Goal: Communication & Community: Share content

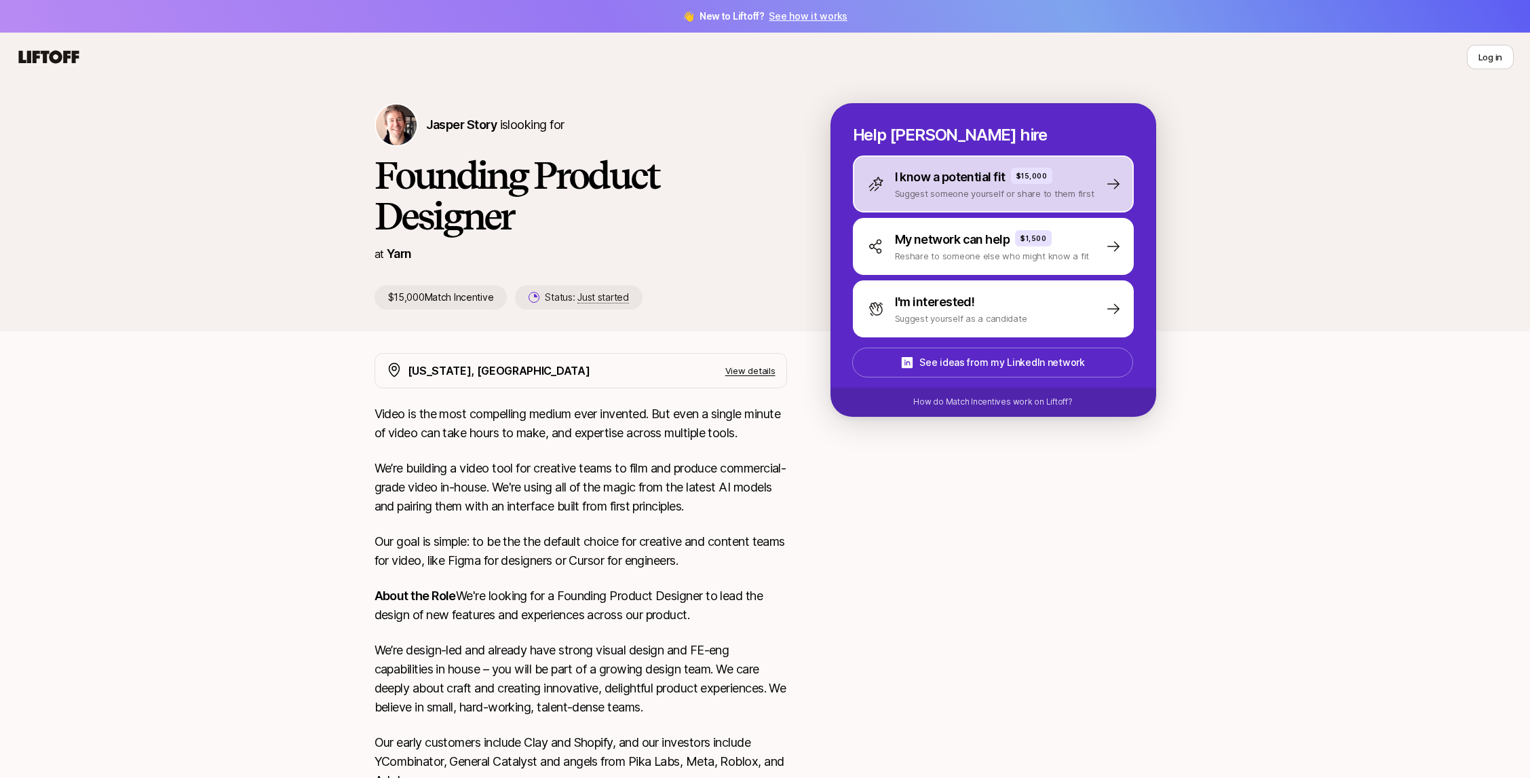
click at [1074, 192] on p "Suggest someone yourself or share to them first" at bounding box center [995, 194] width 200 height 14
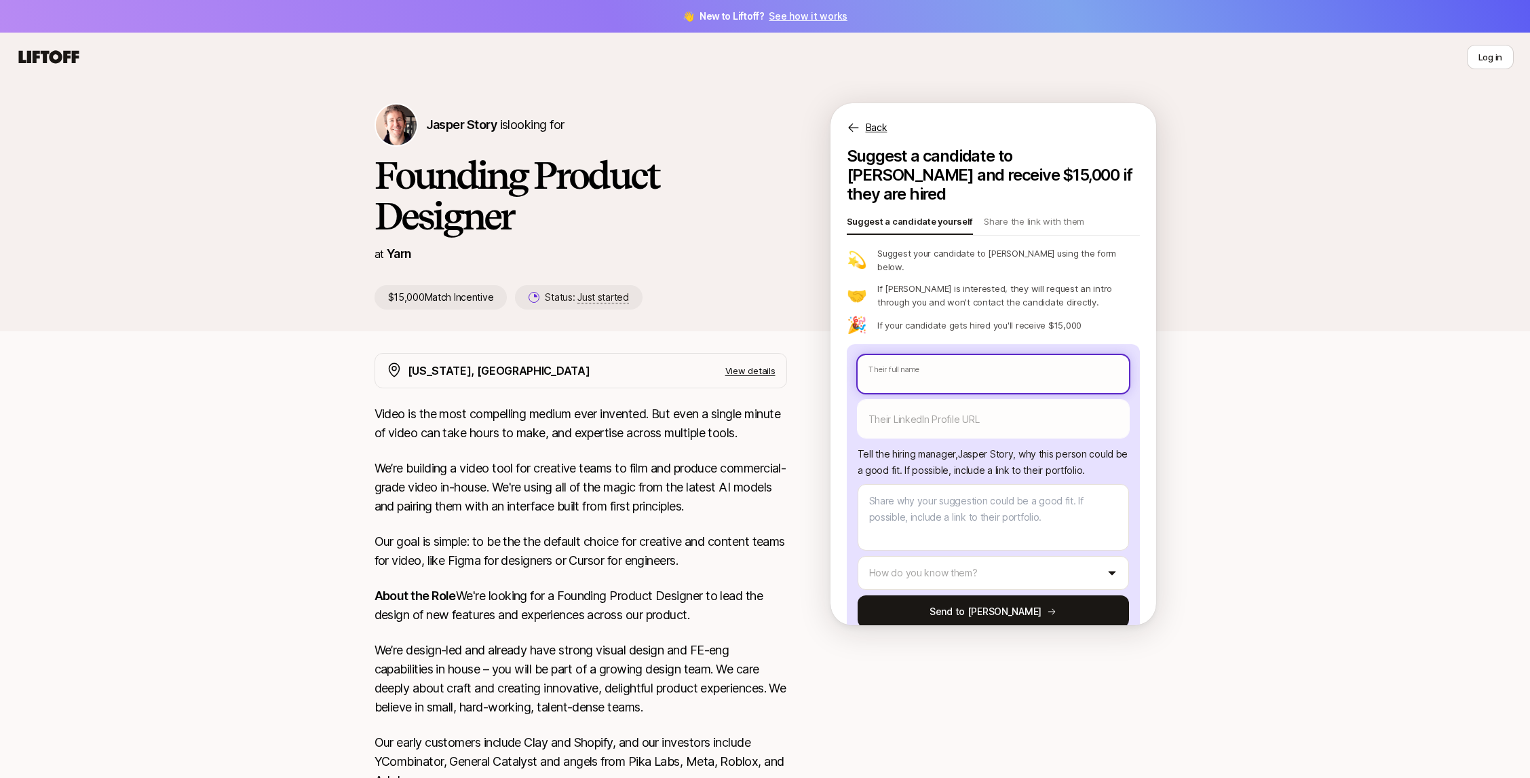
click at [1013, 355] on input "text" at bounding box center [993, 374] width 271 height 38
click at [938, 355] on input "text" at bounding box center [993, 374] width 271 height 38
paste input "[PERSON_NAME]"
type textarea "x"
type input "[PERSON_NAME]"
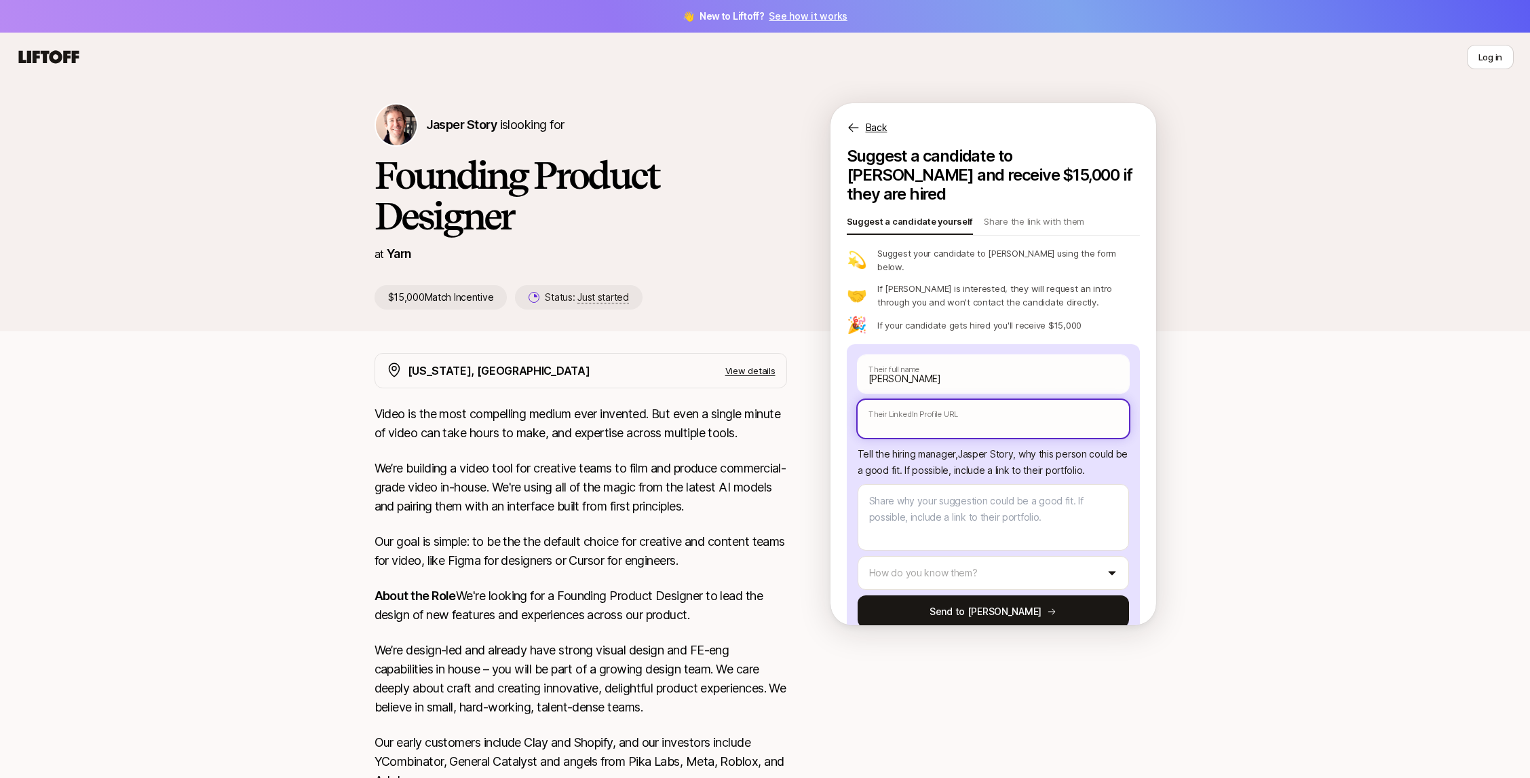
click at [951, 400] on input "text" at bounding box center [993, 419] width 271 height 38
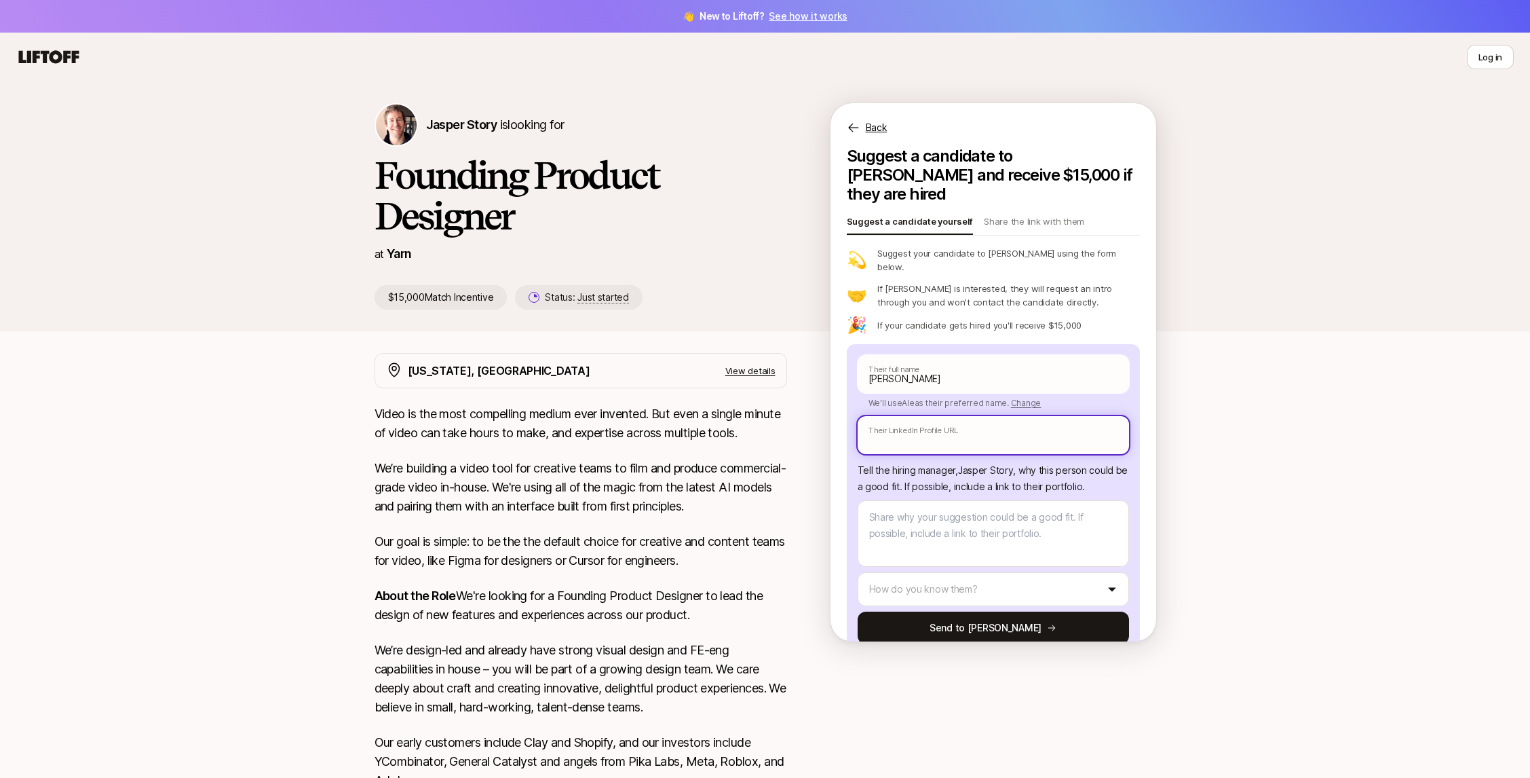
click at [949, 416] on input "text" at bounding box center [993, 435] width 271 height 38
paste input "[URL][DOMAIN_NAME]"
type textarea "x"
type input "[URL][DOMAIN_NAME]"
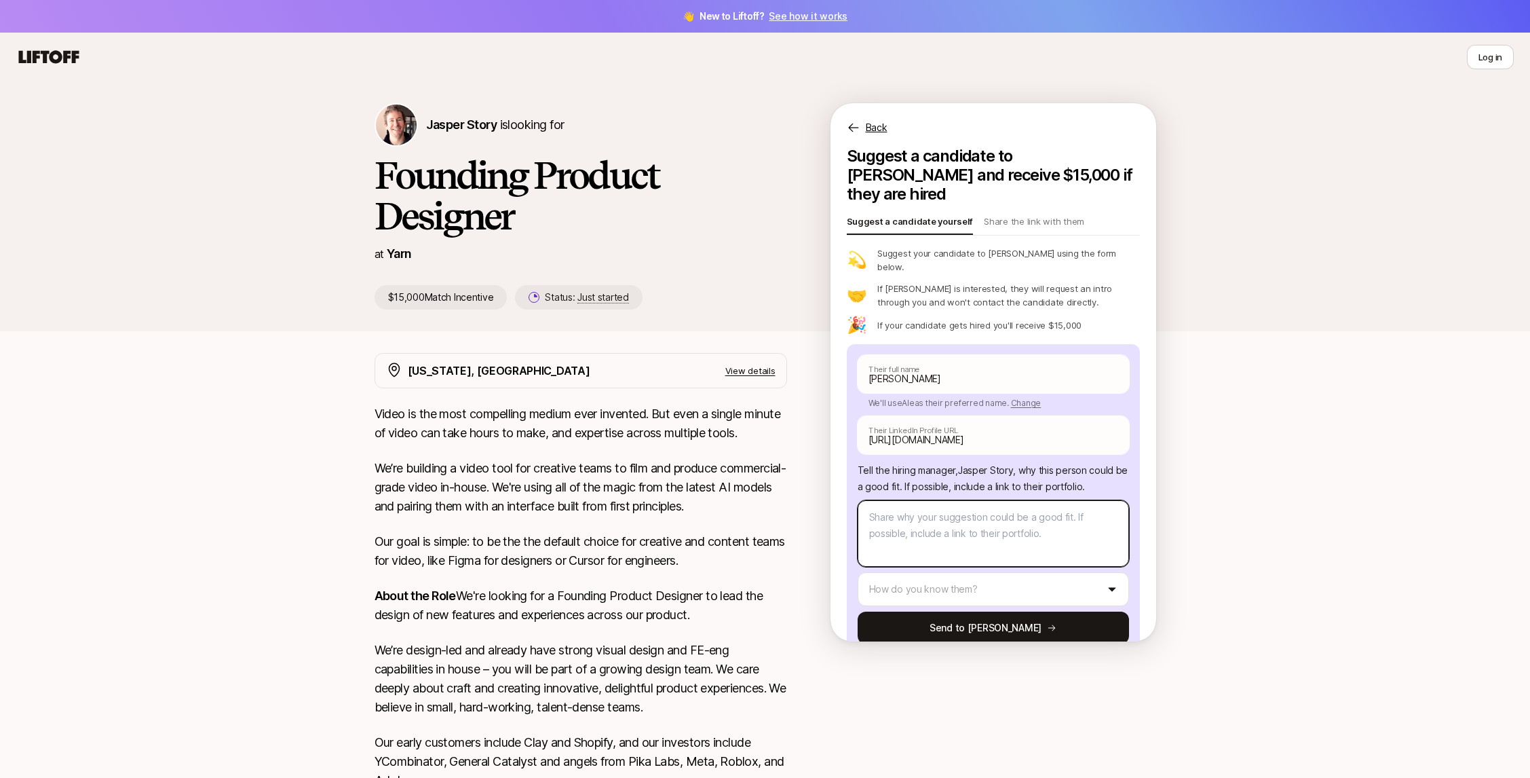
click at [956, 500] on textarea at bounding box center [993, 533] width 271 height 67
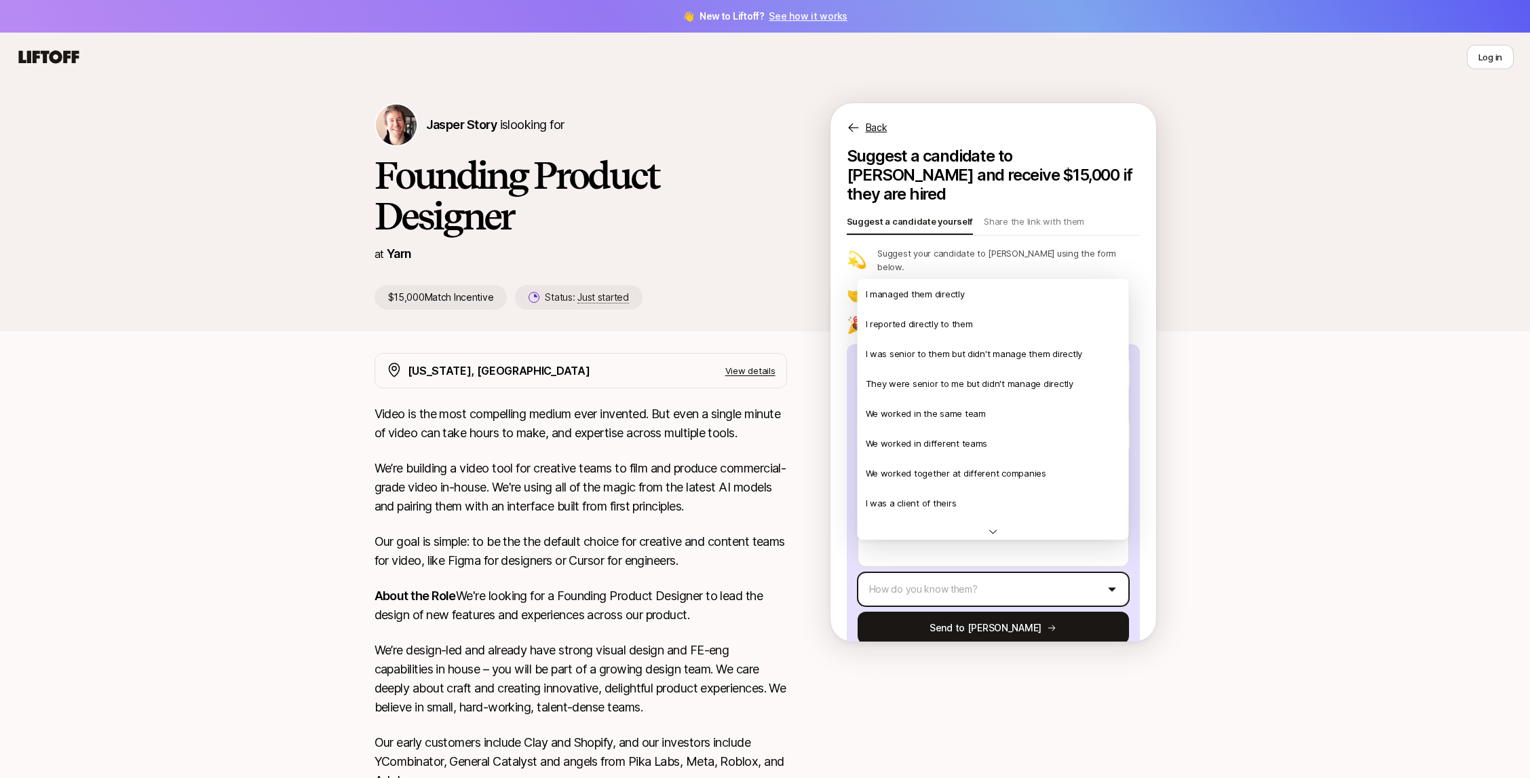
click at [968, 560] on html "👋 New to Liftoff? See how it works Log in Log in Jasper Story is looking for Fo…" at bounding box center [765, 389] width 1530 height 778
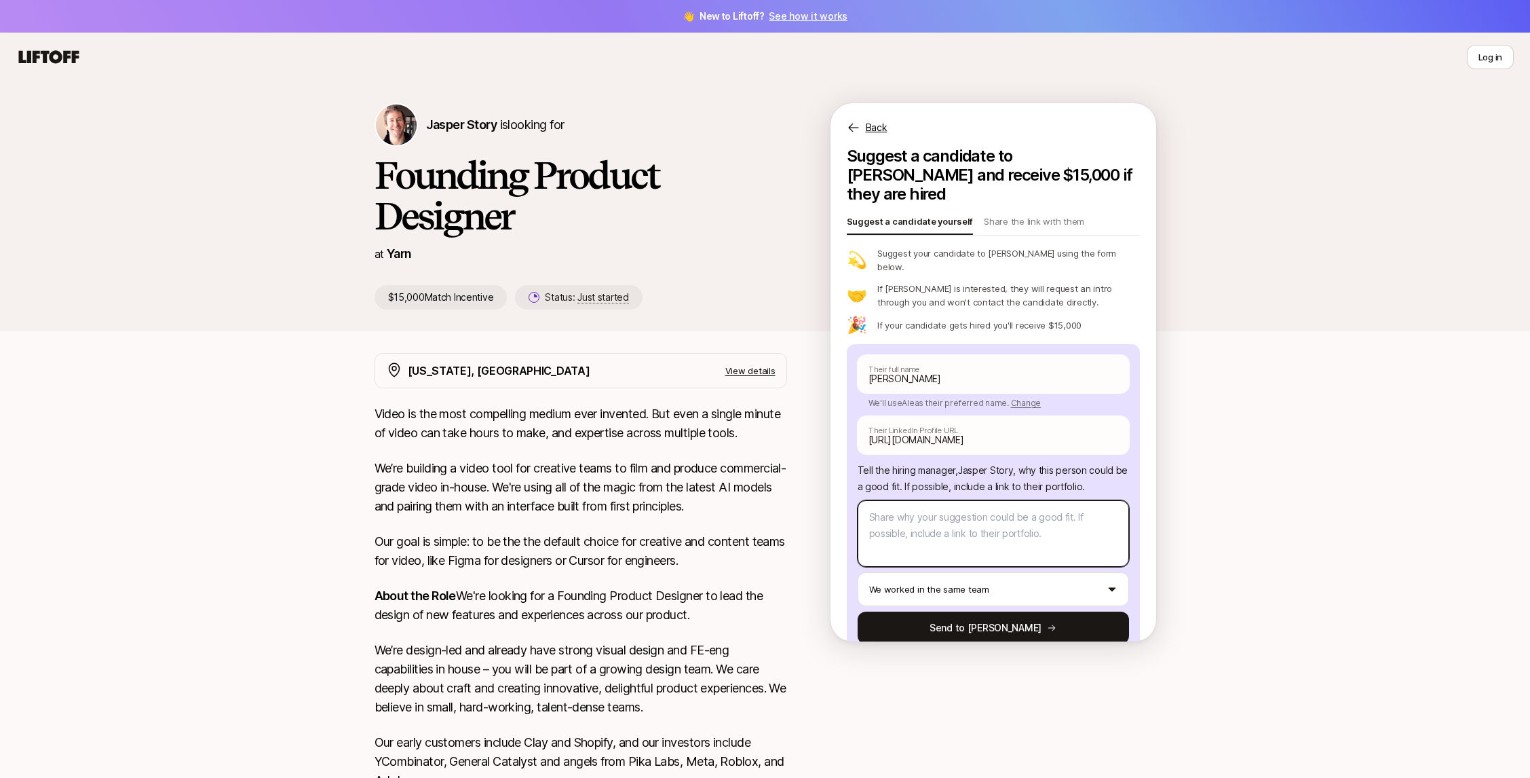
click at [970, 500] on textarea at bounding box center [993, 533] width 271 height 67
type textarea "x"
type textarea "A"
type textarea "x"
type textarea "Al"
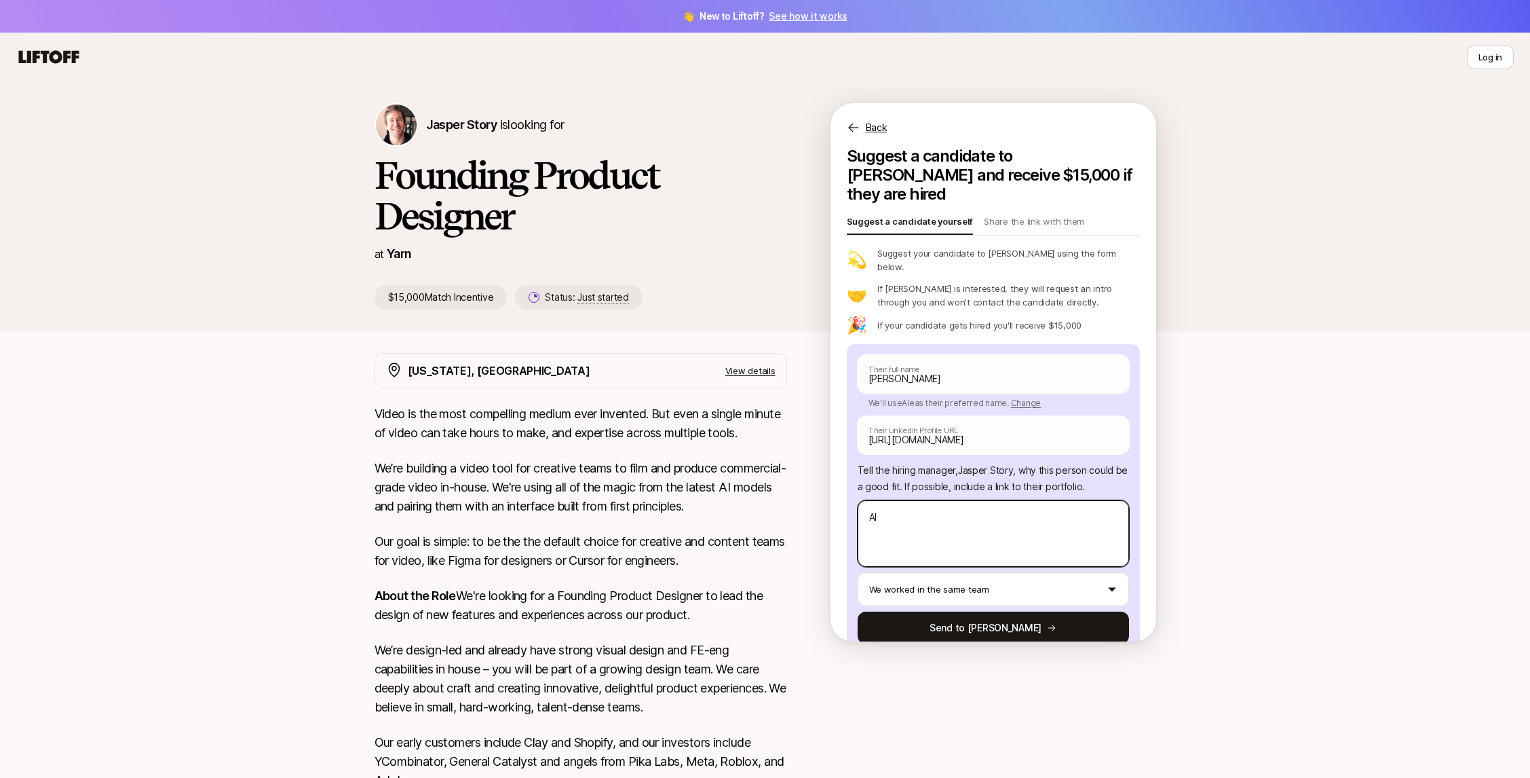
type textarea "x"
type textarea "Ale"
type textarea "x"
type textarea "Ale"
type textarea "x"
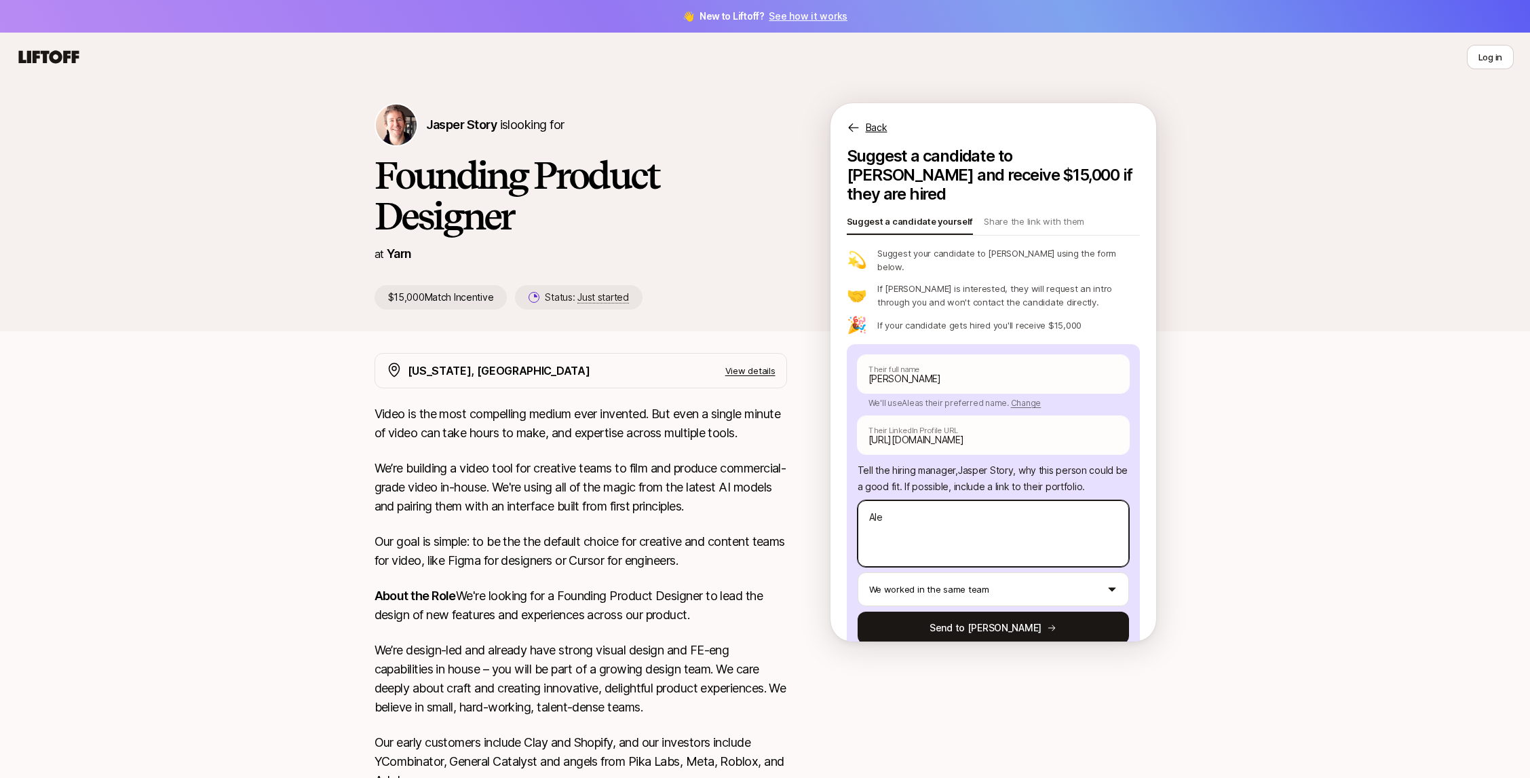
type textarea "Ale i"
type textarea "x"
type textarea "Ale is"
type textarea "x"
type textarea "Ale is"
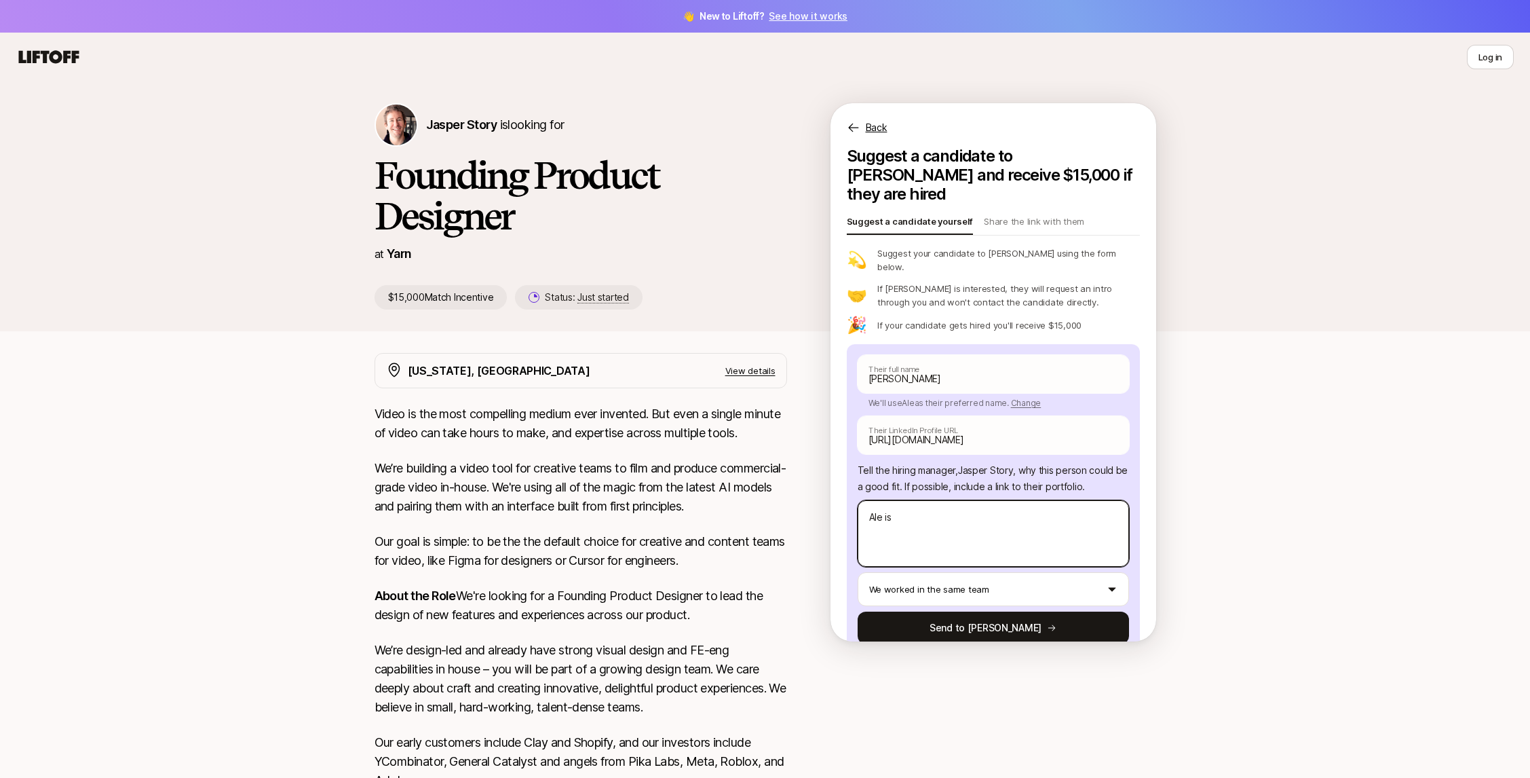
type textarea "x"
type textarea "Ale is o"
type textarea "x"
type textarea "Ale is on"
type textarea "x"
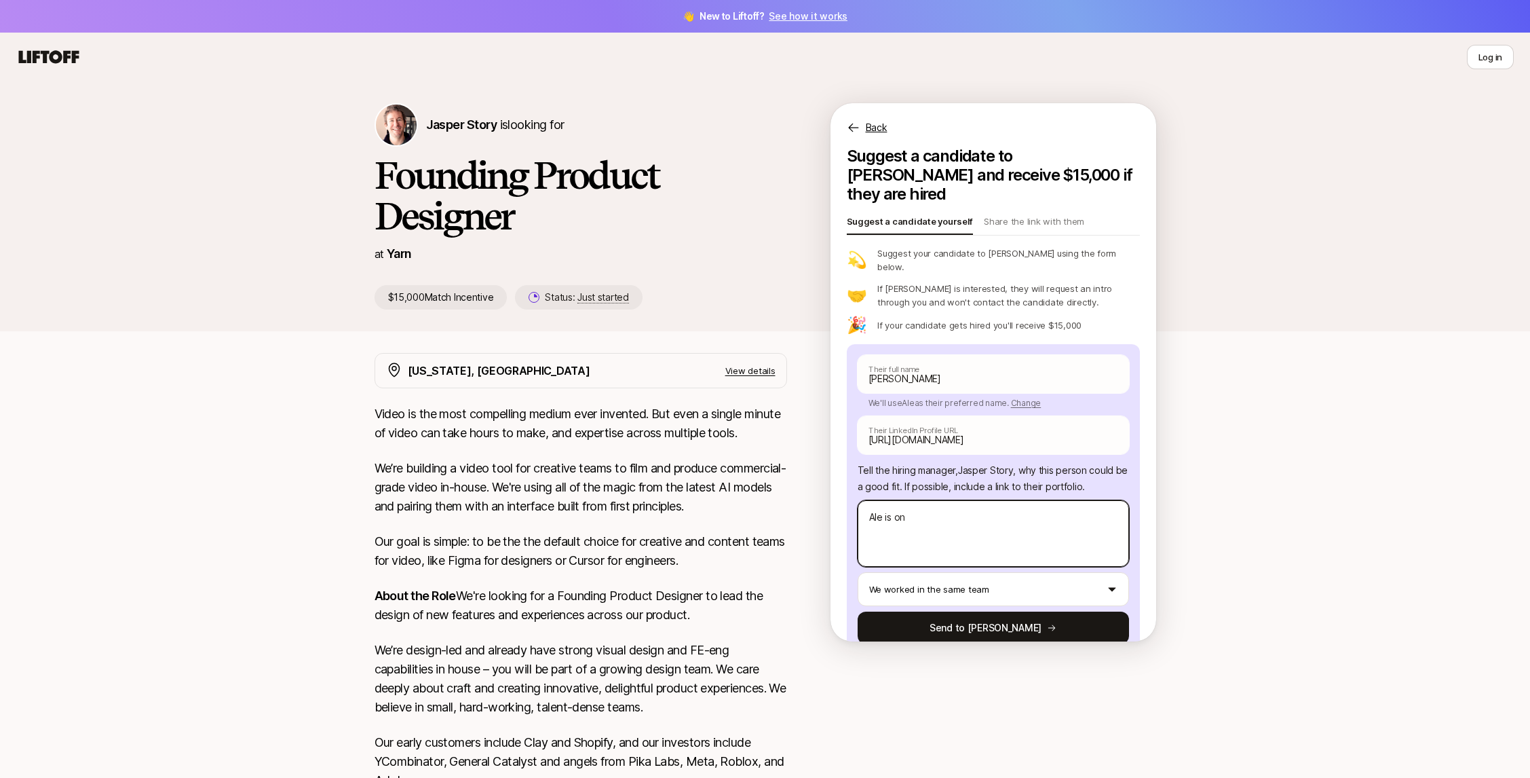
type textarea "Ale is one"
type textarea "x"
type textarea "Ale is one"
type textarea "x"
type textarea "Ale is one o"
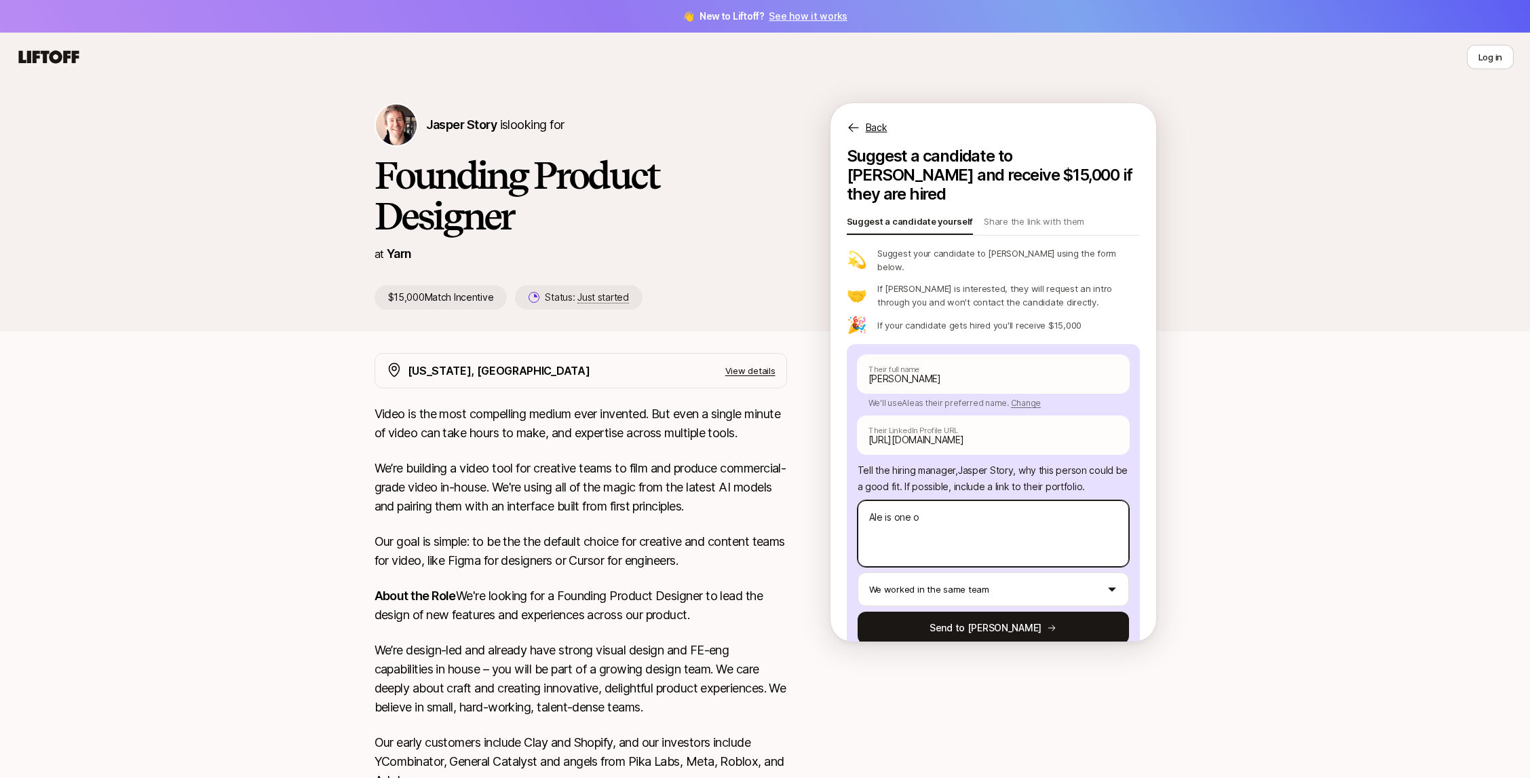
type textarea "x"
type textarea "Ale is one of"
type textarea "x"
type textarea "Ale is one of"
type textarea "x"
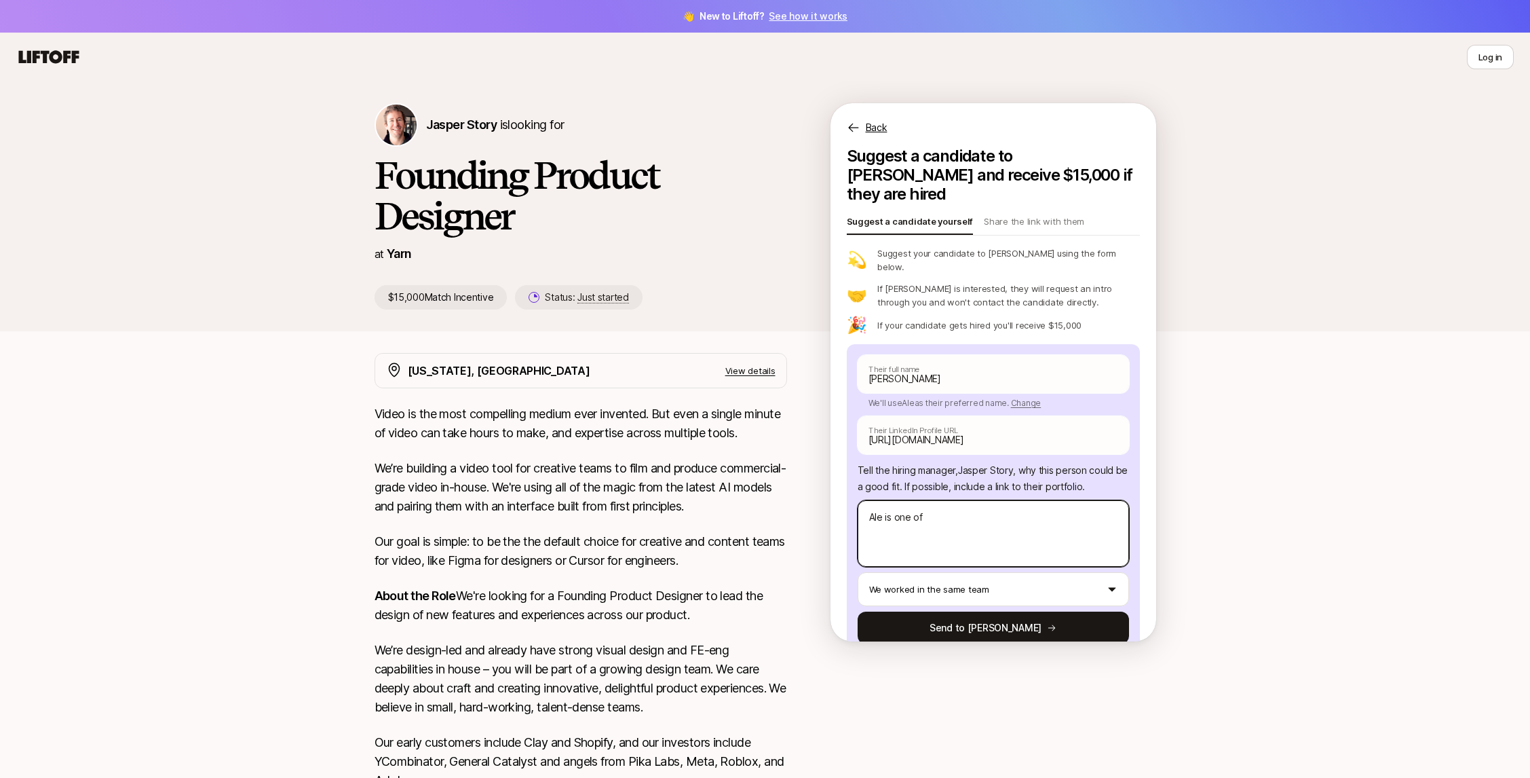
type textarea "Ale is one of t"
type textarea "x"
type textarea "Ale is one of th"
type textarea "x"
type textarea "Ale is one of the"
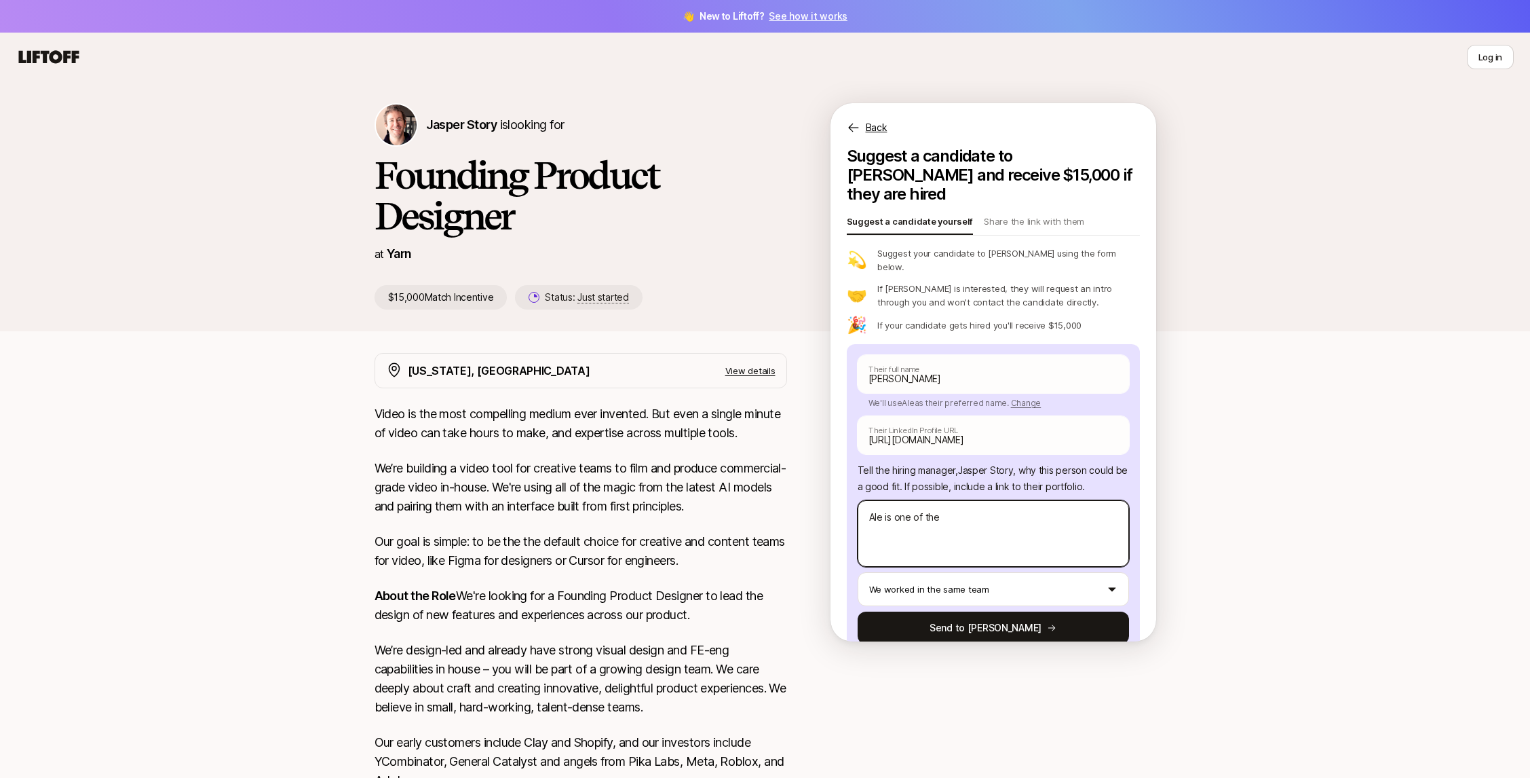
type textarea "x"
type textarea "Ale is one of the"
type textarea "x"
type textarea "Ale is one of the b"
type textarea "x"
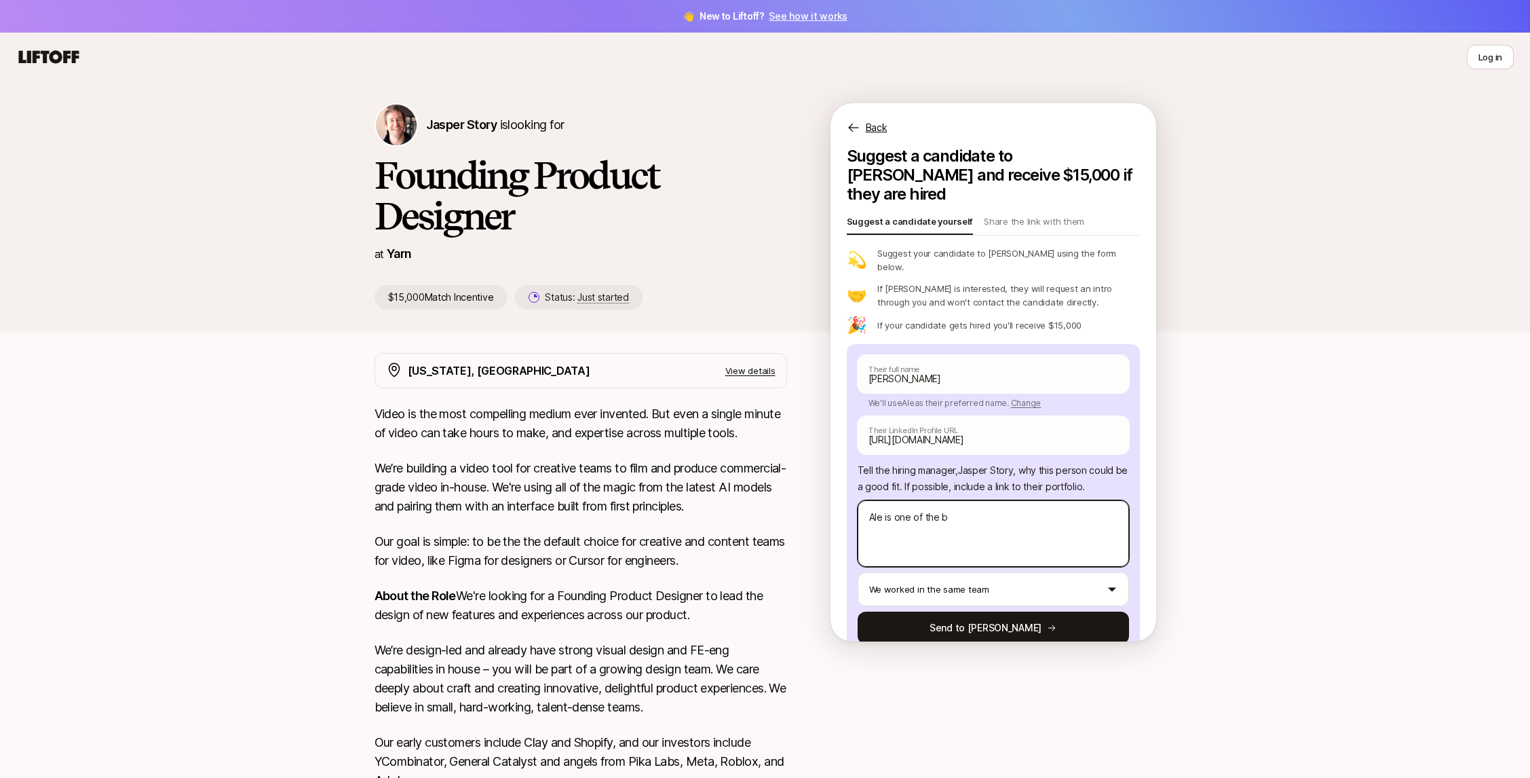
type textarea "Ale is one of the be"
type textarea "x"
type textarea "Ale is one of the bes"
type textarea "x"
type textarea "Ale is one of the best"
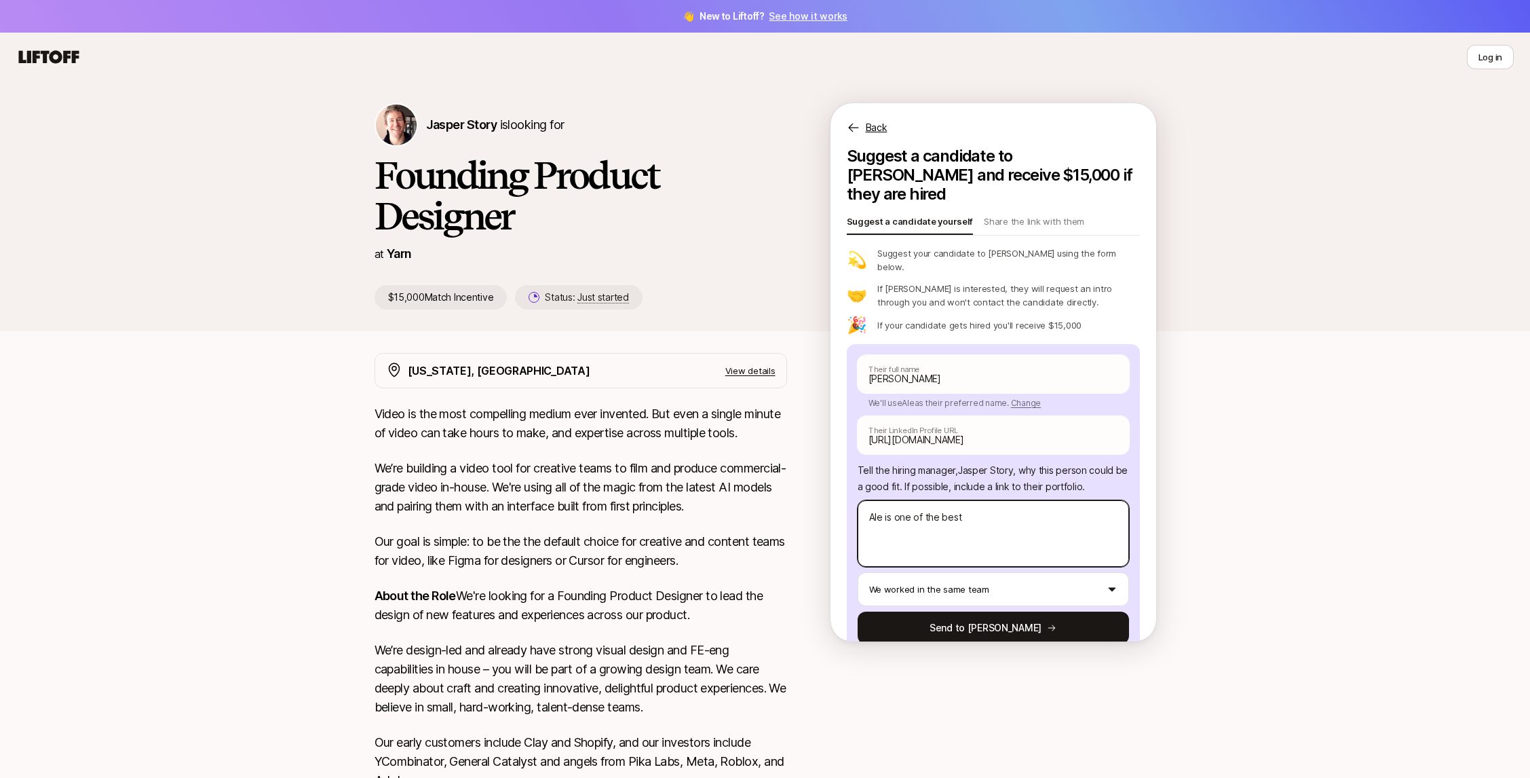
type textarea "x"
type textarea "Ale is one of the best"
type textarea "x"
type textarea "Ale is one of the best I"
type textarea "x"
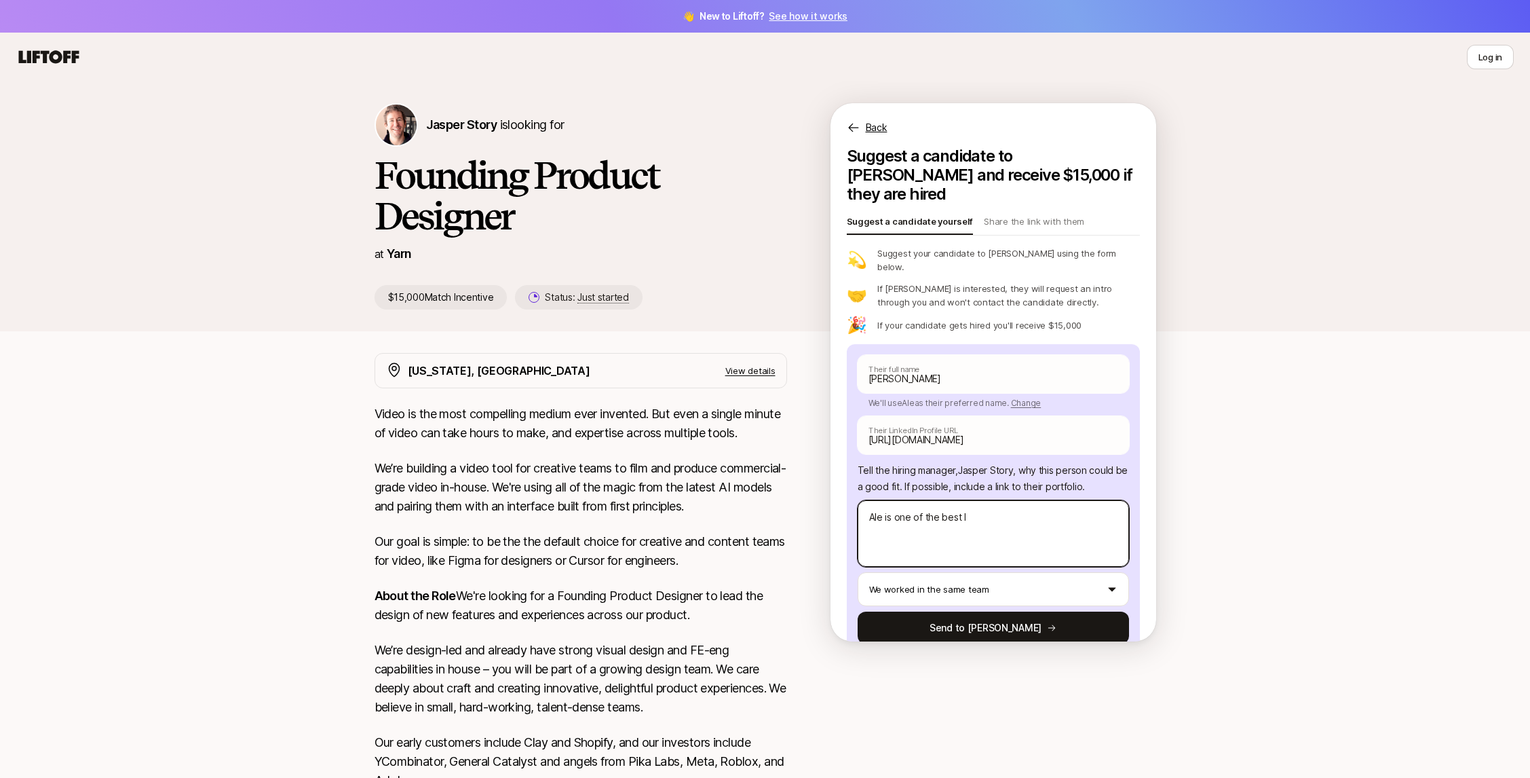
type textarea "Ale is one of the best I"
type textarea "x"
type textarea "Ale is one of the best I h"
type textarea "x"
type textarea "Ale is one of the best I ha"
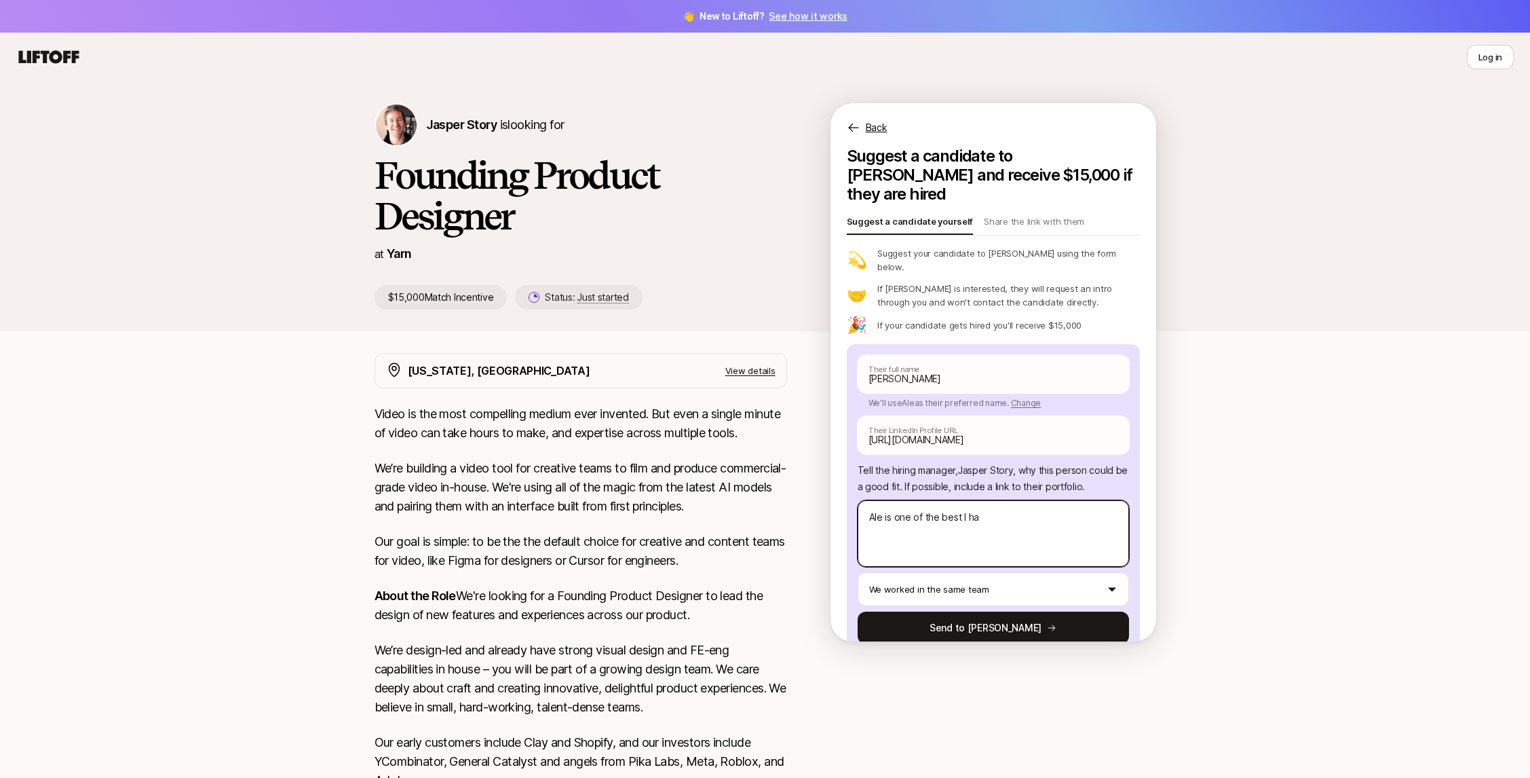
type textarea "x"
type textarea "Ale is one of the best I hav"
type textarea "x"
type textarea "Ale is one of the best I have"
type textarea "x"
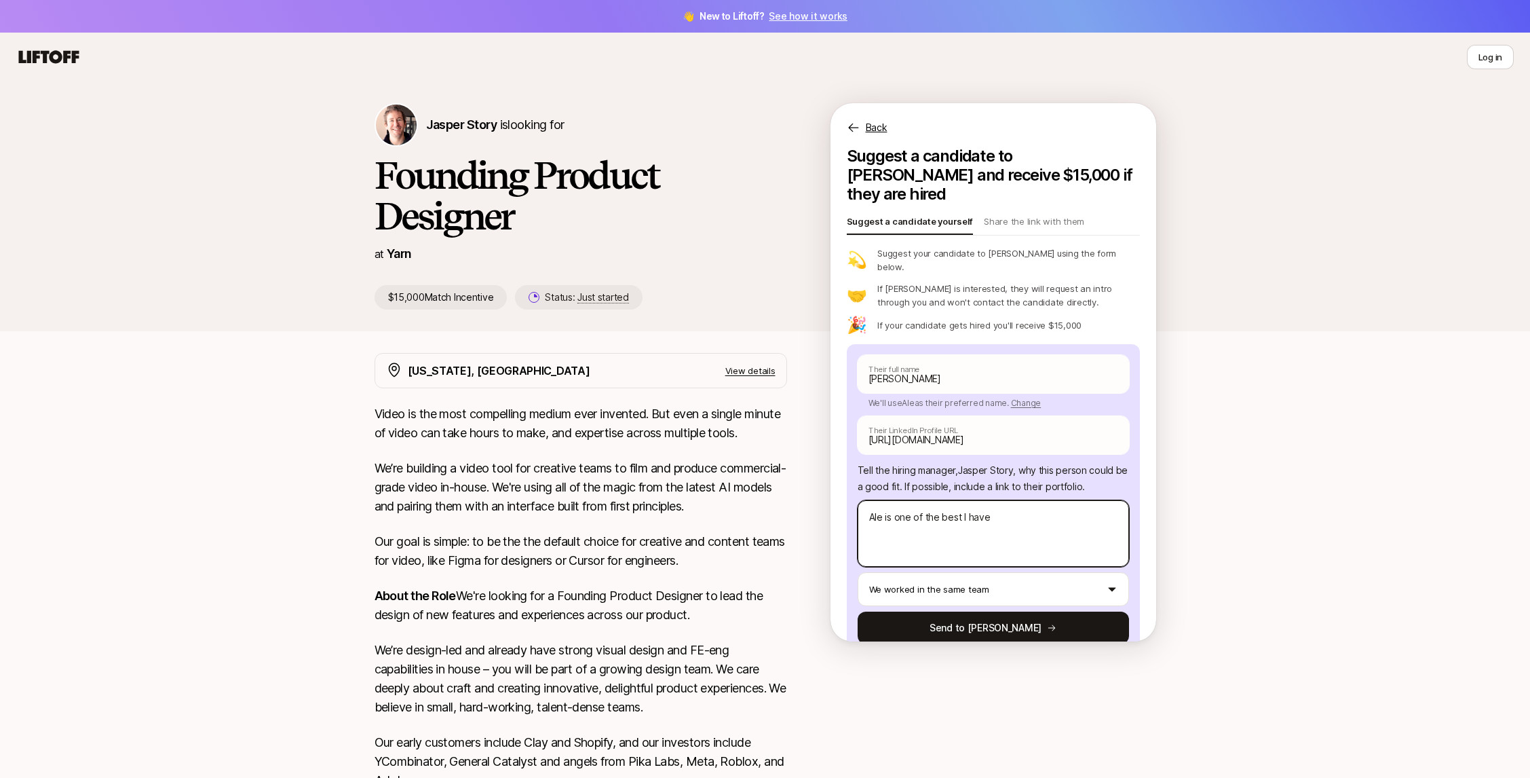
type textarea "Ale is one of the best I have"
type textarea "x"
type textarea "Ale is one of the best I have e"
type textarea "x"
type textarea "Ale is one of the best I have ev"
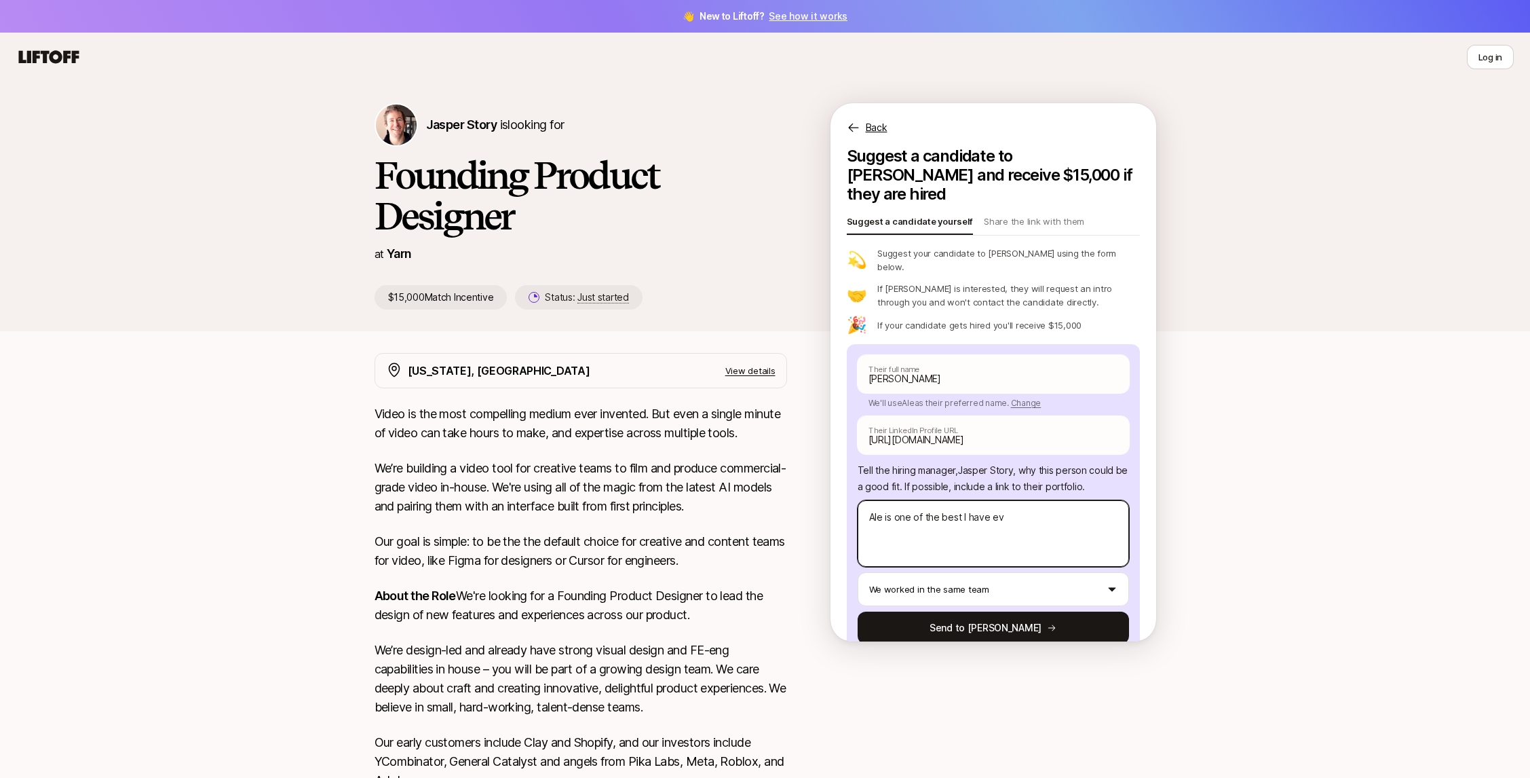
type textarea "x"
type textarea "Ale is one of the best I have eve"
type textarea "x"
type textarea "Ale is one of the best I have ever"
type textarea "x"
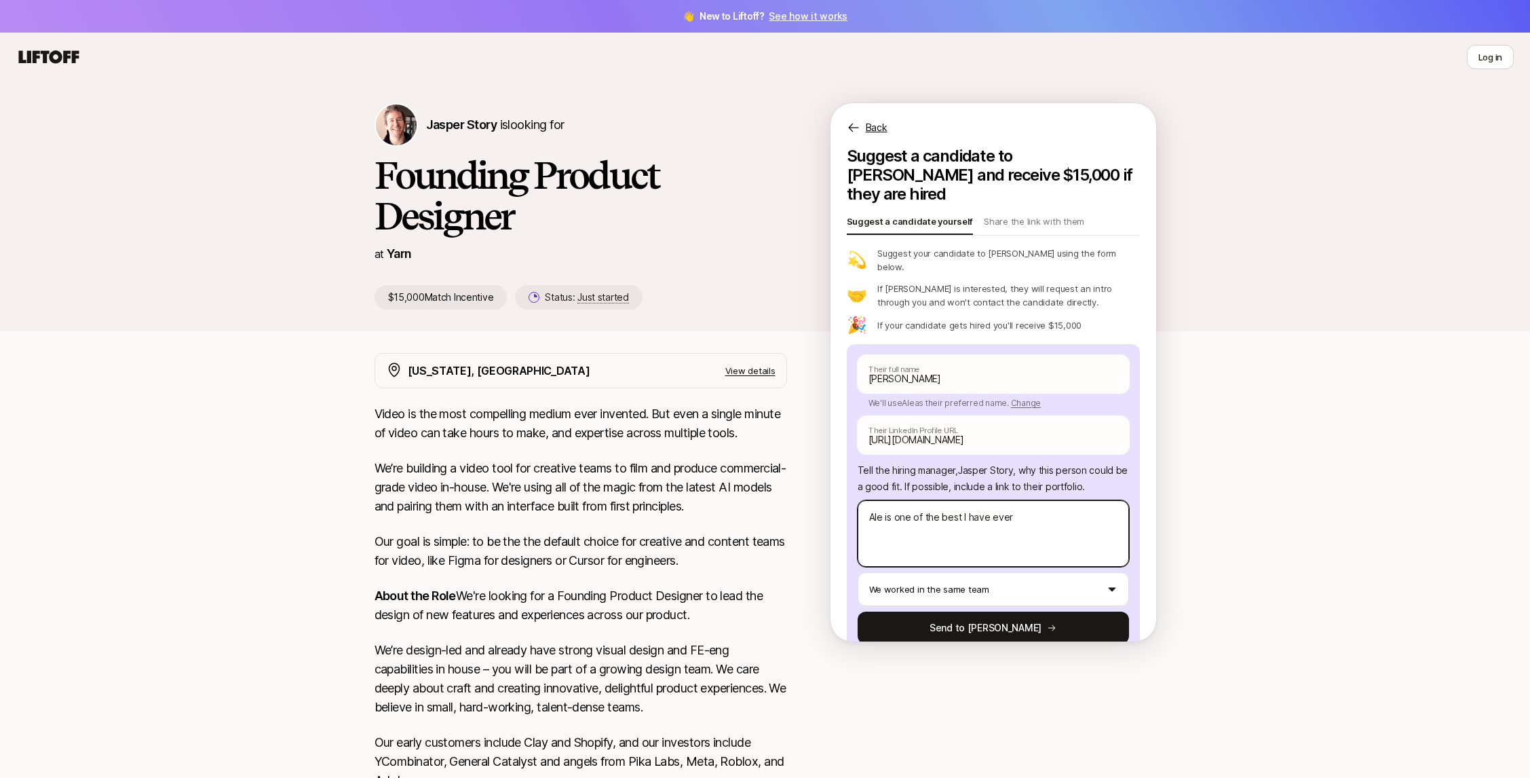
type textarea "Ale is one of the best I have ever"
type textarea "x"
type textarea "Ale is one of the best I have ever w"
type textarea "x"
type textarea "Ale is one of the best I have ever wo"
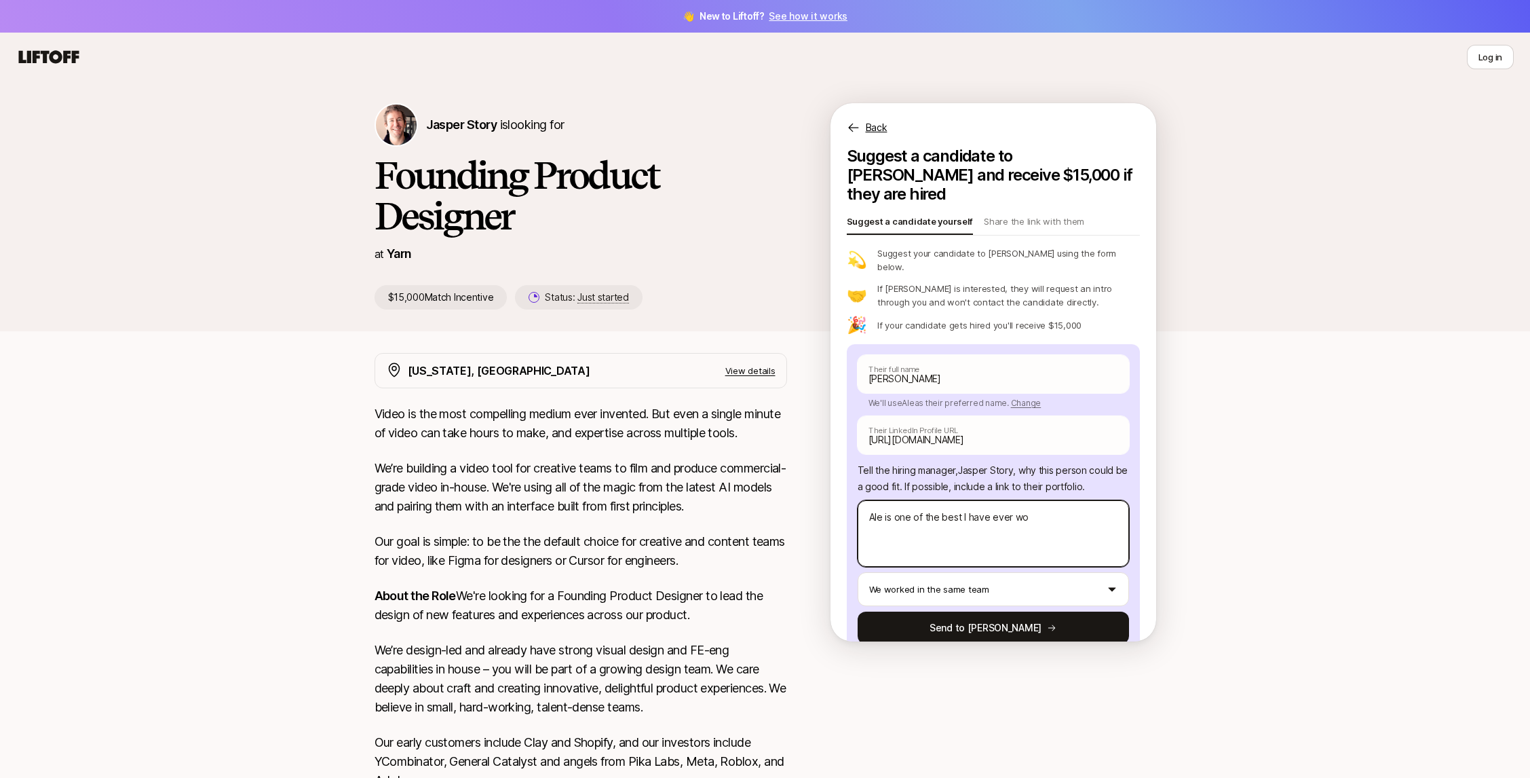
type textarea "x"
type textarea "Ale is one of the best I have ever wor"
type textarea "x"
type textarea "Ale is one of the best I have ever work"
type textarea "x"
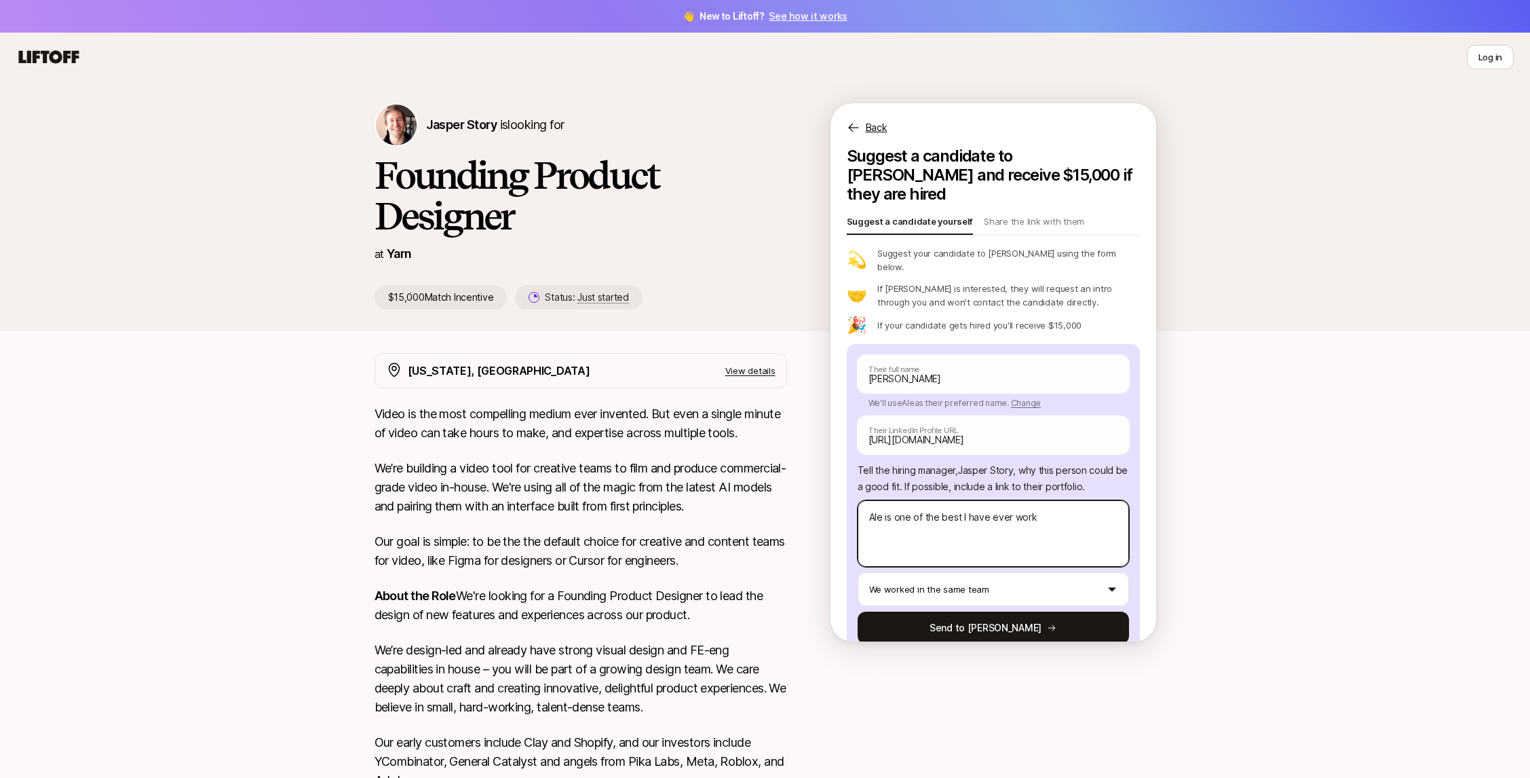
type textarea "Ale is one of the best I have ever worke"
type textarea "x"
type textarea "Ale is one of the best I have ever worked"
type textarea "x"
type textarea "Ale is one of the best I have ever worked"
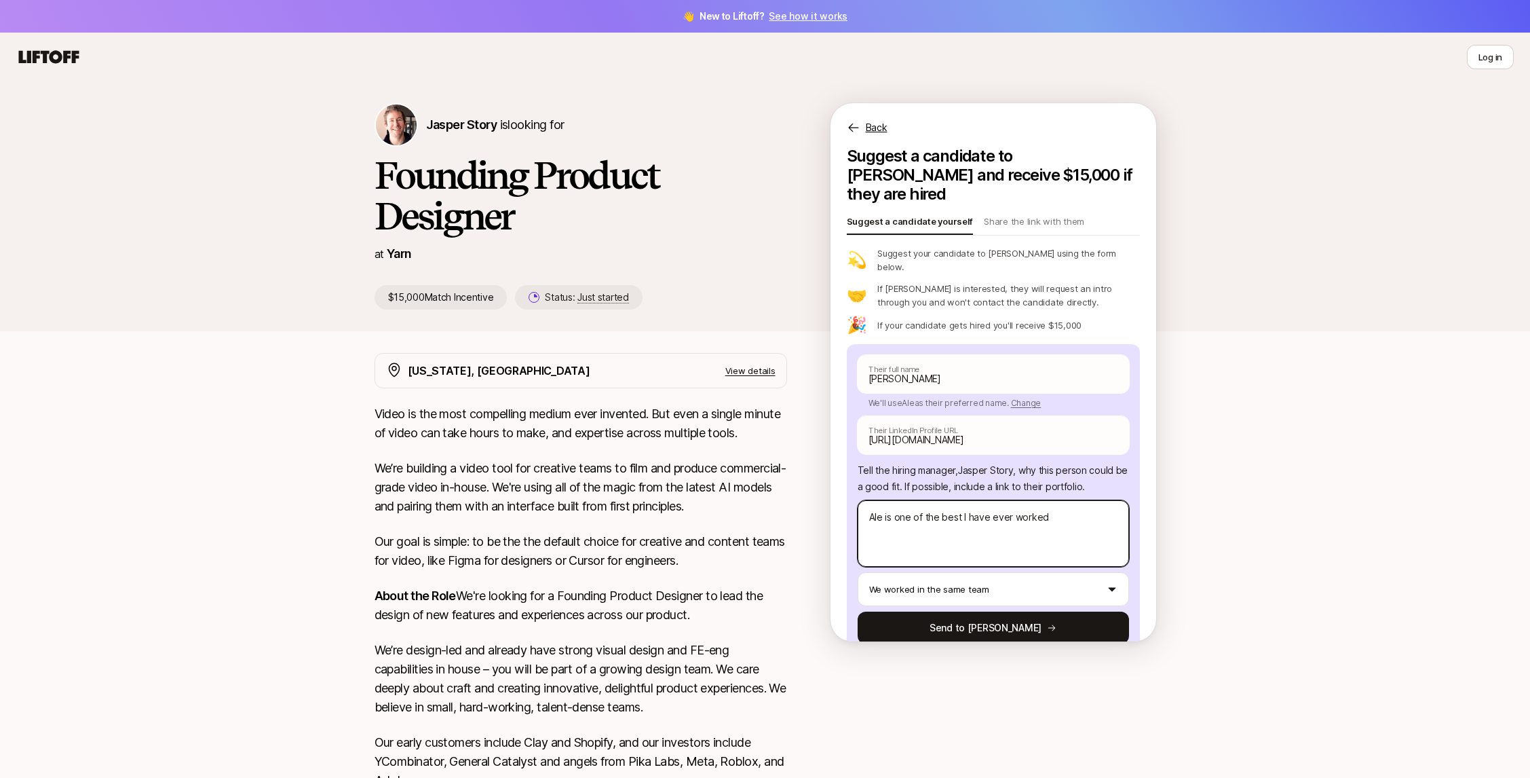
type textarea "x"
type textarea "Ale is one of the best I have ever worked w"
type textarea "x"
type textarea "Ale is one of the best I have ever worked wi"
type textarea "x"
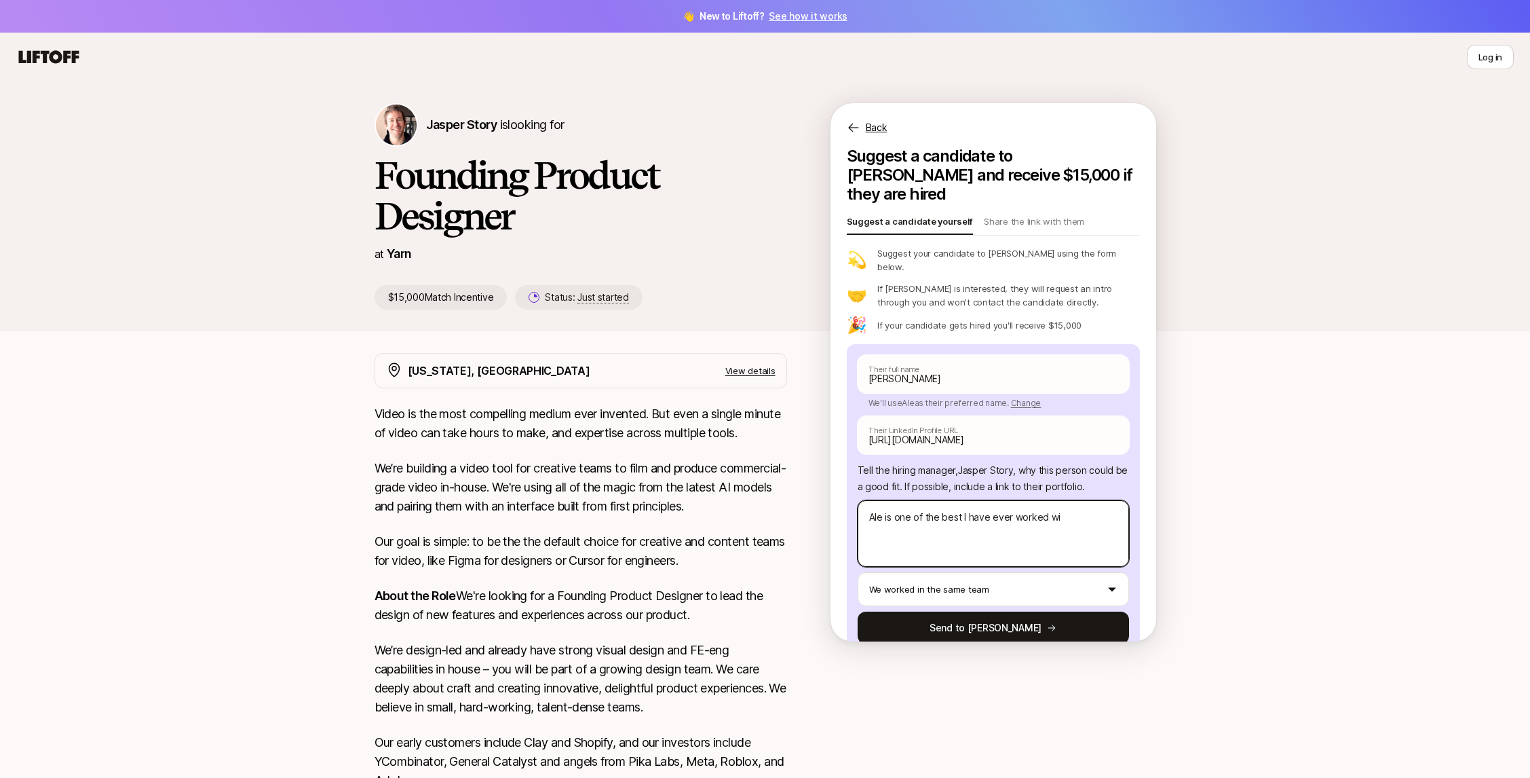
type textarea "Ale is one of the best I have ever worked wit"
type textarea "x"
type textarea "Ale is one of the best I have ever worked with"
type textarea "x"
type textarea "Ale is one of the best I have ever worked with."
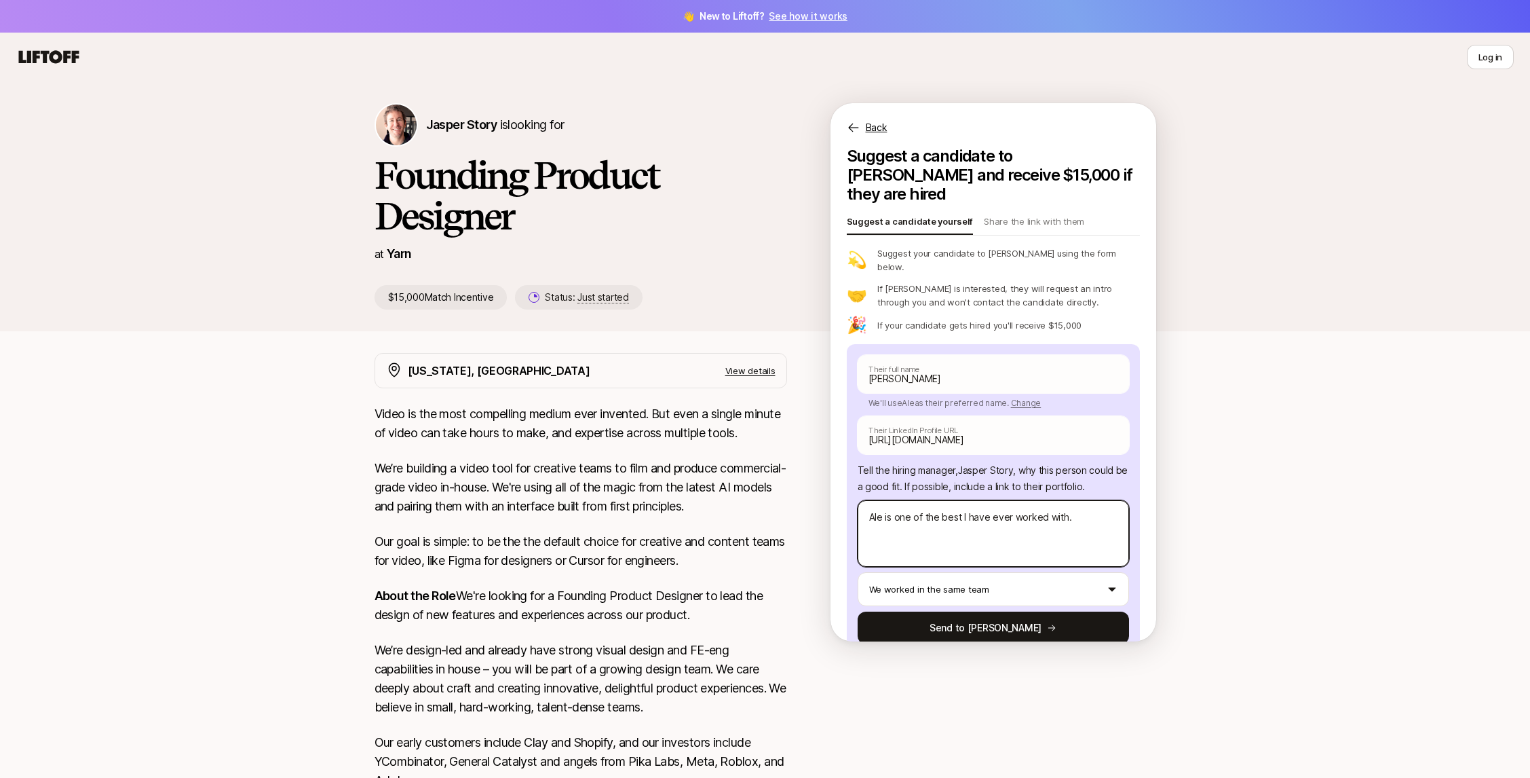
type textarea "x"
type textarea "Ale is one of the best I have ever worked with."
type textarea "x"
type textarea "Ale is one of the best I have ever worked with. S"
type textarea "x"
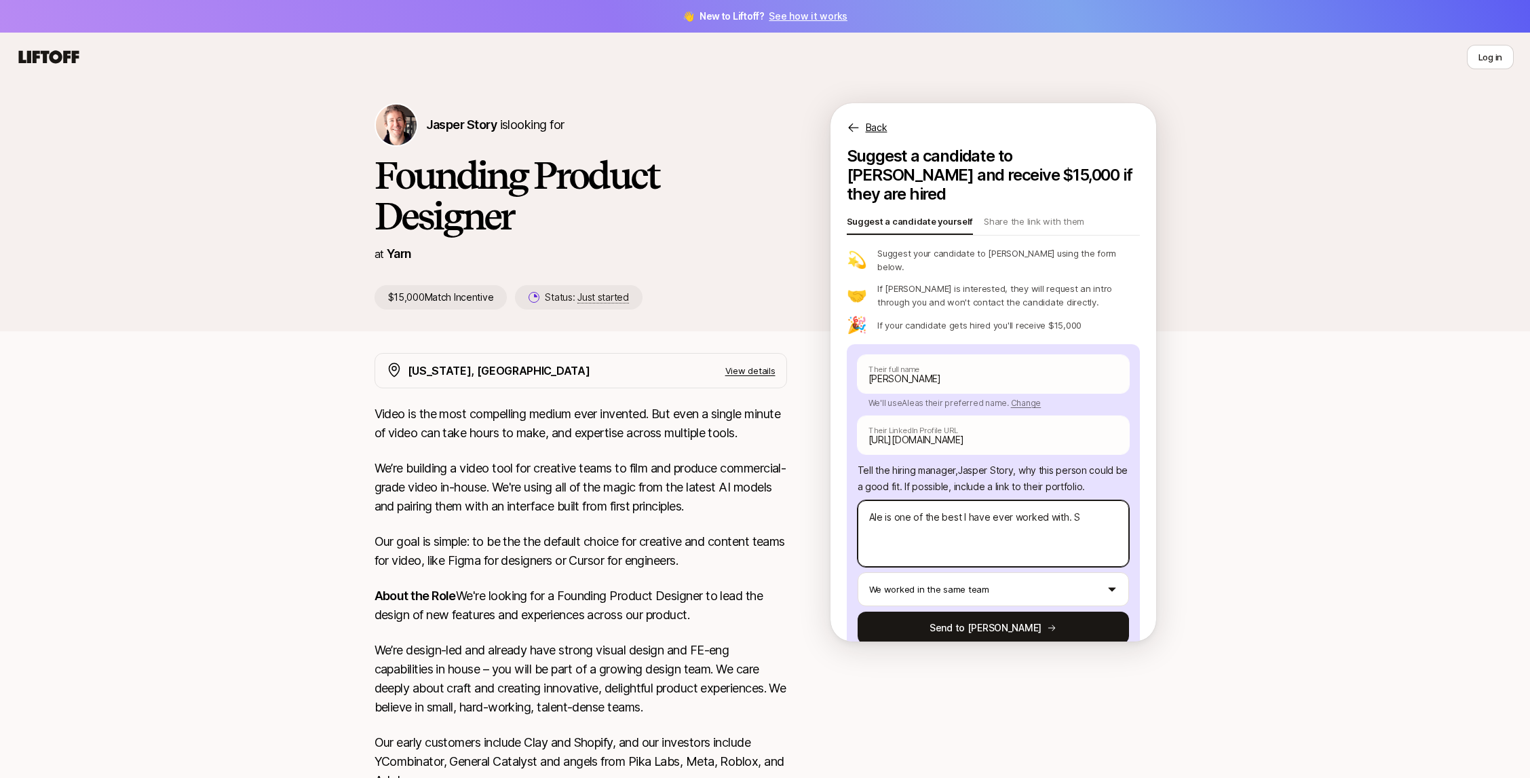
type textarea "Ale is one of the best I have ever worked with. Sh"
type textarea "x"
type textarea "Ale is one of the best I have ever worked with. She"
type textarea "x"
type textarea "Ale is one of the best I have ever worked with. She"
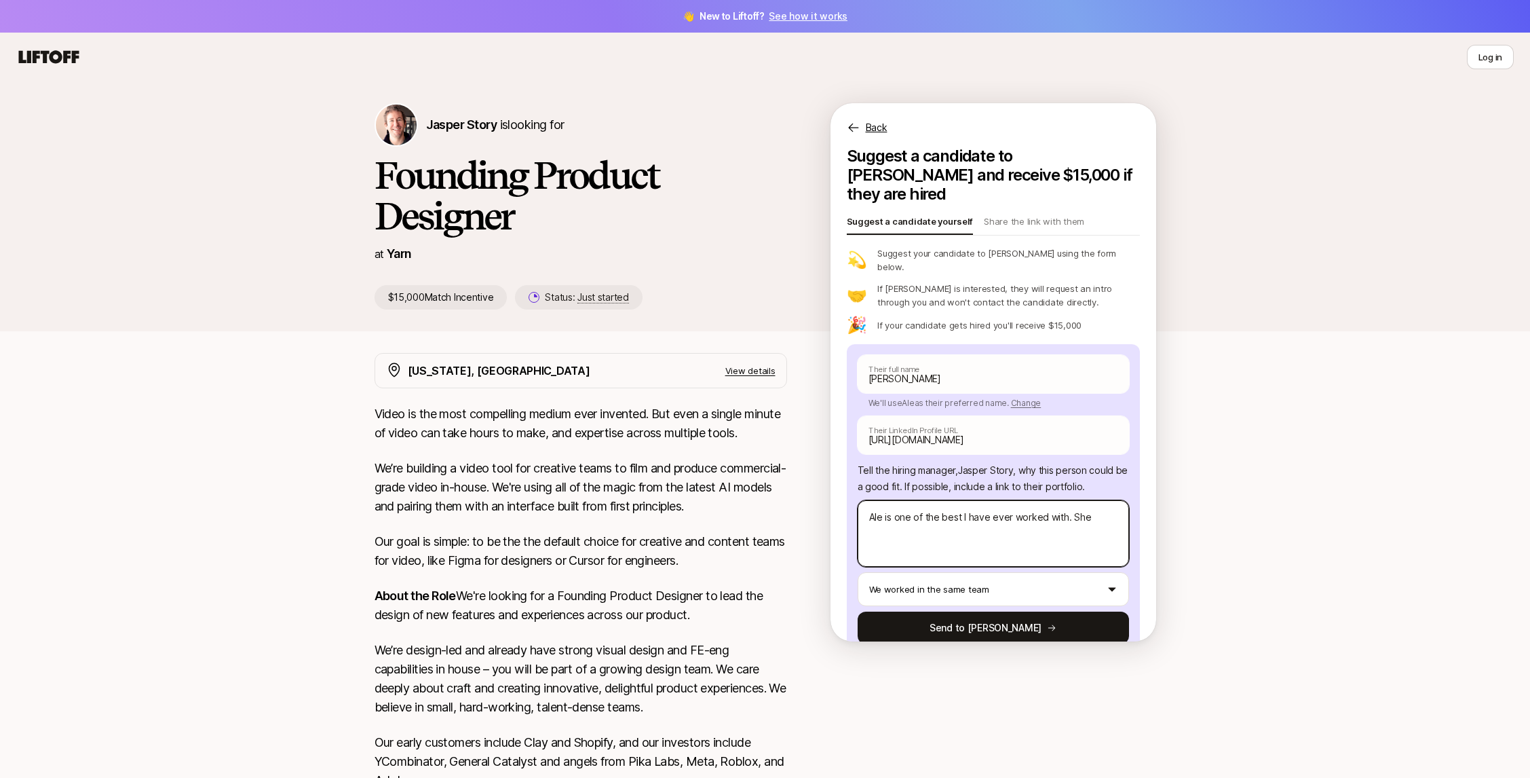
type textarea "x"
type textarea "Ale is one of the best I have ever worked with. She h"
type textarea "x"
type textarea "Ale is one of the best I have ever worked with. She ha"
type textarea "x"
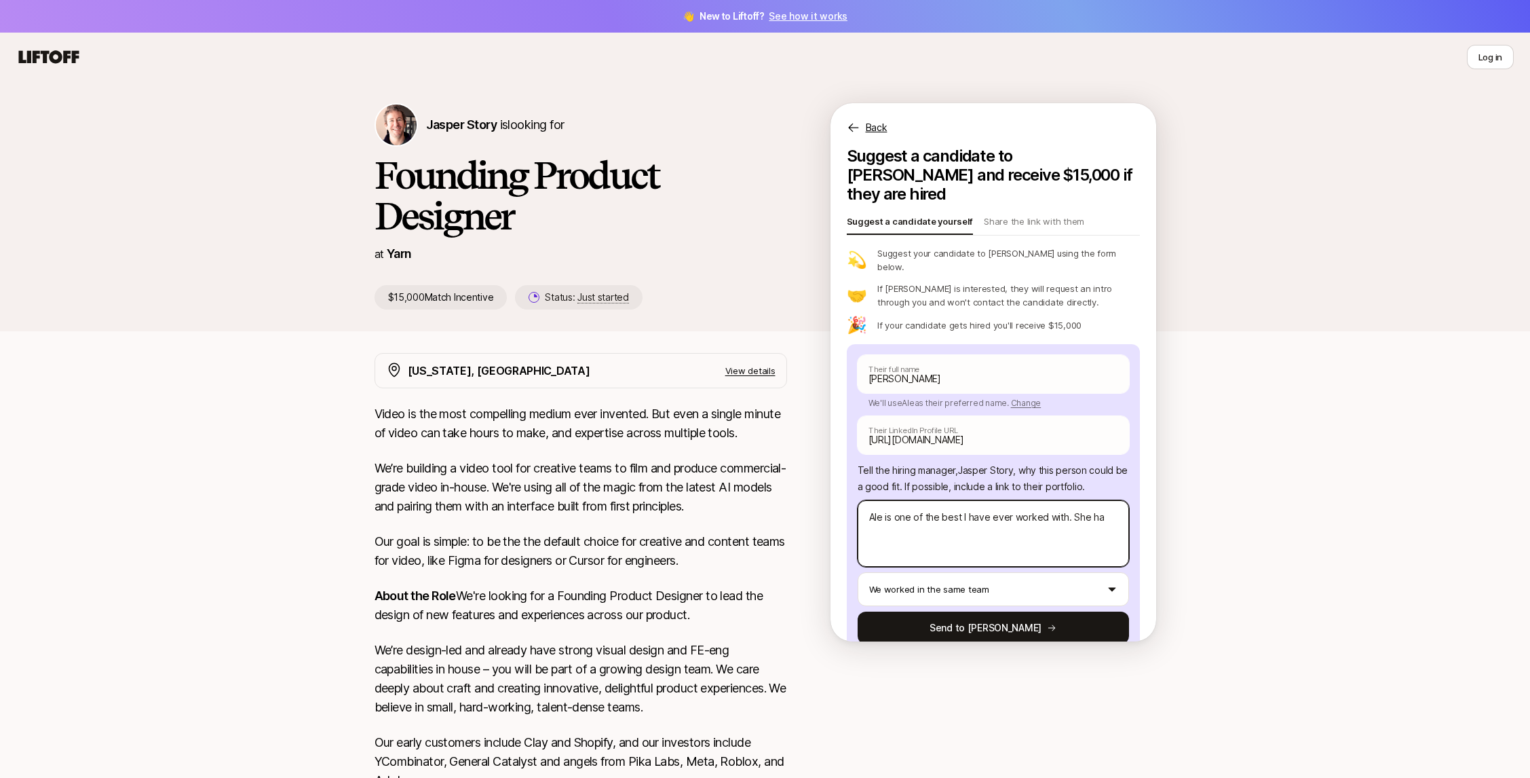
type textarea "Ale is one of the best I have ever worked with. She has"
type textarea "x"
type textarea "Ale is one of the best I have ever worked with. She has"
type textarea "x"
type textarea "Ale is one of the best I have ever worked with. She has a"
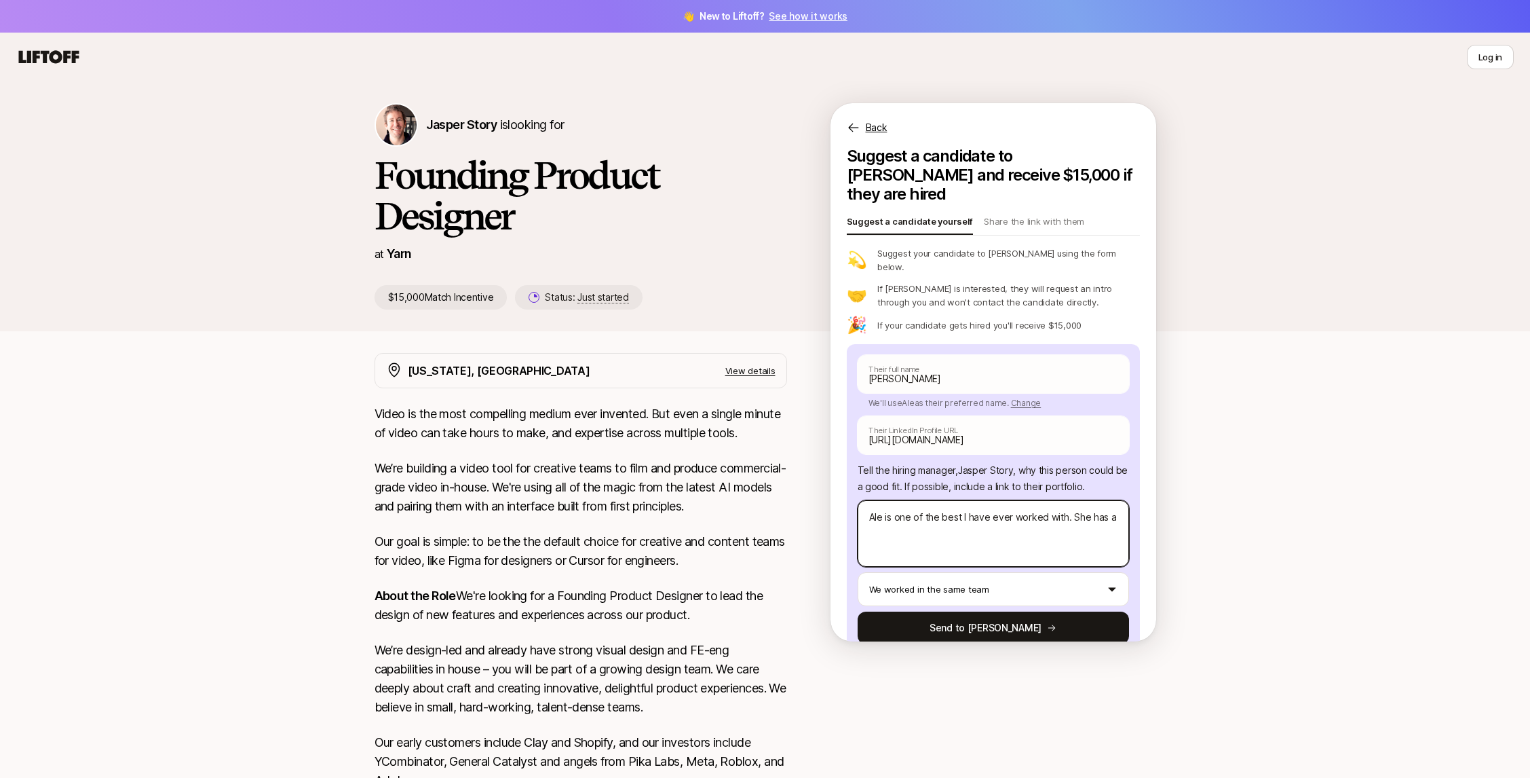
type textarea "x"
type textarea "Ale is one of the best I have ever worked with. She has a"
type textarea "x"
type textarea "Ale is one of the best I have ever worked with. She has a c"
type textarea "x"
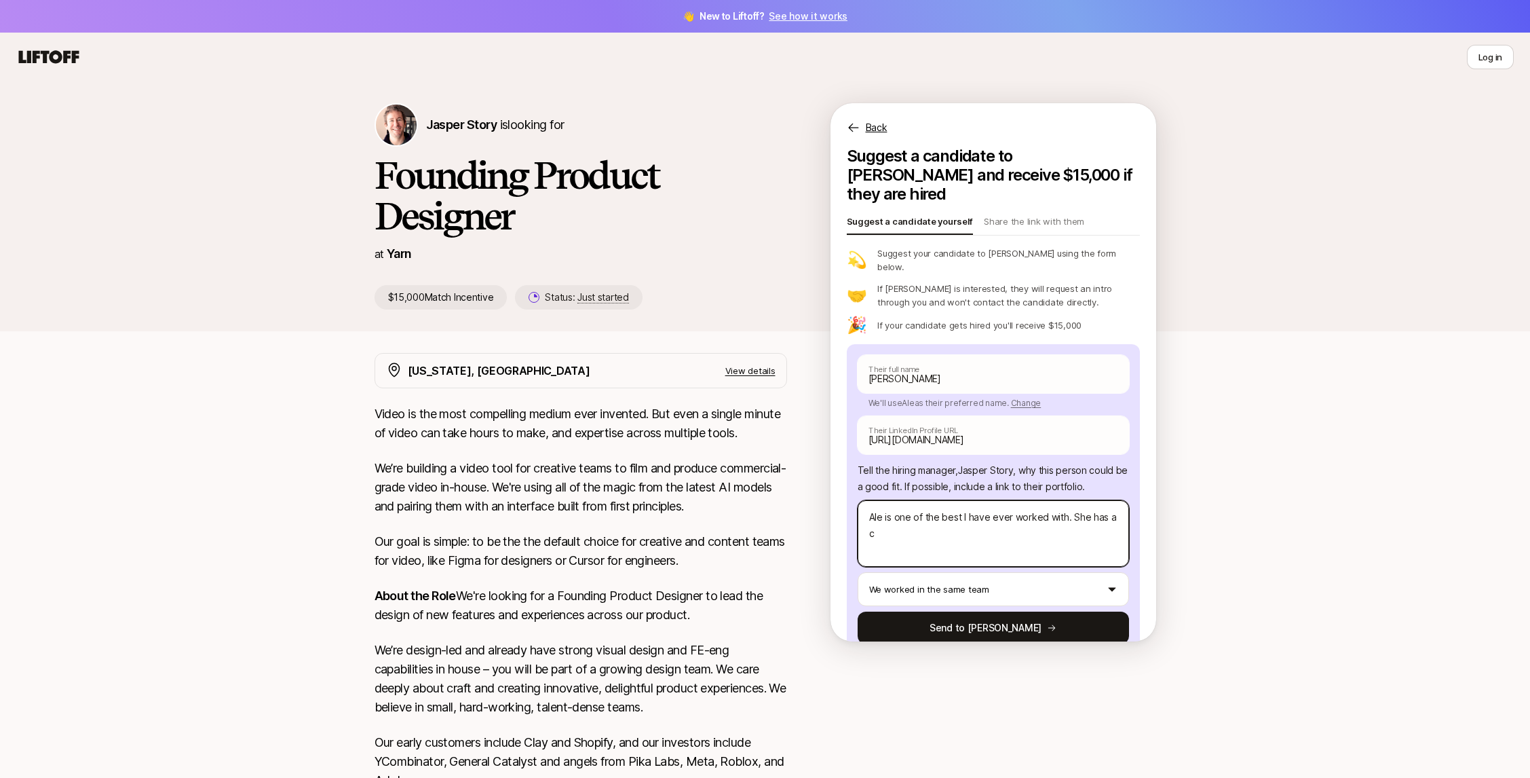
type textarea "Ale is one of the best I have ever worked with. She has a ca"
type textarea "x"
type textarea "Ale is one of the best I have ever worked with. She has a cal"
type textarea "x"
type textarea "Ale is one of the best I have ever worked with. She has a calm"
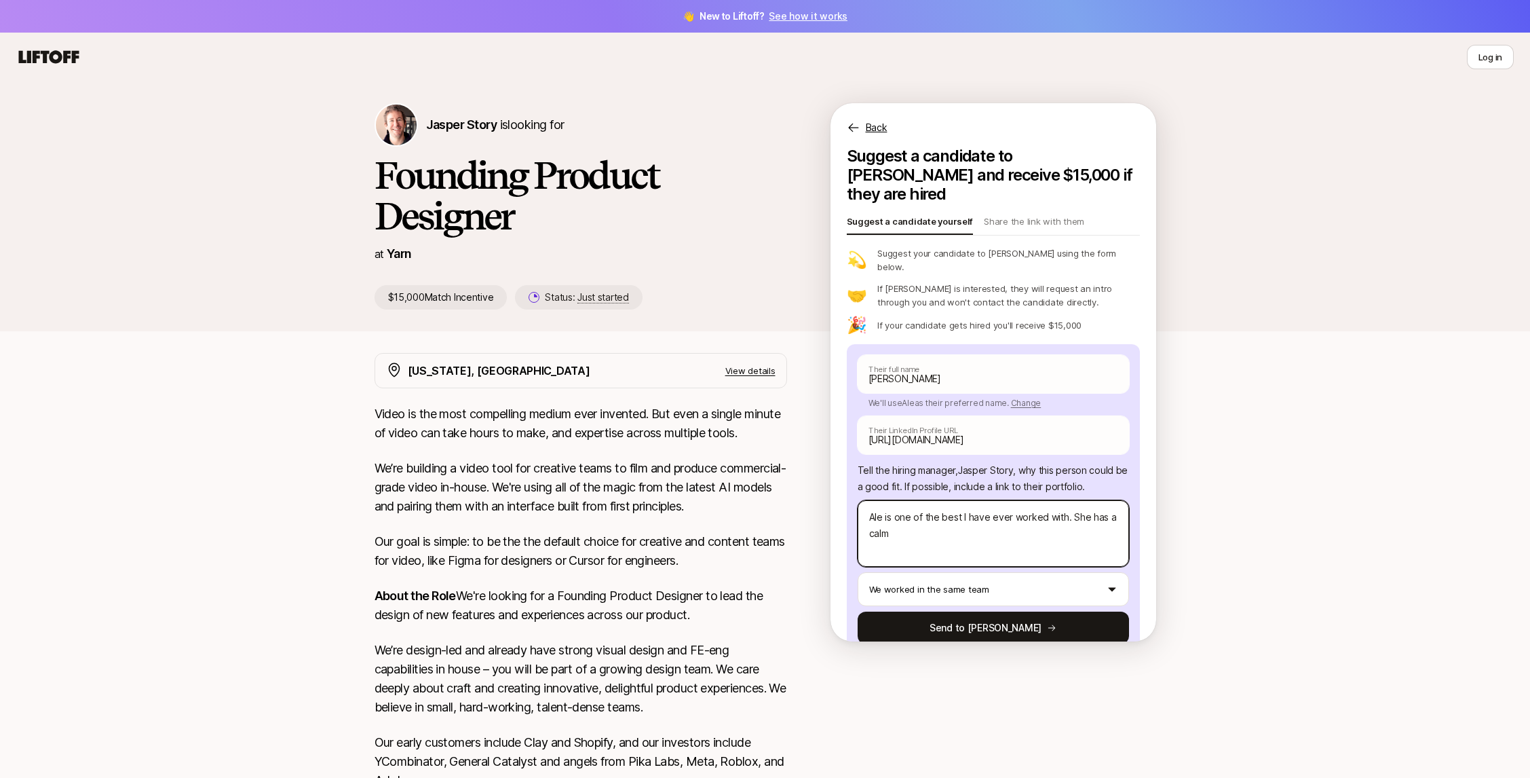
type textarea "x"
type textarea "Ale is one of the best I have ever worked with. She has a calm,"
type textarea "x"
type textarea "Ale is one of the best I have ever worked with. She has a calm,"
type textarea "x"
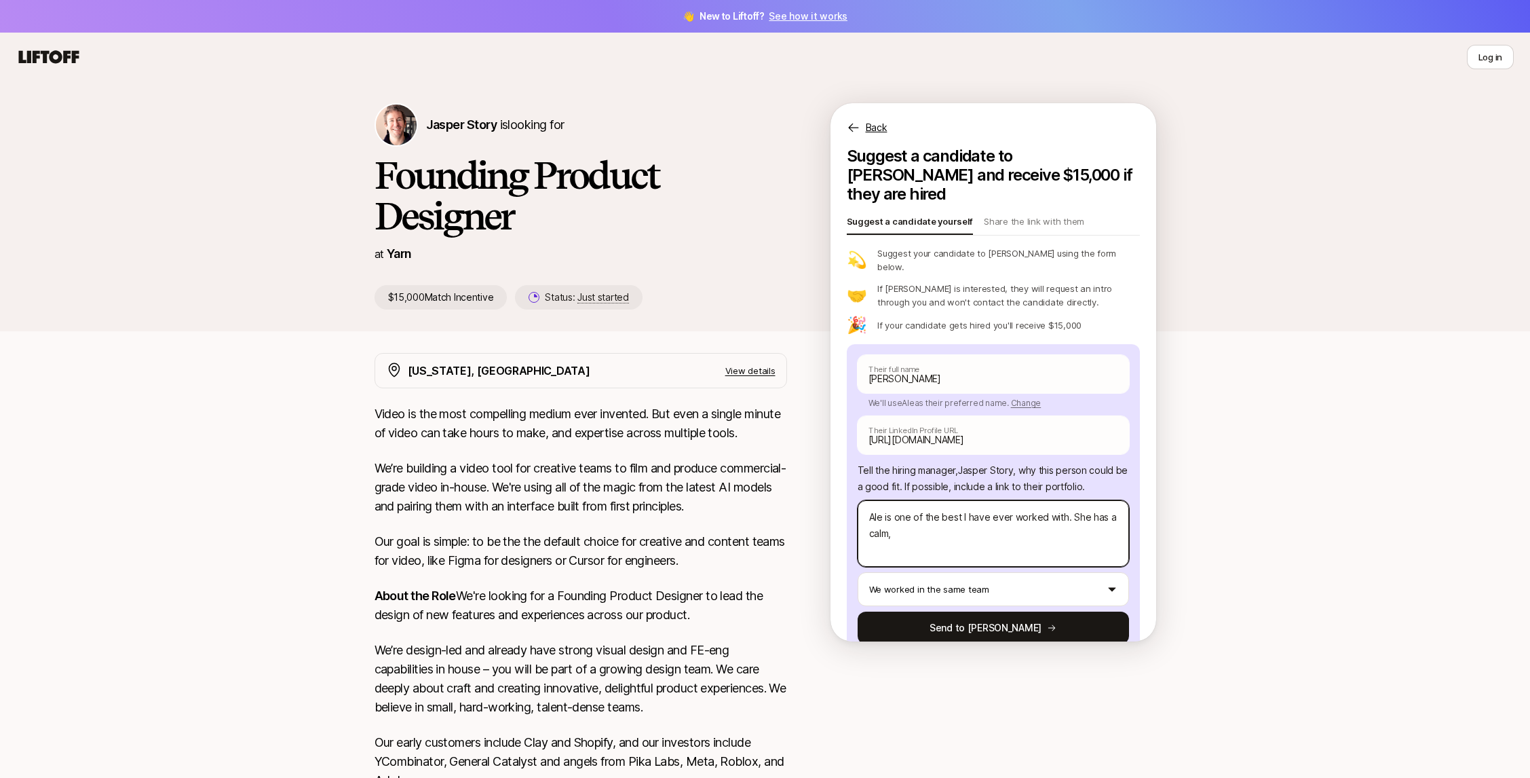
type textarea "Ale is one of the best I have ever worked with. She has a calm, b"
type textarea "x"
type textarea "Ale is one of the best I have ever worked with. She has a calm, bu"
type textarea "x"
type textarea "Ale is one of the best I have ever worked with. She has a calm, but"
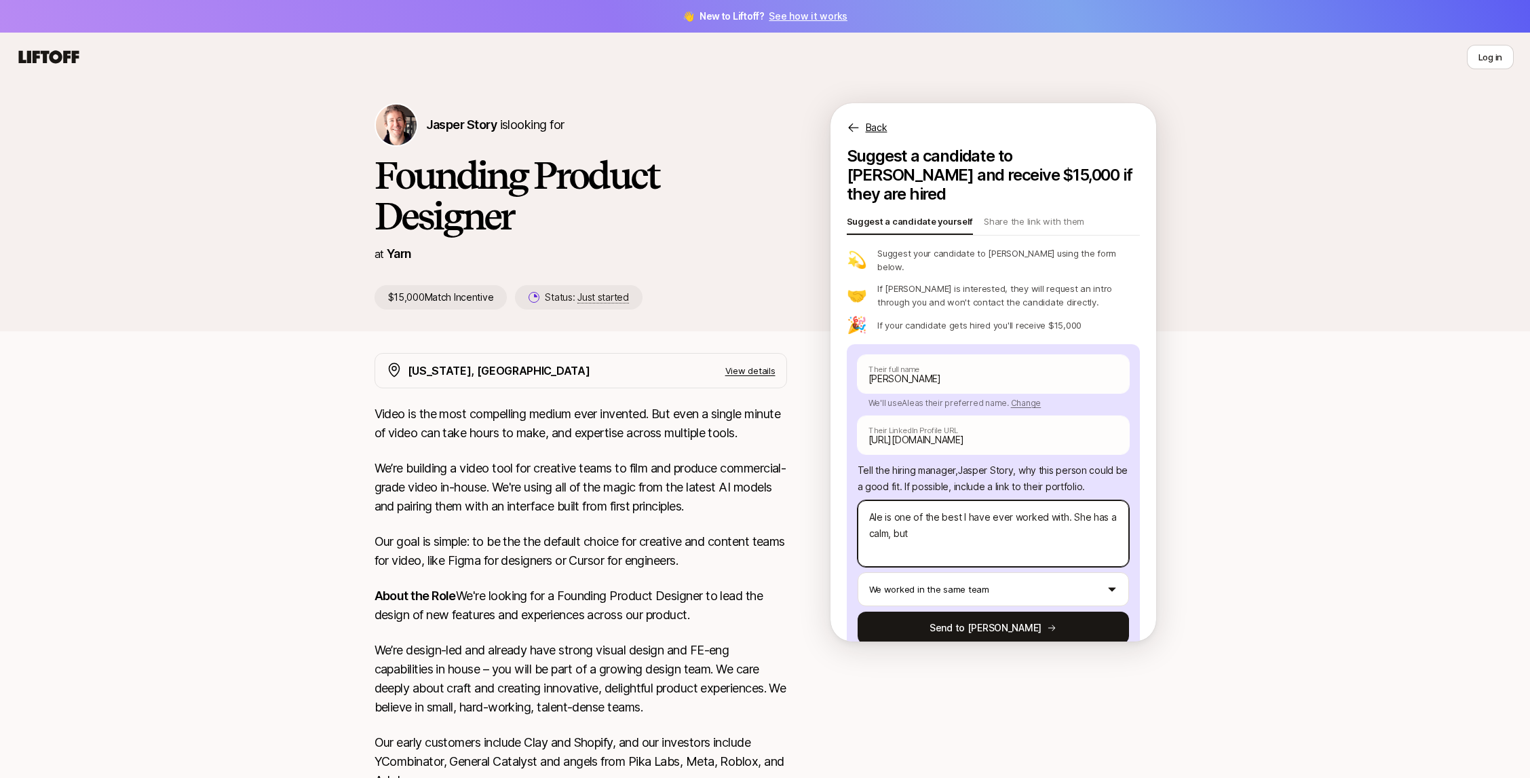
type textarea "x"
type textarea "Ale is one of the best I have ever worked with. She has a calm, but"
type textarea "x"
type textarea "Ale is one of the best I have ever worked with. She has a calm, but t"
type textarea "x"
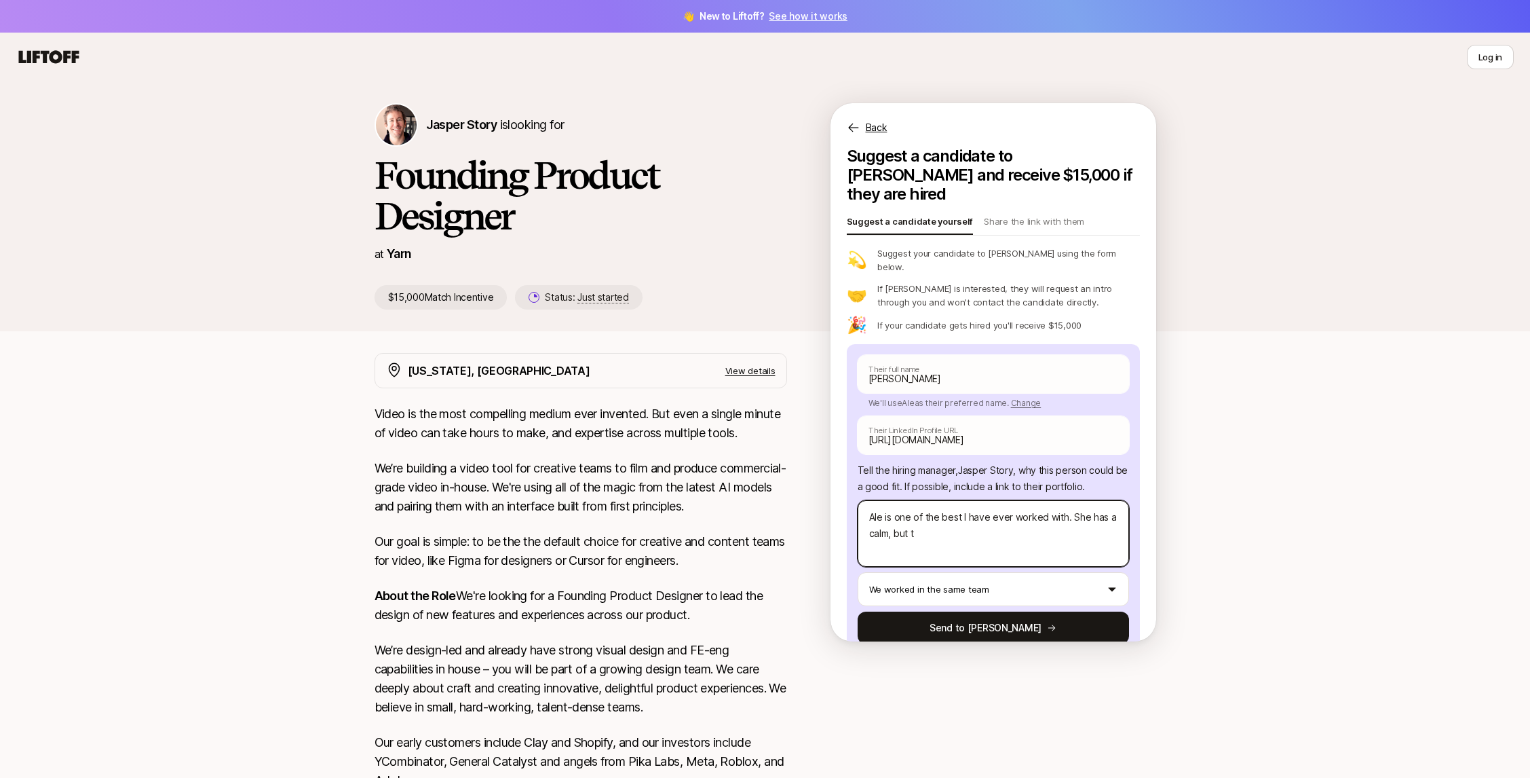
type textarea "Ale is one of the best I have ever worked with. She has a calm, but ta"
type textarea "x"
type textarea "Ale is one of the best I have ever worked with. She has a calm, but tac"
type textarea "x"
type textarea "Ale is one of the best I have ever worked with. She has a calm, but tact"
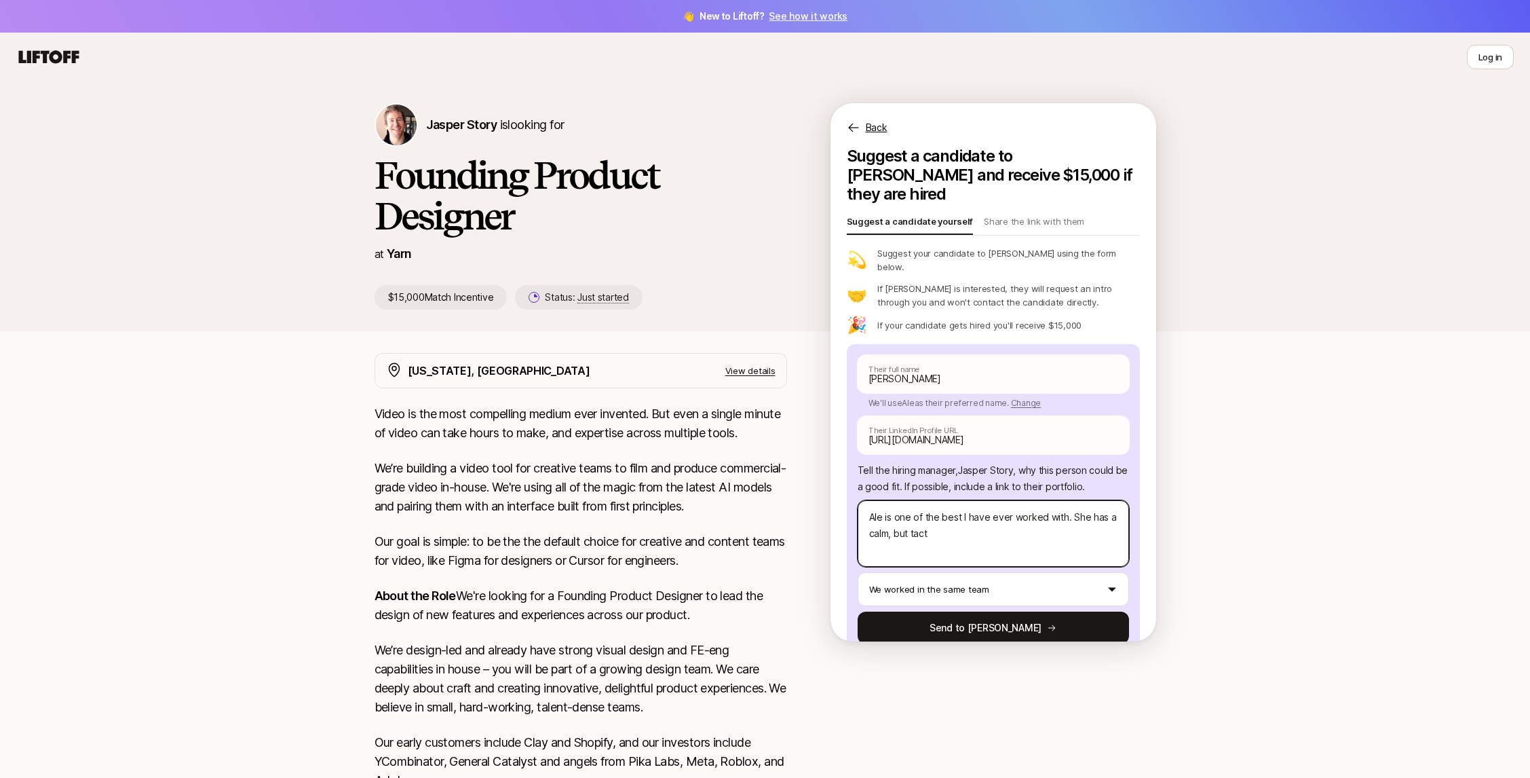
type textarea "x"
type textarea "Ale is one of the best I have ever worked with. She has a calm, but tacti"
type textarea "x"
type textarea "Ale is one of the best I have ever worked with. She has a calm, but tactic"
type textarea "x"
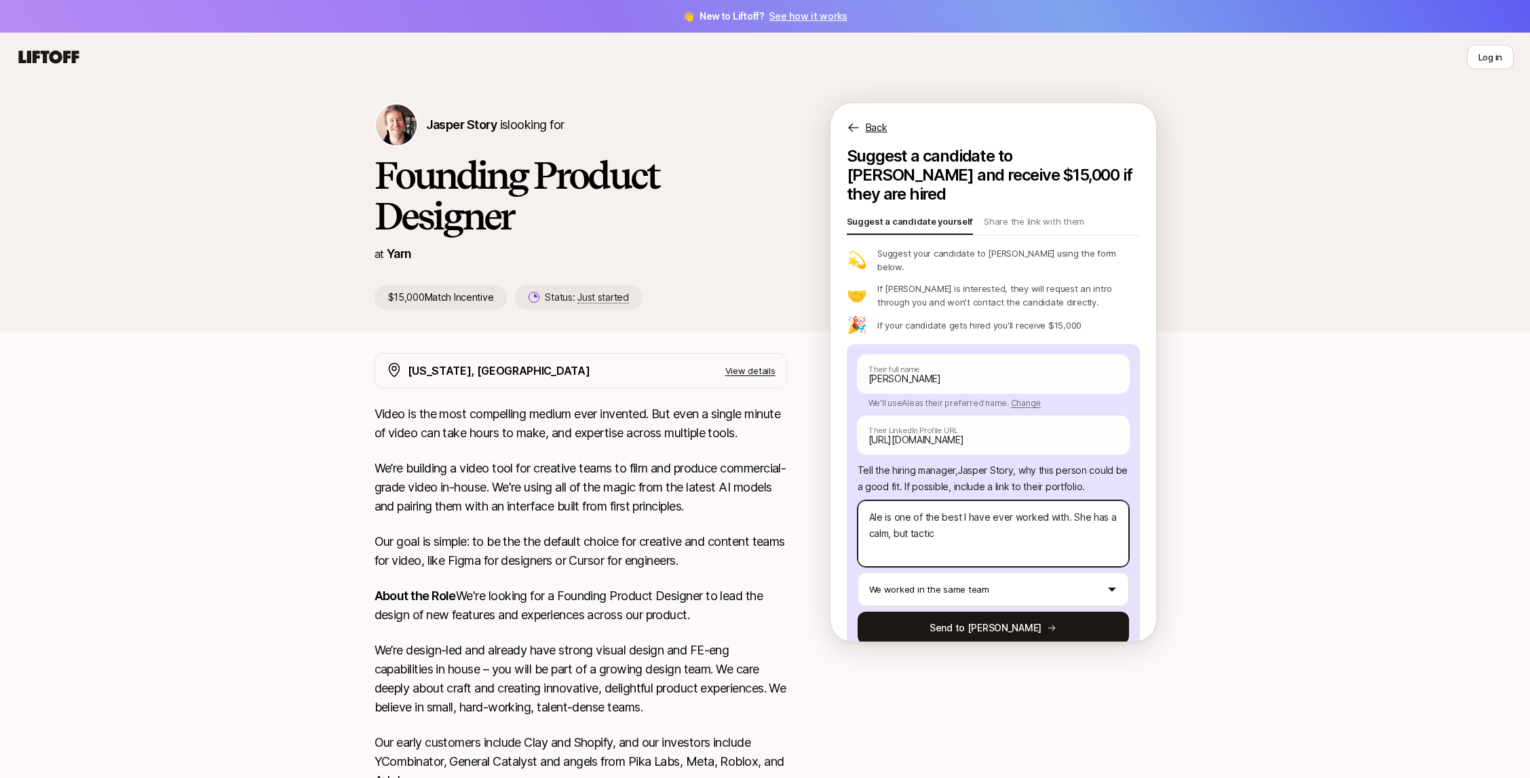
type textarea "Ale is one of the best I have ever worked with. She has a calm, but tactica"
type textarea "x"
type textarea "Ale is one of the best I have ever worked with. She has a calm, but tactical"
type textarea "x"
type textarea "Ale is one of the best I have ever worked with. She has a calm, but tactical"
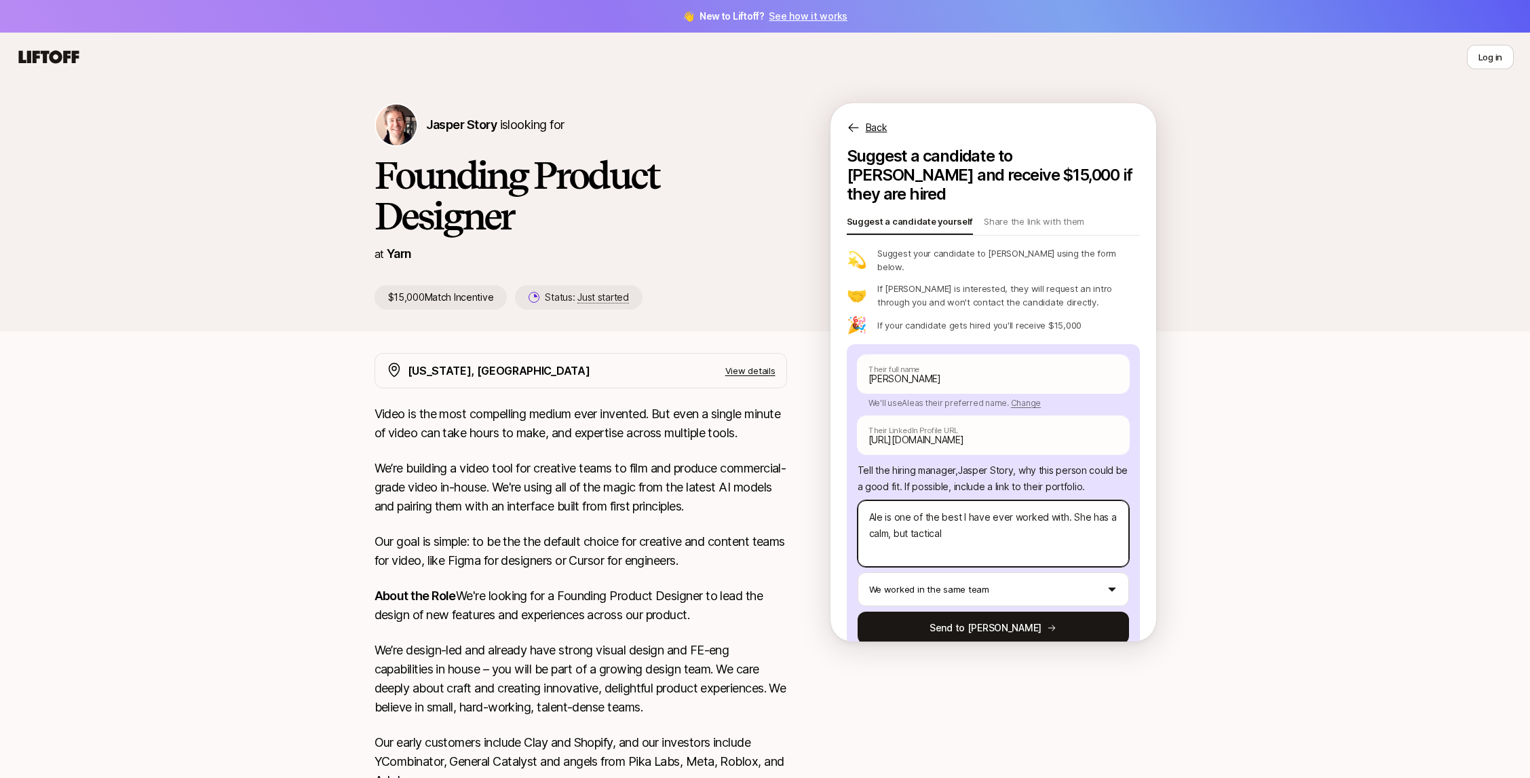
type textarea "x"
type textarea "Ale is one of the best I have ever worked with. She has a calm, but tactical a"
type textarea "x"
type textarea "Ale is one of the best I have ever worked with. She has a calm, but tactical ap"
type textarea "x"
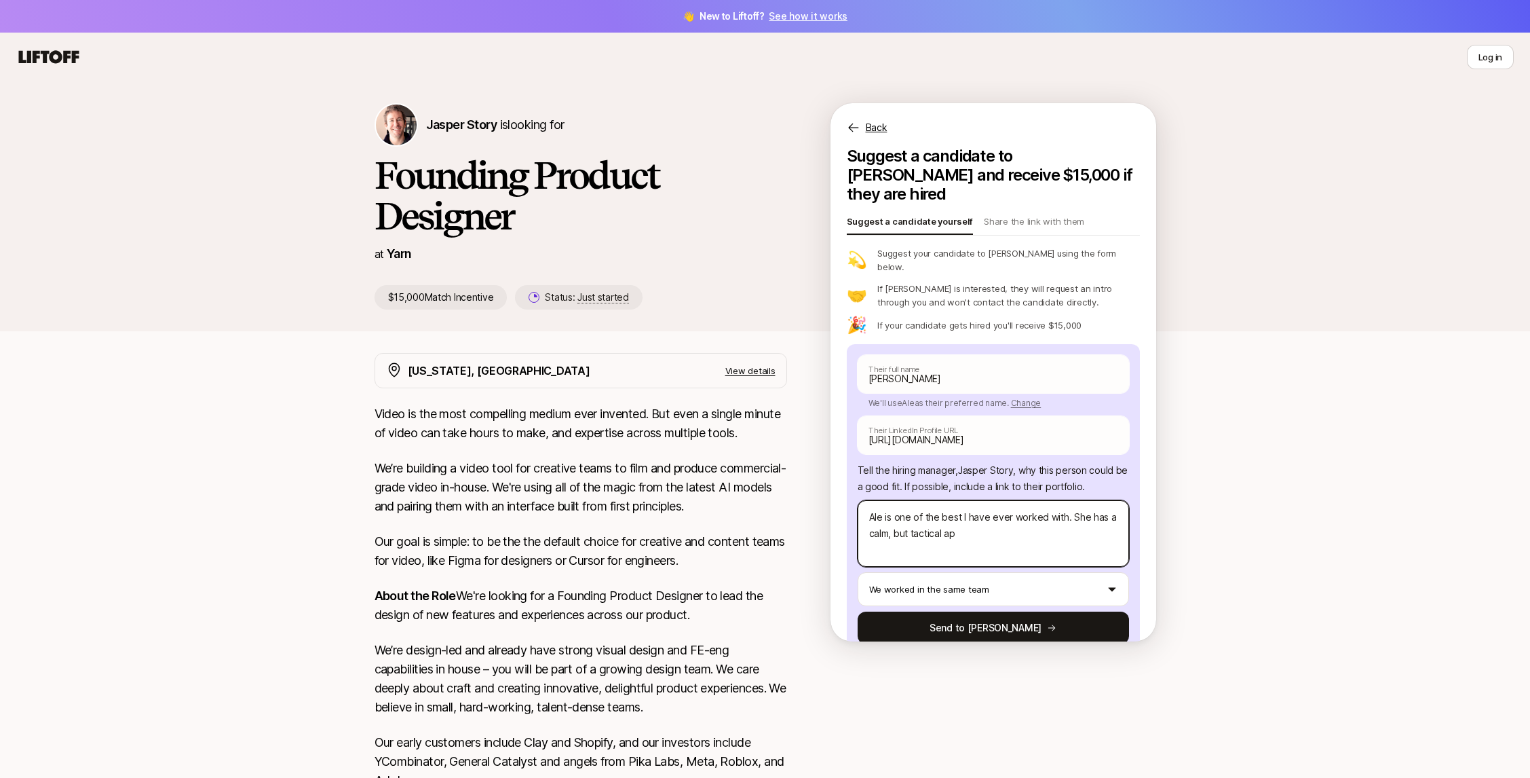
type textarea "Ale is one of the best I have ever worked with. She has a calm, but tactical app"
type textarea "x"
type textarea "Ale is one of the best I have ever worked with. She has a calm, but tactical ap…"
type textarea "x"
type textarea "Ale is one of the best I have ever worked with. She has a calm, but tactical ap…"
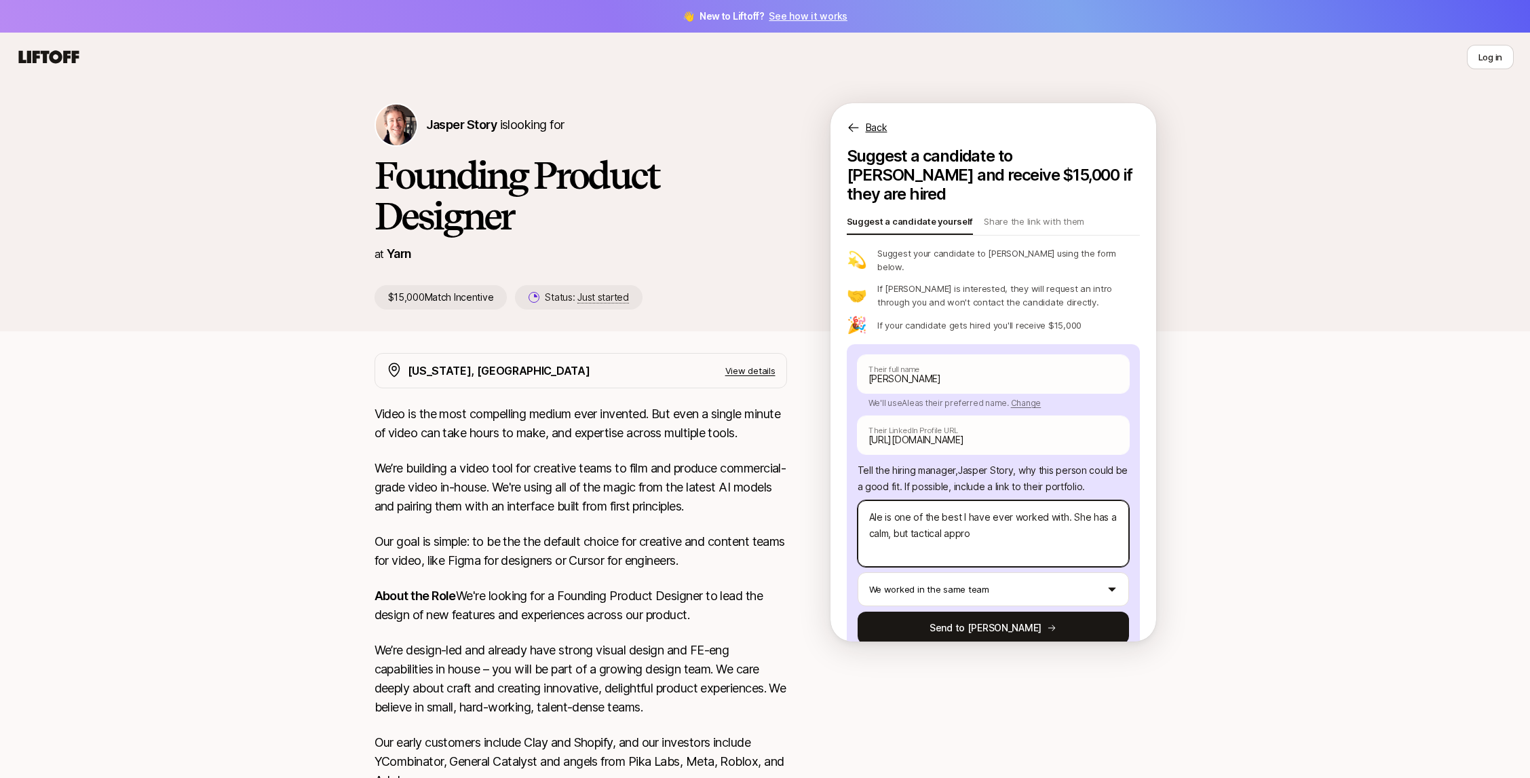
type textarea "x"
type textarea "Ale is one of the best I have ever worked with. She has a calm, but tactical ap…"
type textarea "x"
type textarea "Ale is one of the best I have ever worked with. She has a calm, but tactical ap…"
type textarea "x"
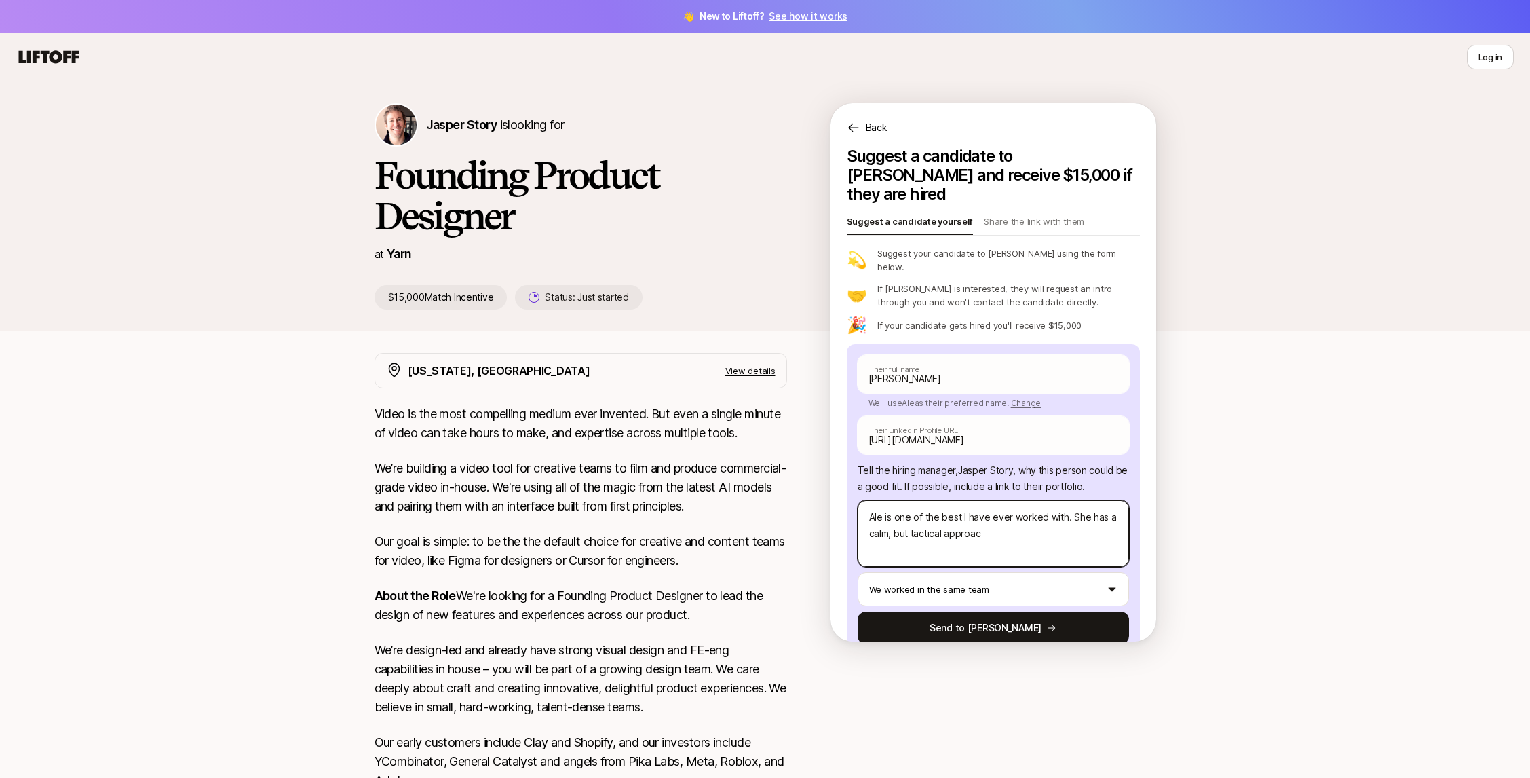
type textarea "Ale is one of the best I have ever worked with. She has a calm, but tactical ap…"
type textarea "x"
type textarea "Ale is one of the best I have ever worked with. She has a calm, but tactical ap…"
type textarea "x"
type textarea "Ale is one of the best I have ever worked with. She has a calm, but tactical ap…"
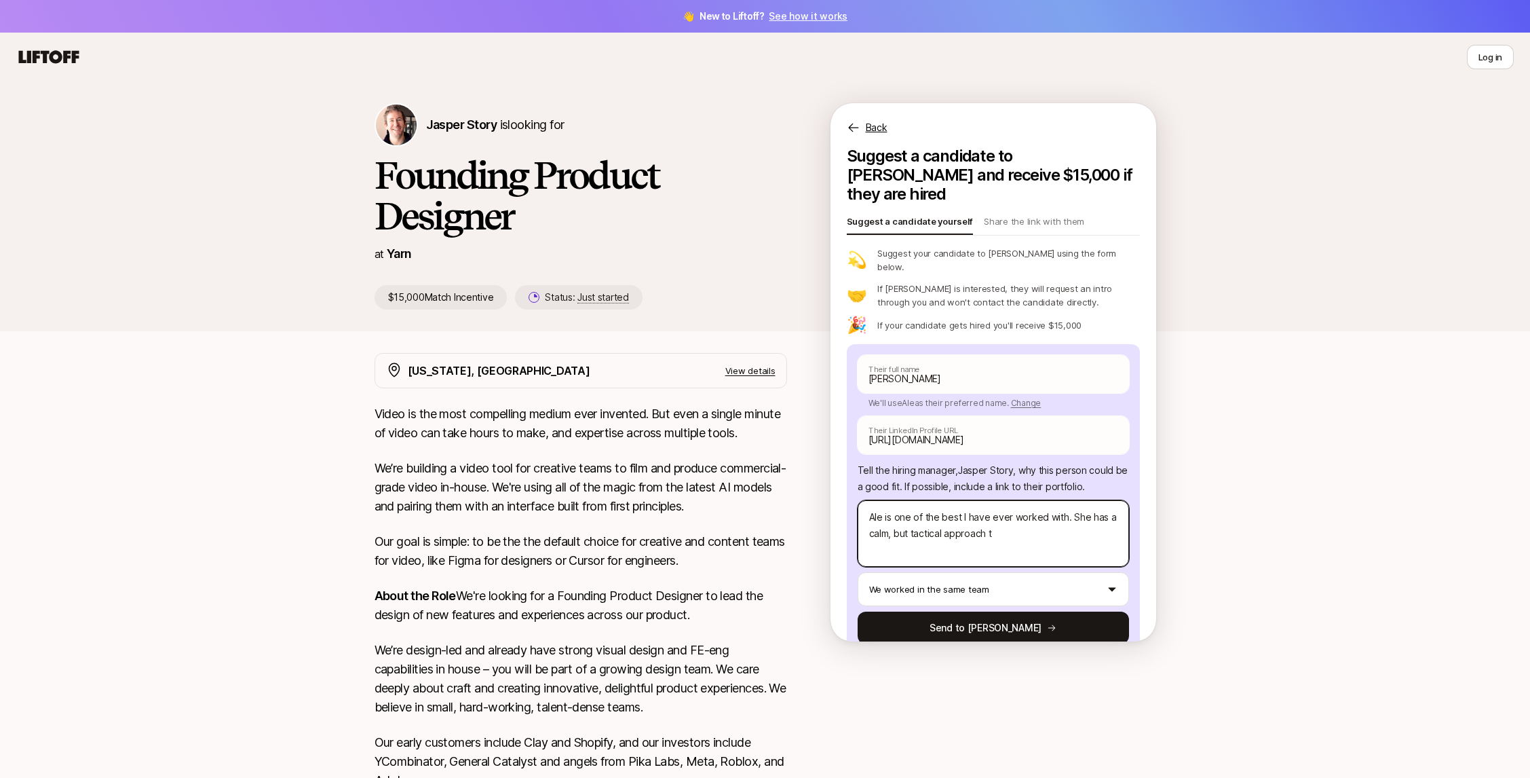
type textarea "x"
type textarea "Ale is one of the best I have ever worked with. She has a calm, but tactical ap…"
type textarea "x"
type textarea "Ale is one of the best I have ever worked with. She has a calm, but tactical ap…"
type textarea "x"
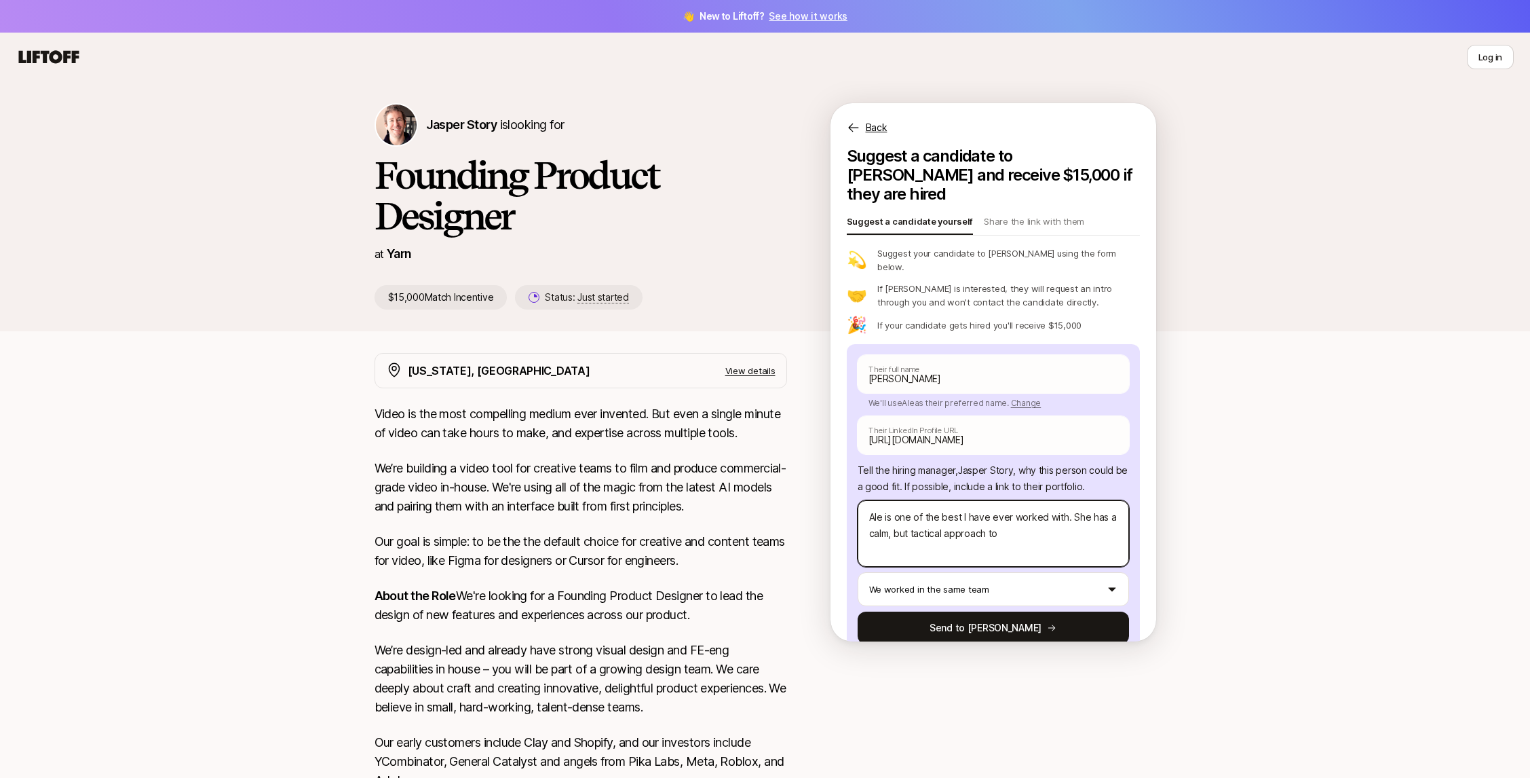
type textarea "Ale is one of the best I have ever worked with. She has a calm, but tactical ap…"
type textarea "x"
type textarea "Ale is one of the best I have ever worked with. She has a calm, but tactical ap…"
type textarea "x"
type textarea "Ale is one of the best I have ever worked with. She has a calm, but tactical ap…"
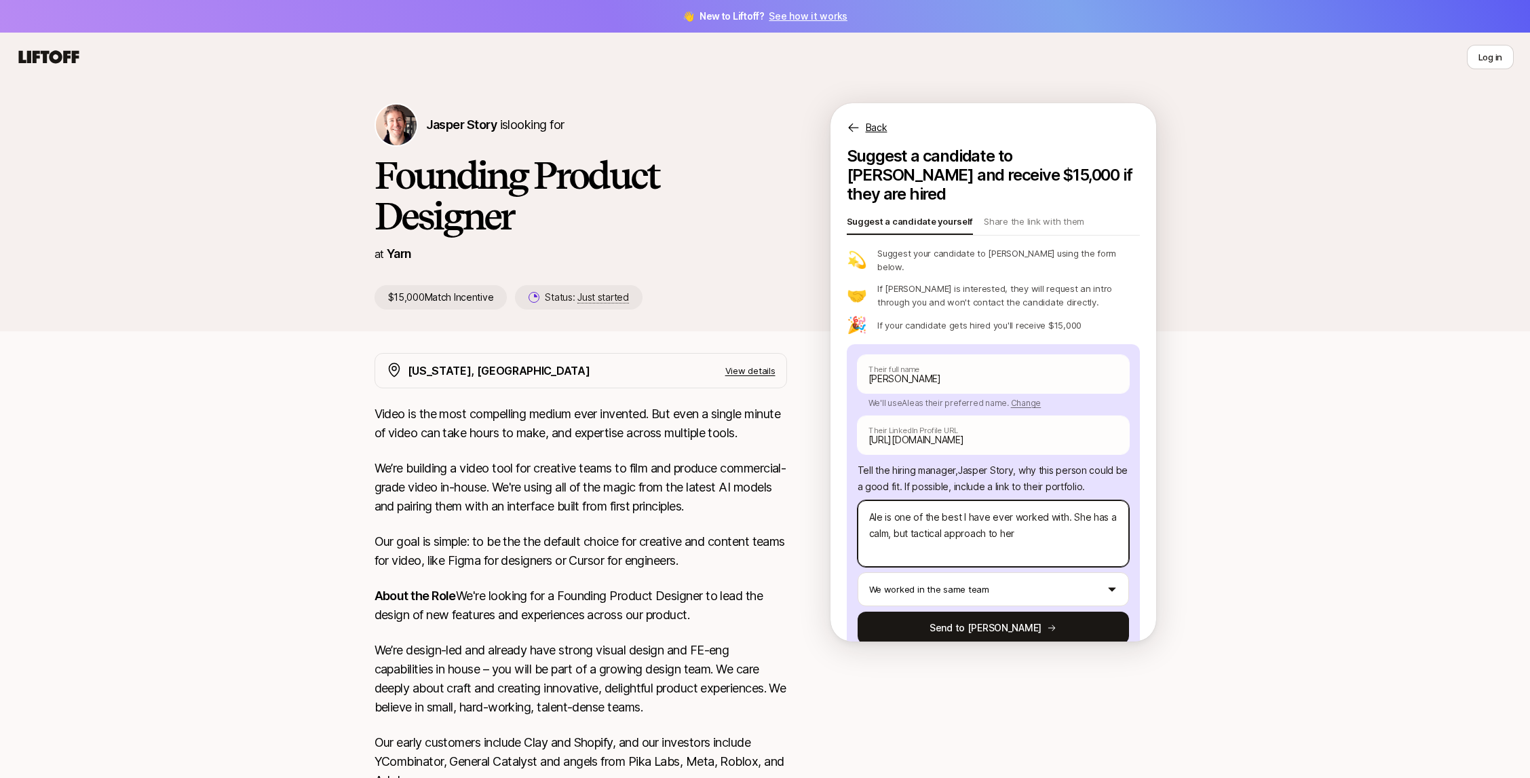
type textarea "x"
type textarea "Ale is one of the best I have ever worked with. She has a calm, but tactical ap…"
type textarea "x"
type textarea "Ale is one of the best I have ever worked with. She has a calm, but tactical ap…"
type textarea "x"
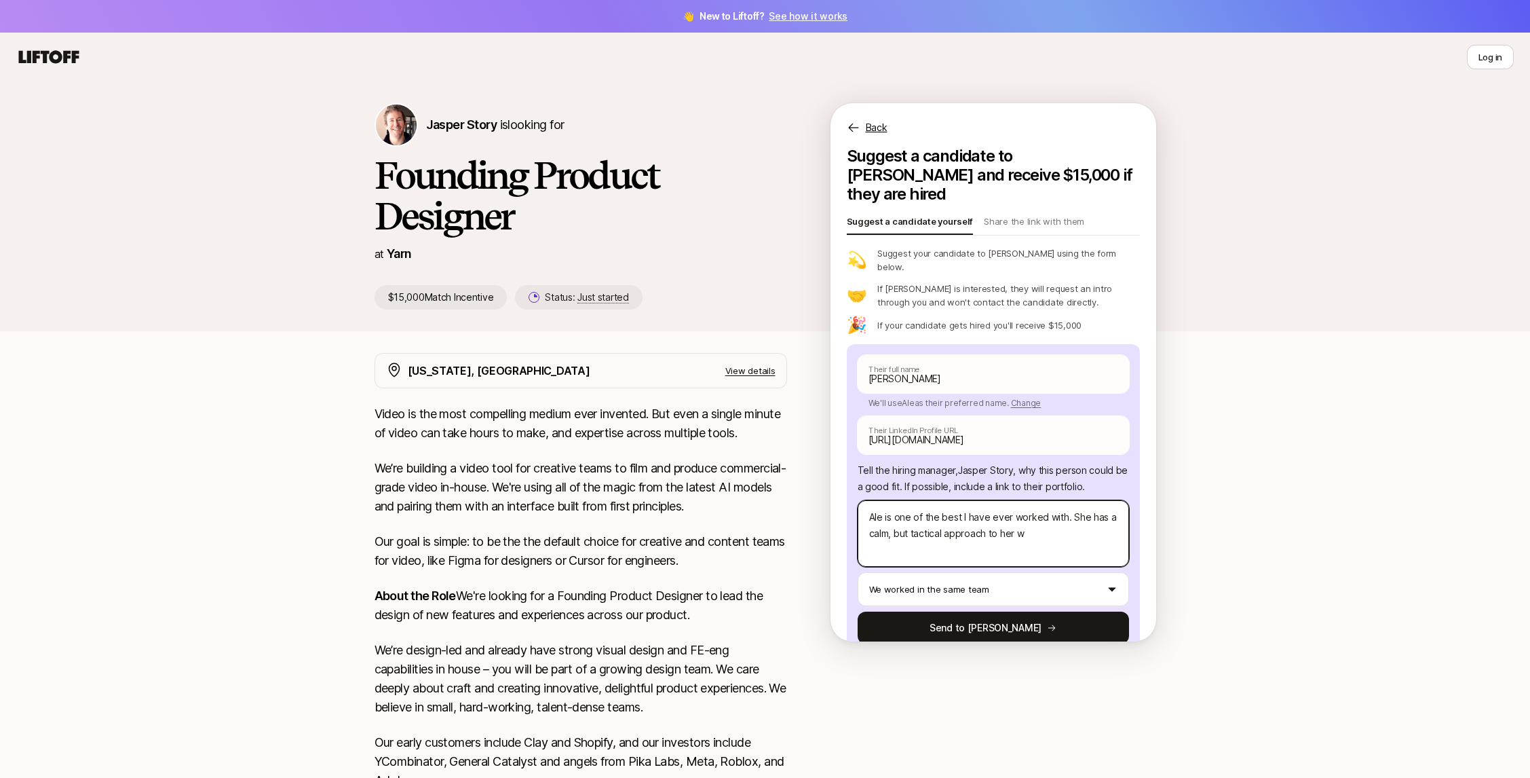
type textarea "Ale is one of the best I have ever worked with. She has a calm, but tactical ap…"
type textarea "x"
type textarea "Ale is one of the best I have ever worked with. She has a calm, but tactical ap…"
type textarea "x"
type textarea "Ale is one of the best I have ever worked with. She has a calm, but tactical ap…"
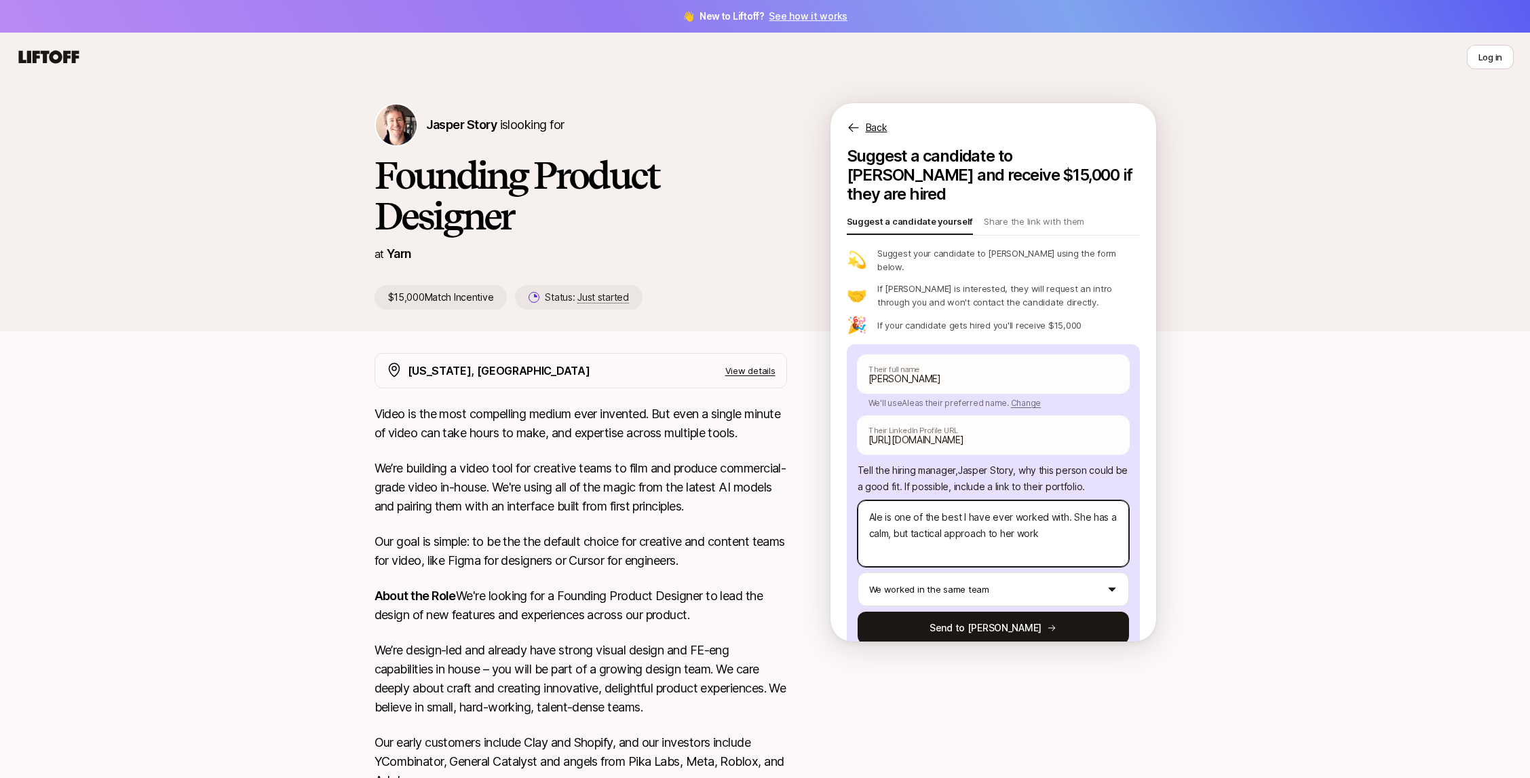
type textarea "x"
type textarea "Ale is one of the best I have ever worked with. She has a calm, but tactical ap…"
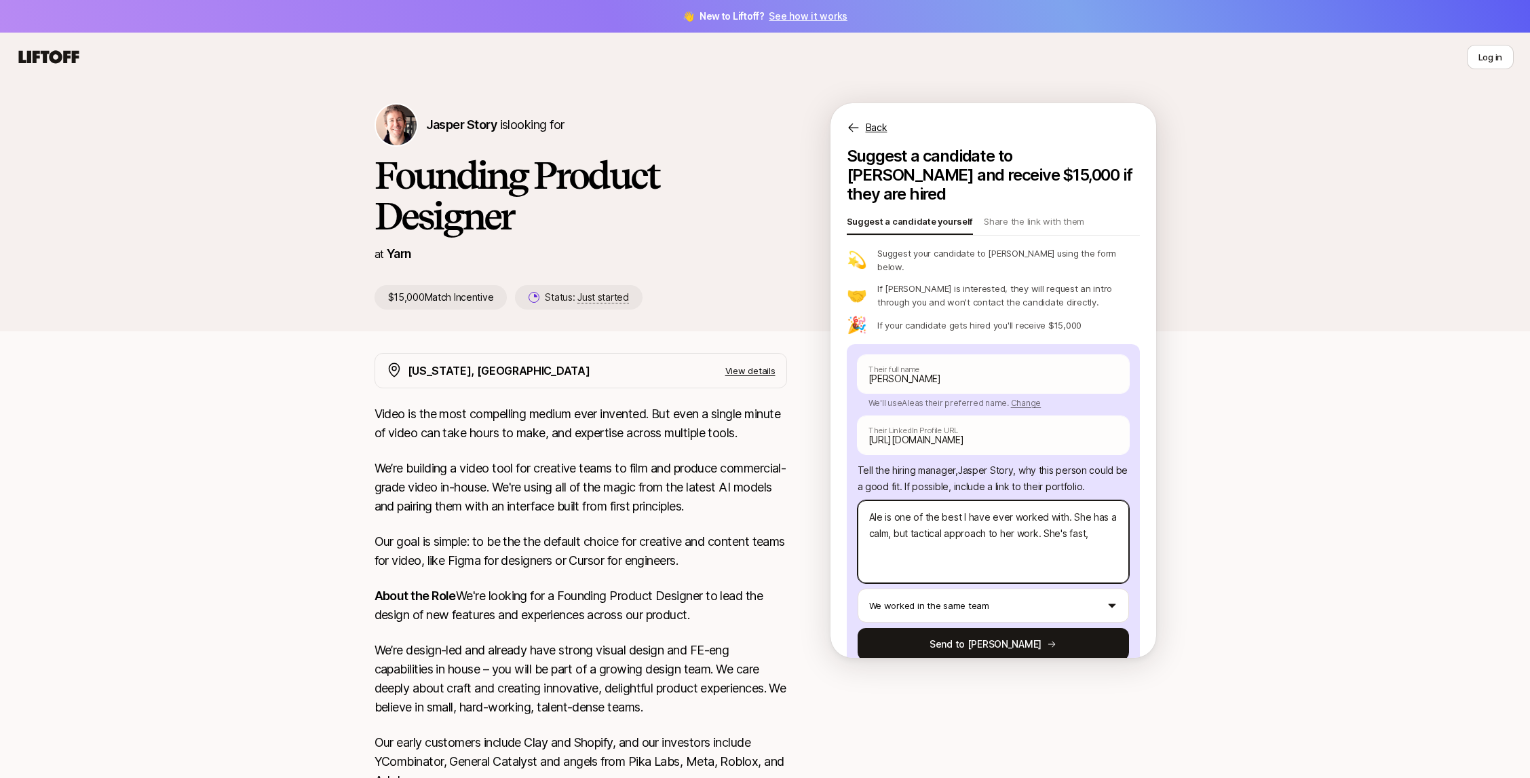
paste textarea "[URL][DOMAIN_NAME]"
drag, startPoint x: 1088, startPoint y: 503, endPoint x: 1087, endPoint y: 487, distance: 15.7
click at [1087, 500] on textarea "Ale is one of the best I have ever worked with. She has a calm, but tactical ap…" at bounding box center [993, 541] width 271 height 83
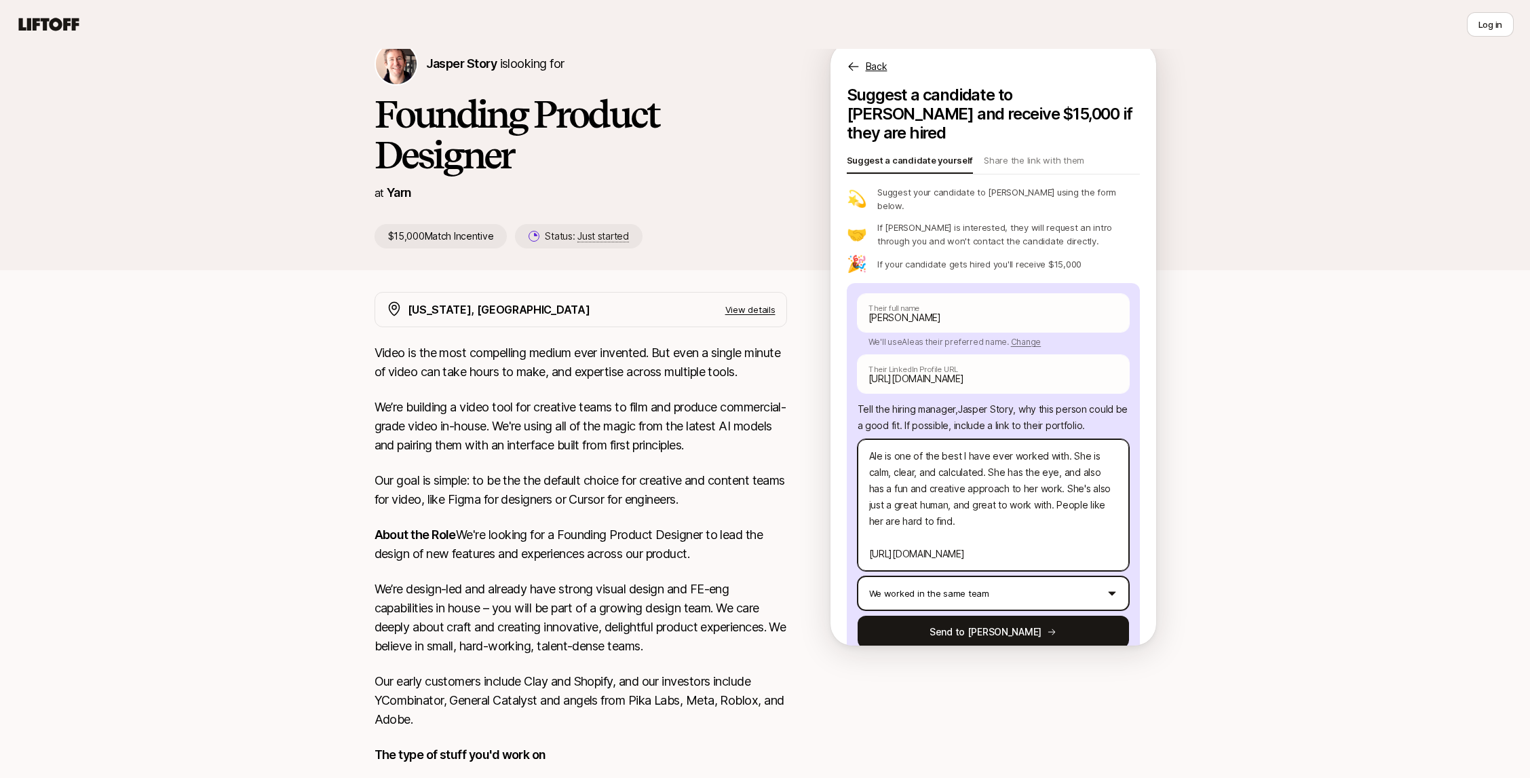
scroll to position [63, 0]
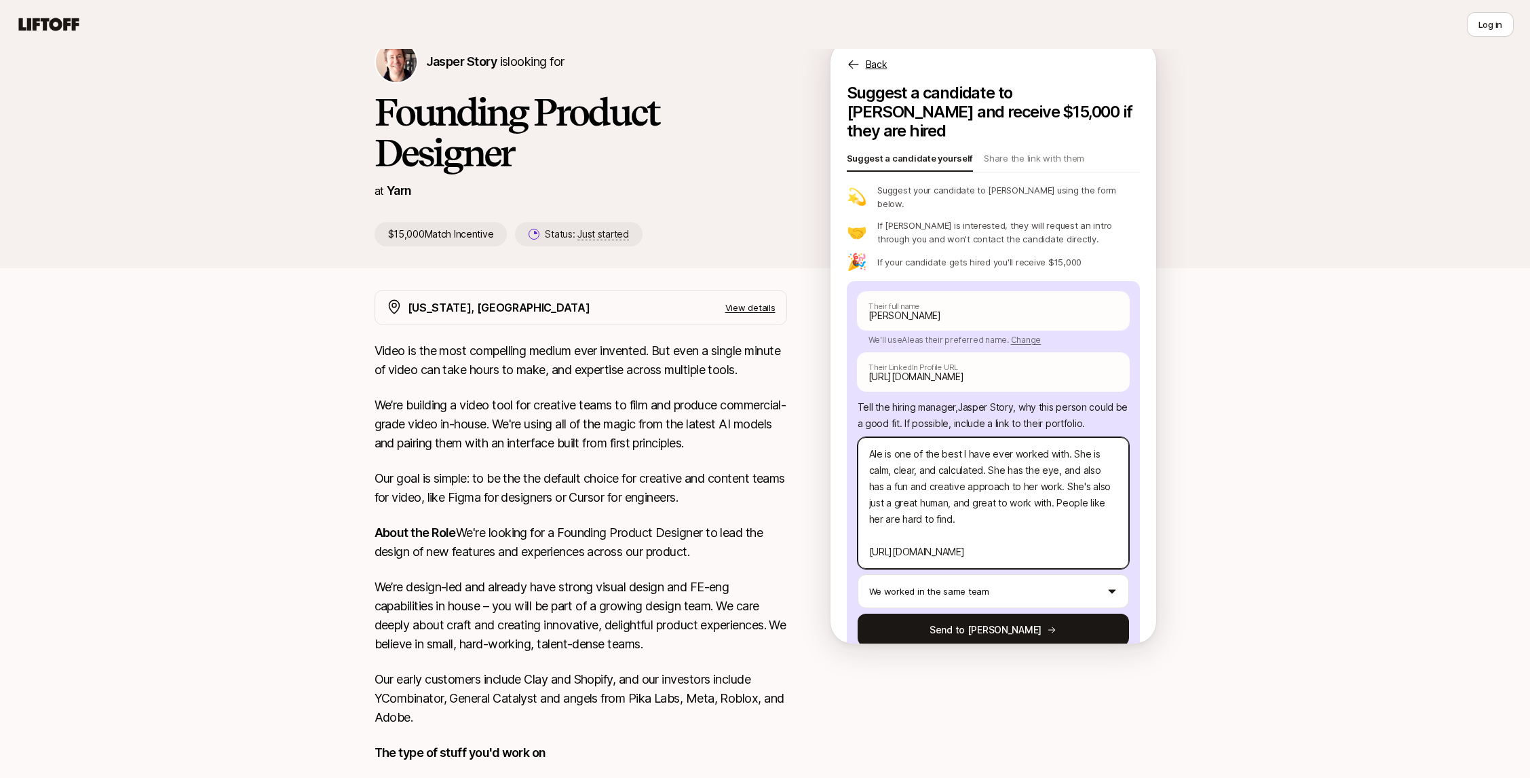
click at [1070, 437] on textarea "Ale is one of the best I have ever worked with. She is calm, clear, and calcula…" at bounding box center [993, 503] width 271 height 132
click at [1047, 455] on textarea "Ale is one of the best I have ever worked with. She is calm, clear, and calcula…" at bounding box center [993, 503] width 271 height 132
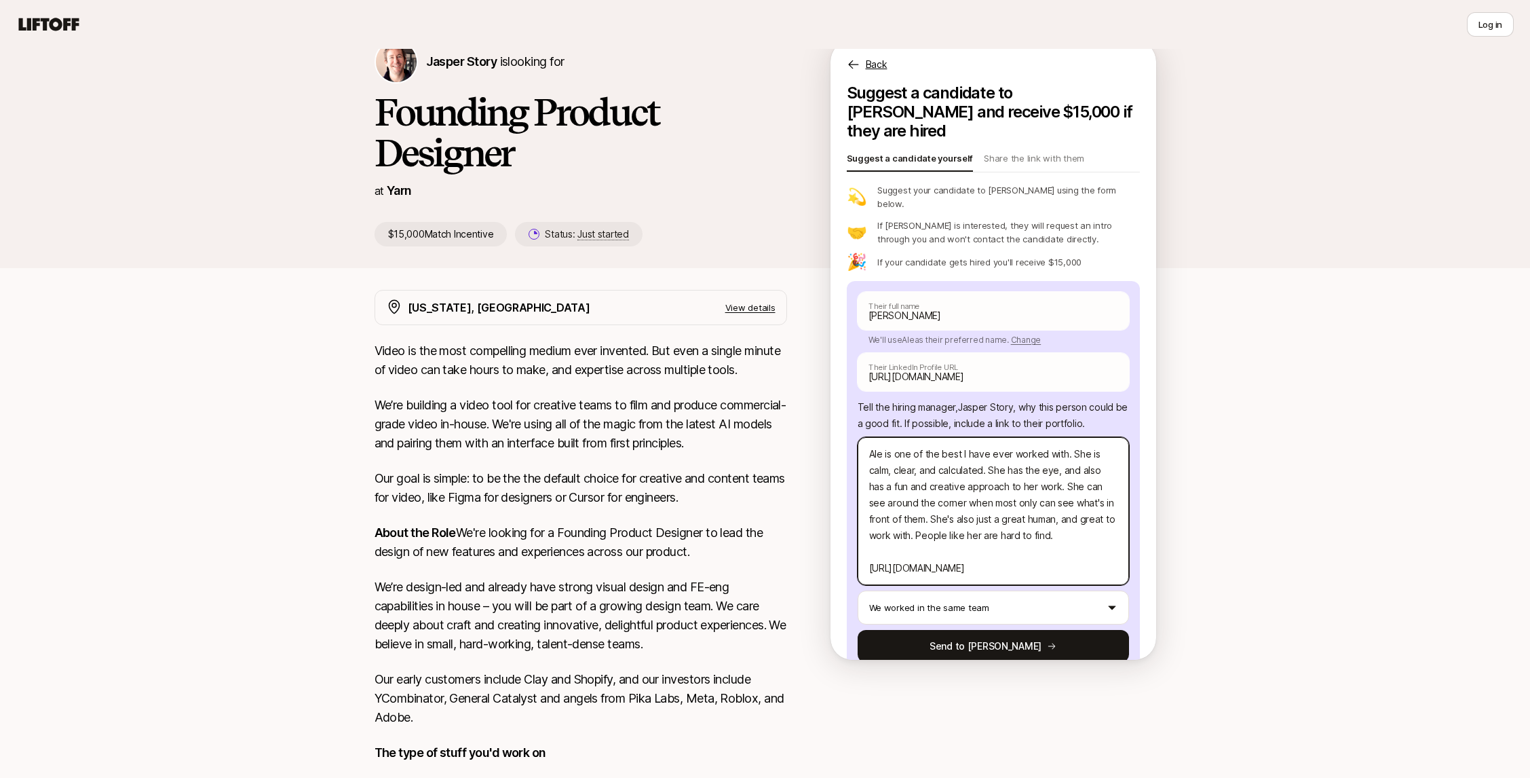
click at [1039, 491] on textarea "Ale is one of the best I have ever worked with. She is calm, clear, and calcula…" at bounding box center [993, 511] width 271 height 148
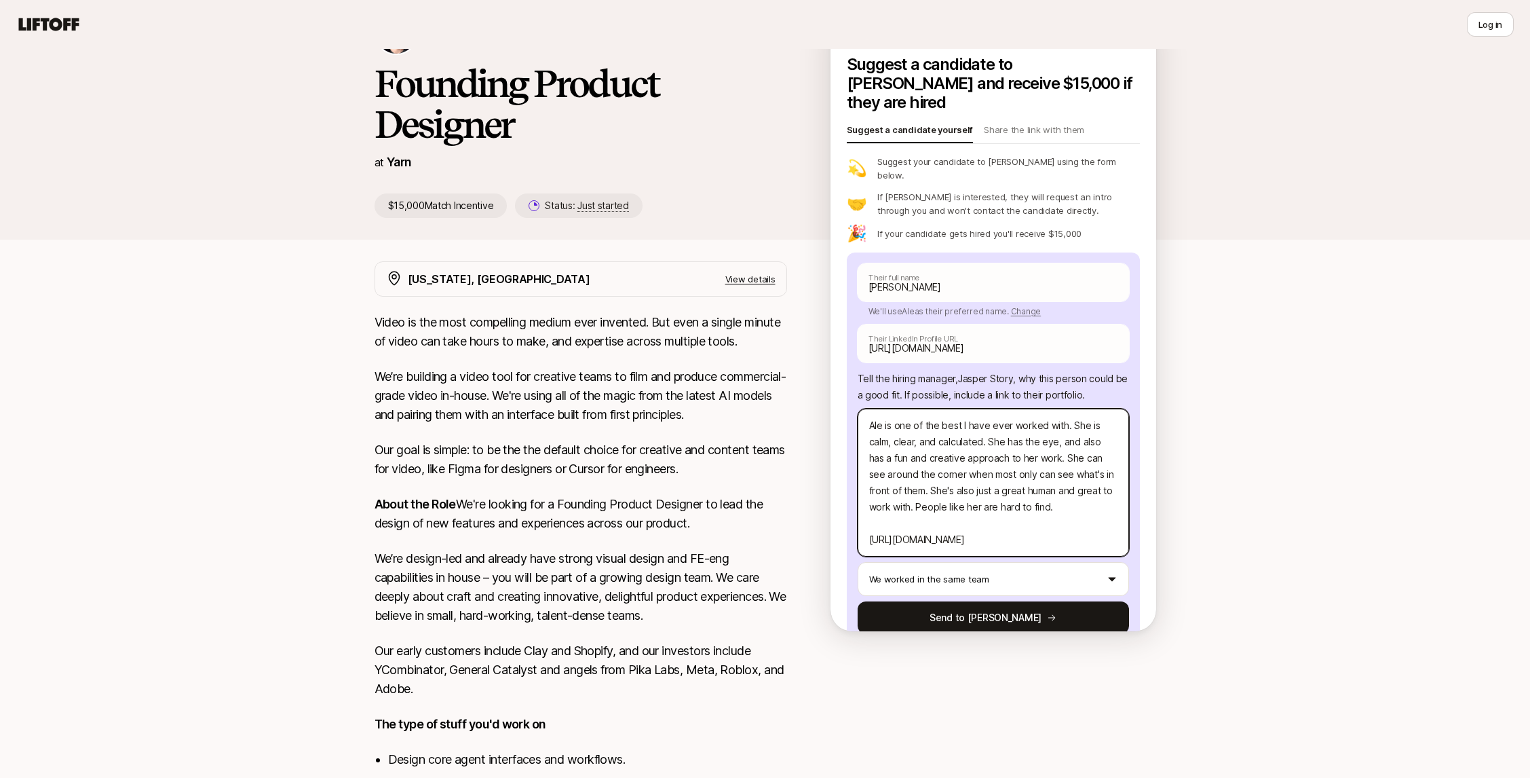
scroll to position [91, 0]
click at [993, 553] on html "👋 New to Liftoff? See how it works Log in Log in Jasper Story is looking for Fo…" at bounding box center [765, 298] width 1530 height 778
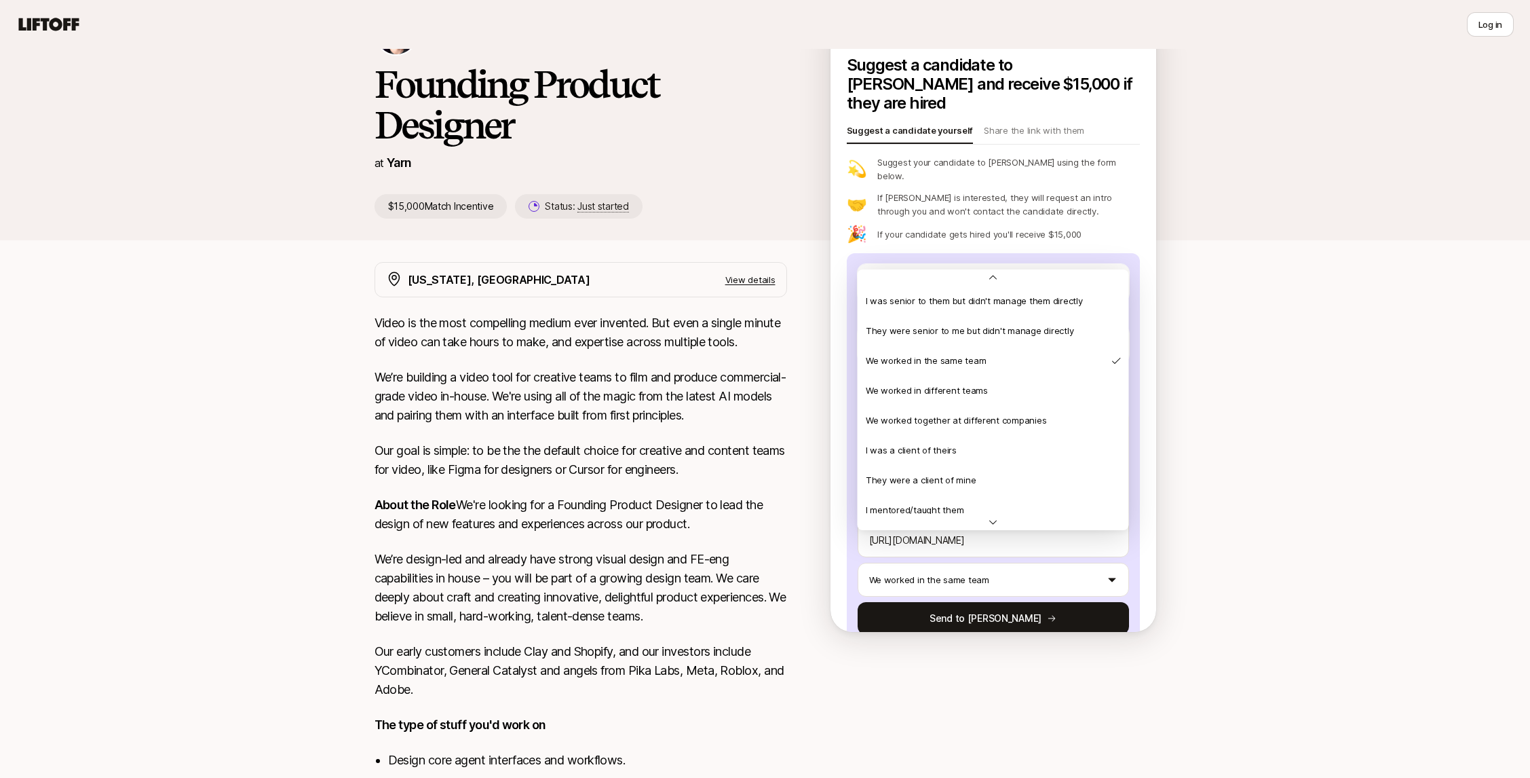
scroll to position [71, 0]
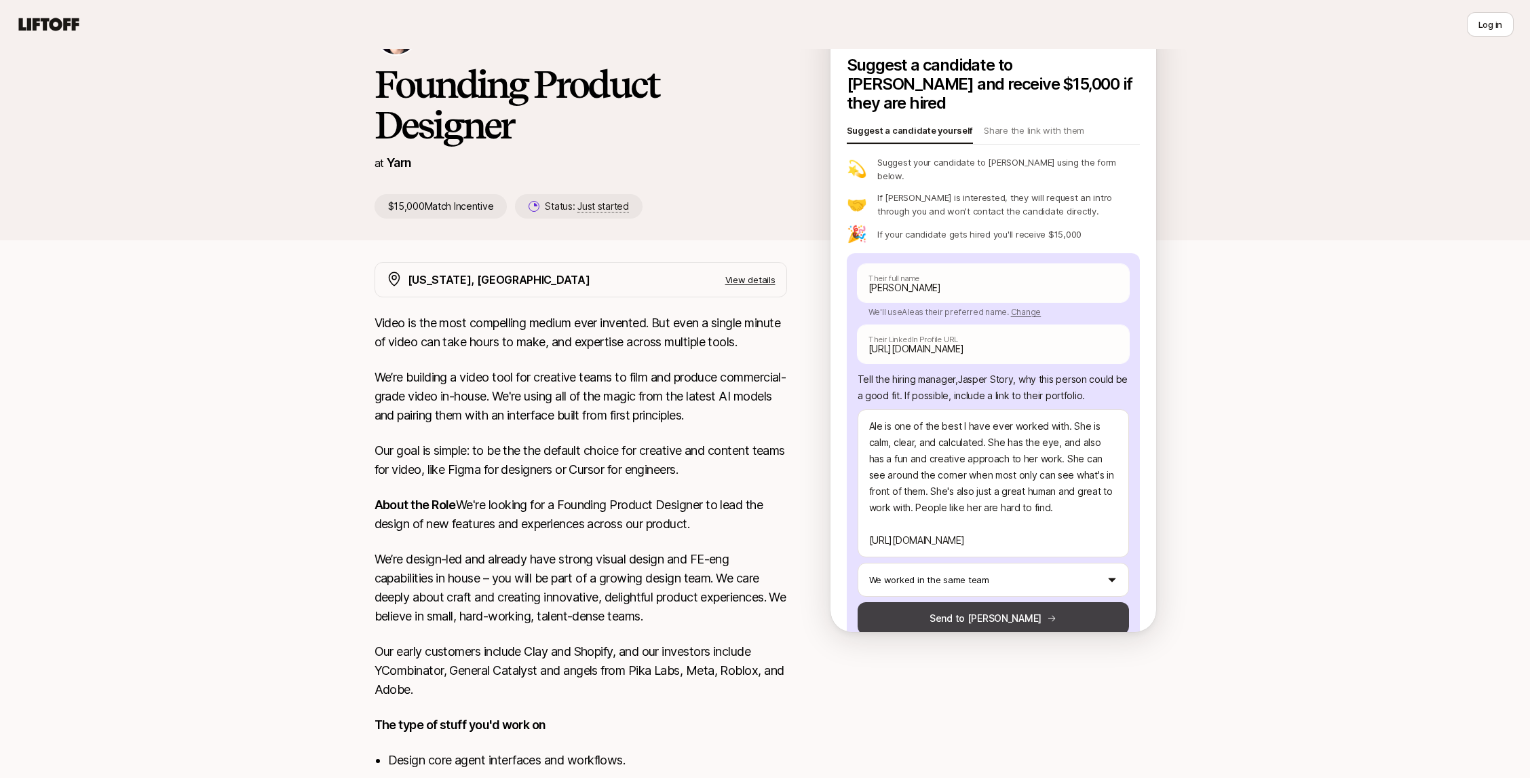
click at [1013, 602] on button "Send to [PERSON_NAME]" at bounding box center [993, 618] width 271 height 33
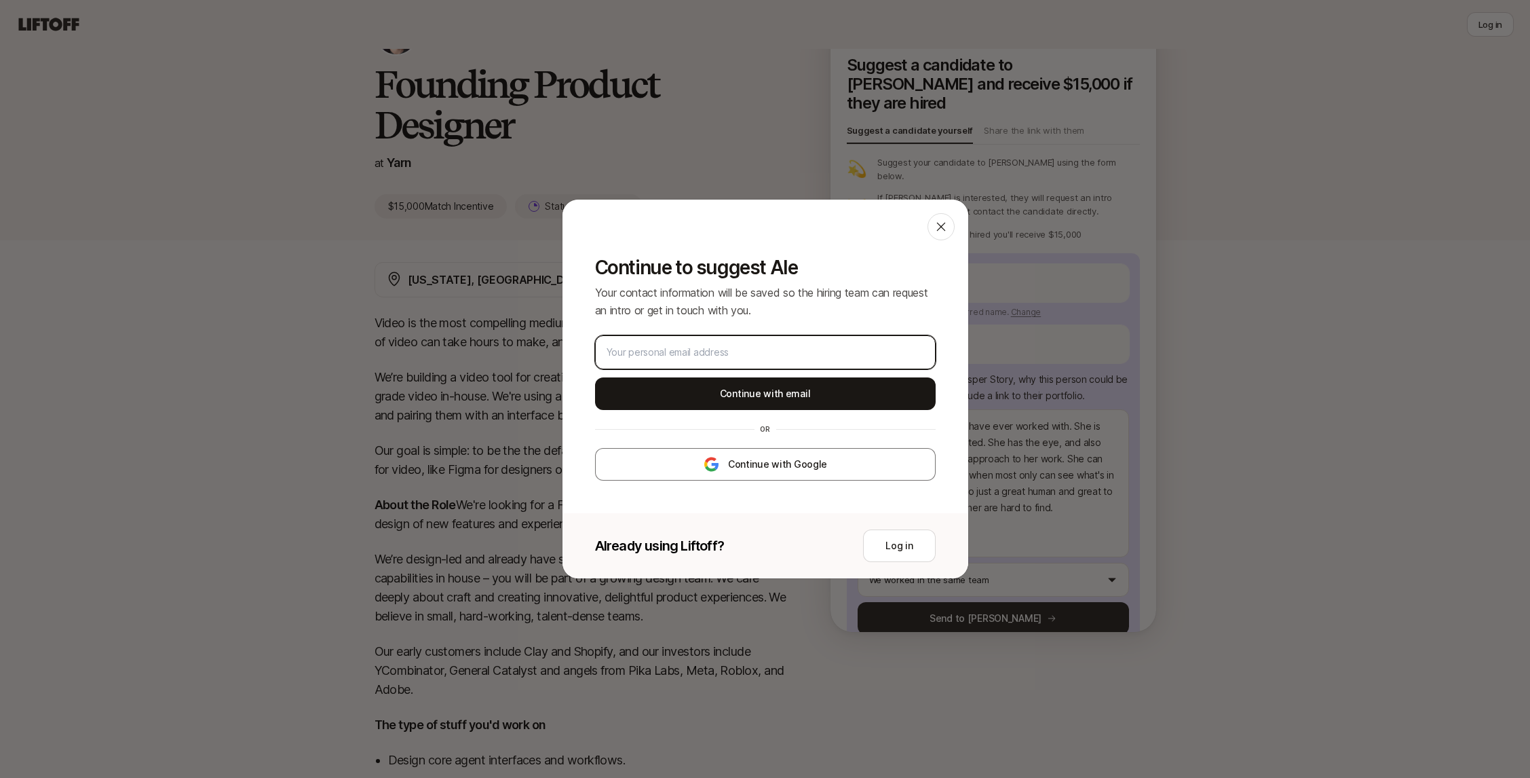
click at [760, 354] on input "email" at bounding box center [766, 352] width 318 height 16
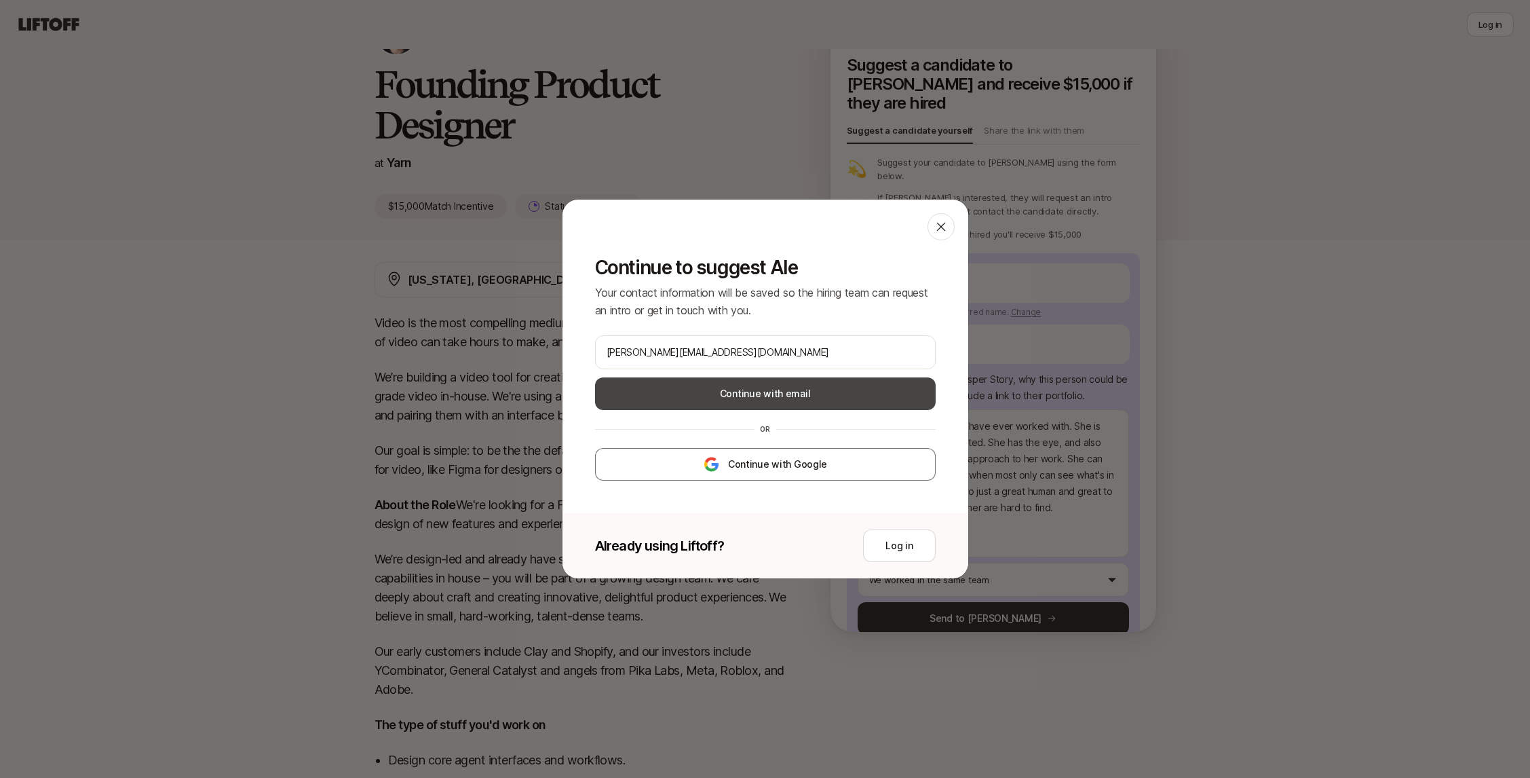
click at [818, 396] on button "Continue with email" at bounding box center [765, 393] width 341 height 33
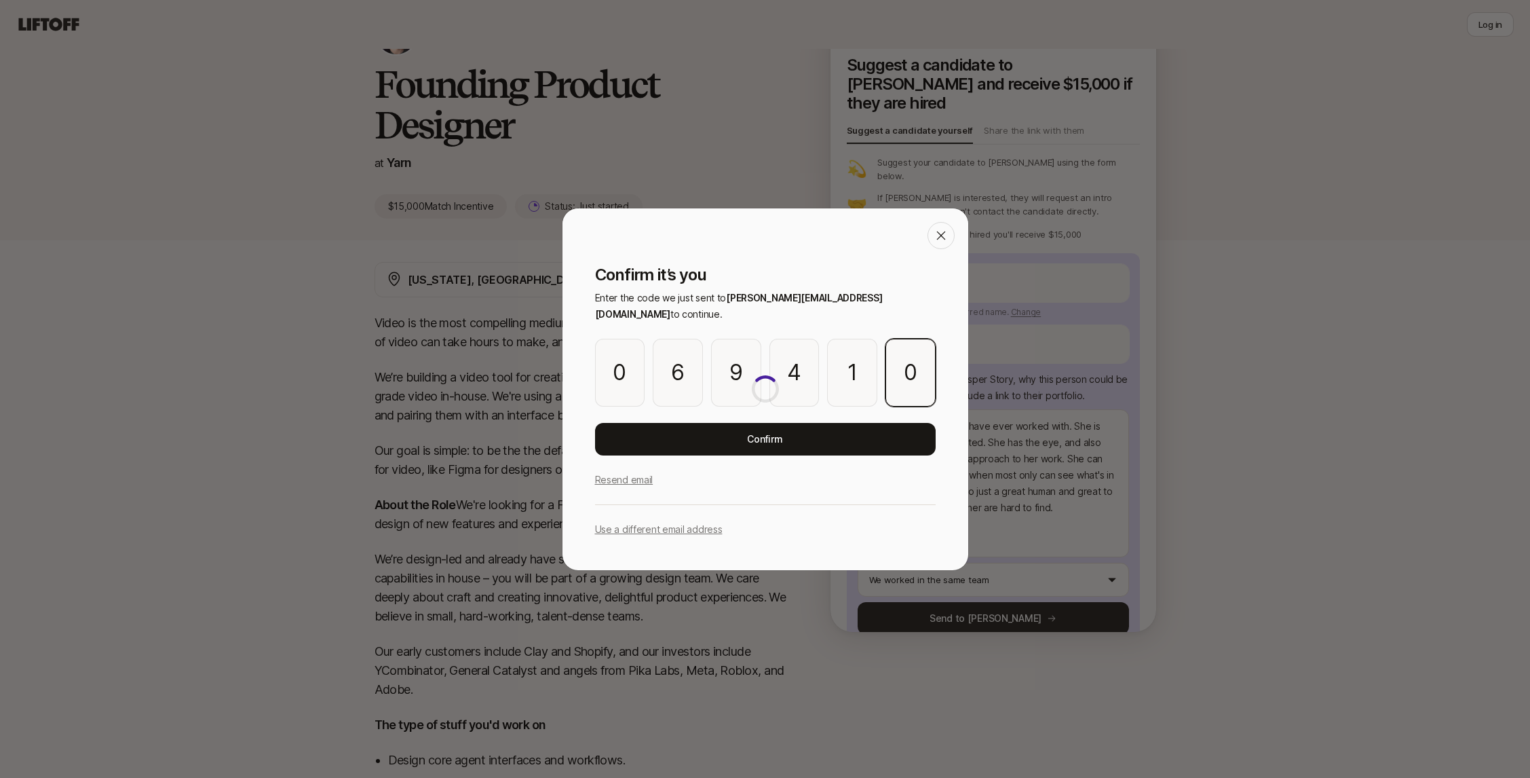
scroll to position [0, 0]
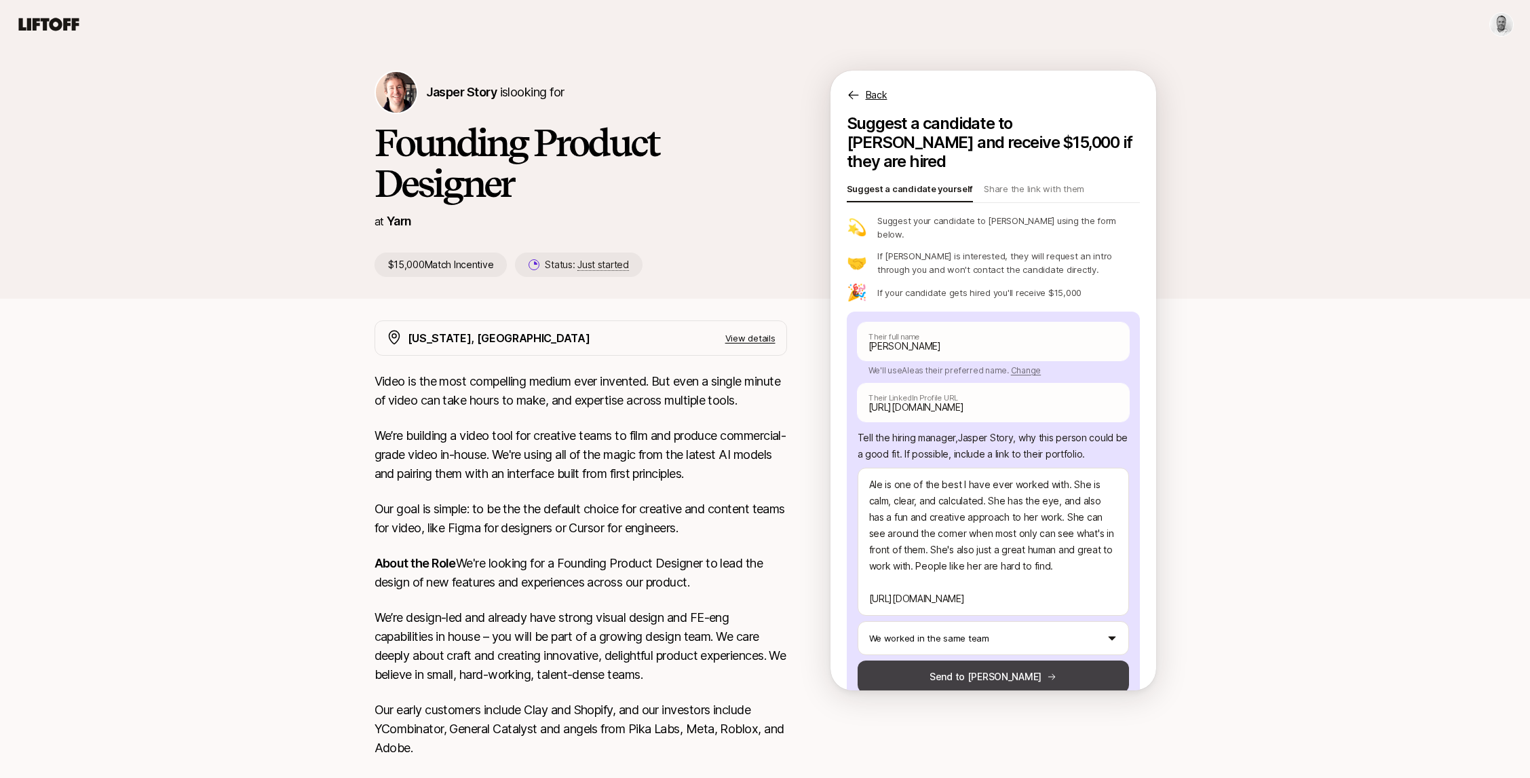
click at [1047, 672] on icon at bounding box center [1052, 677] width 10 height 10
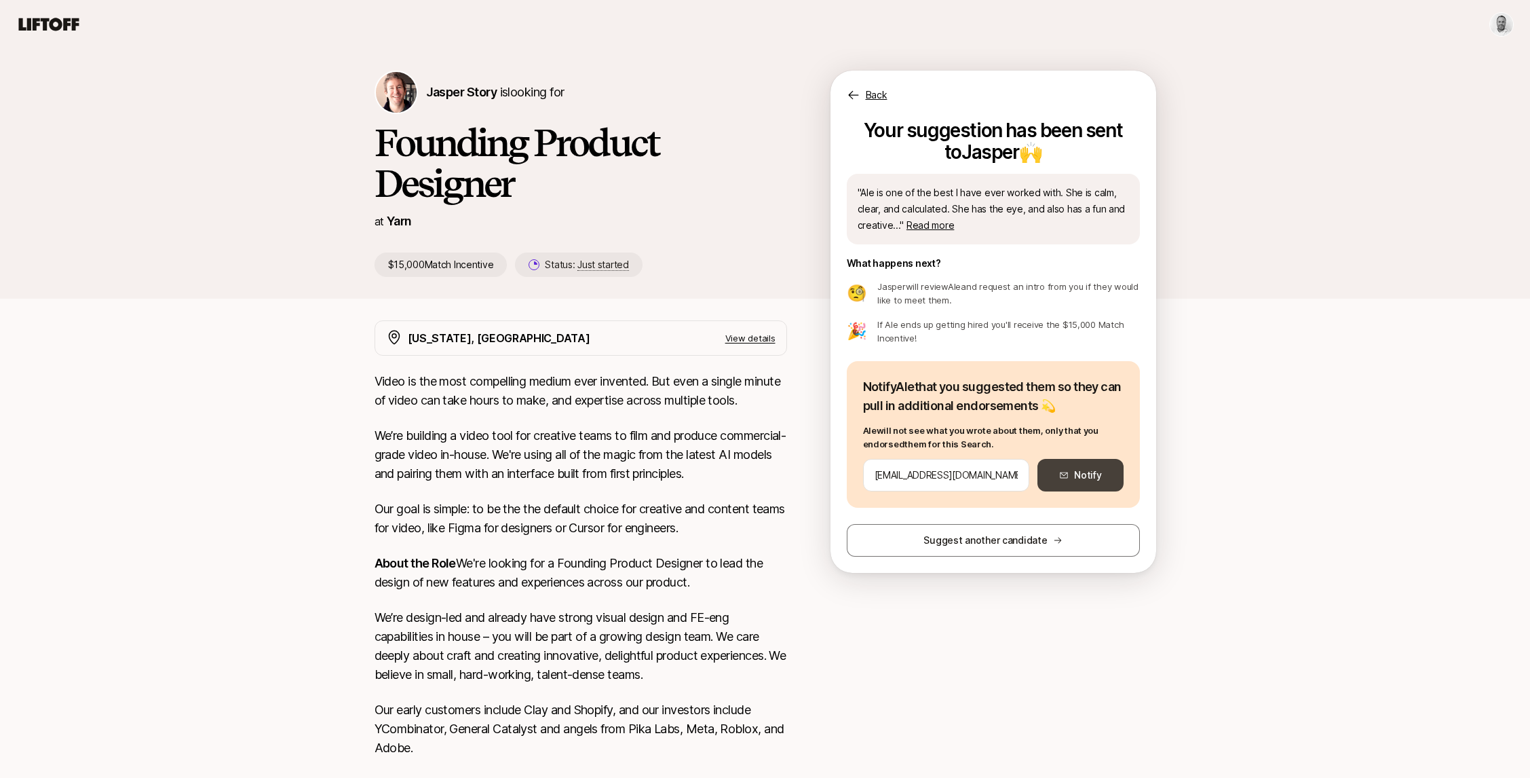
click at [1098, 480] on button "Notify" at bounding box center [1081, 475] width 86 height 33
click at [877, 94] on p "Back" at bounding box center [877, 95] width 22 height 16
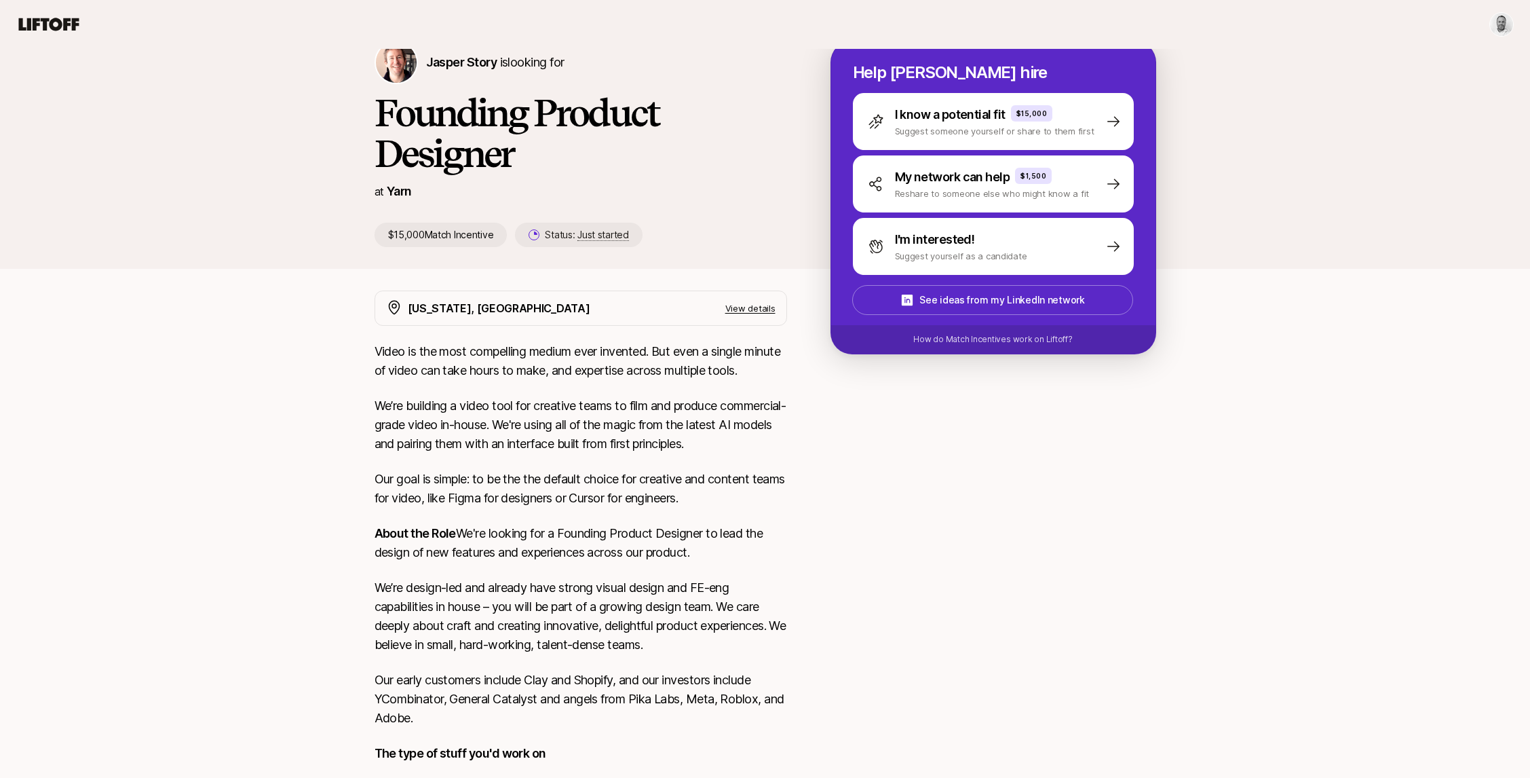
scroll to position [38, 0]
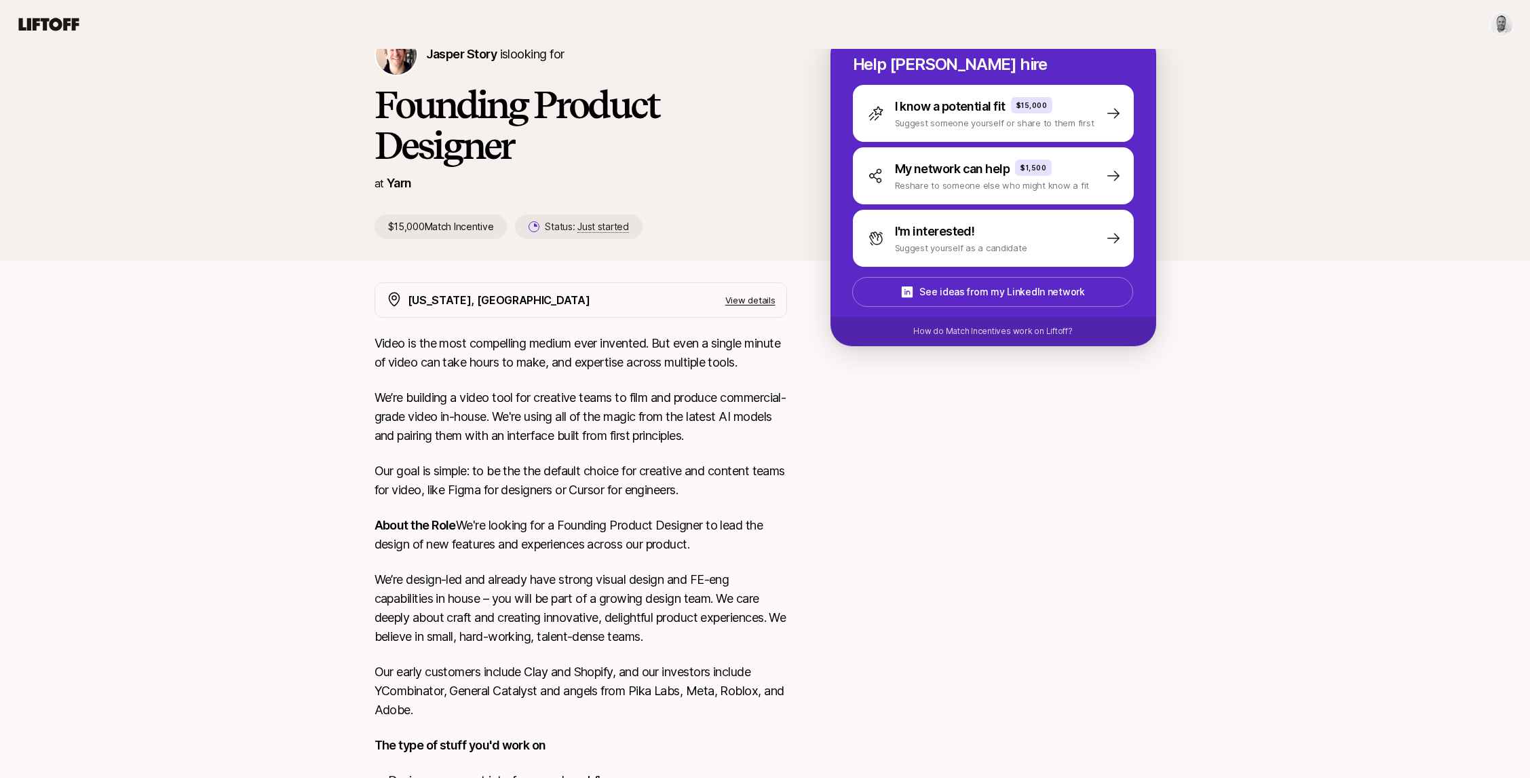
click at [747, 296] on p "View details" at bounding box center [750, 300] width 50 height 14
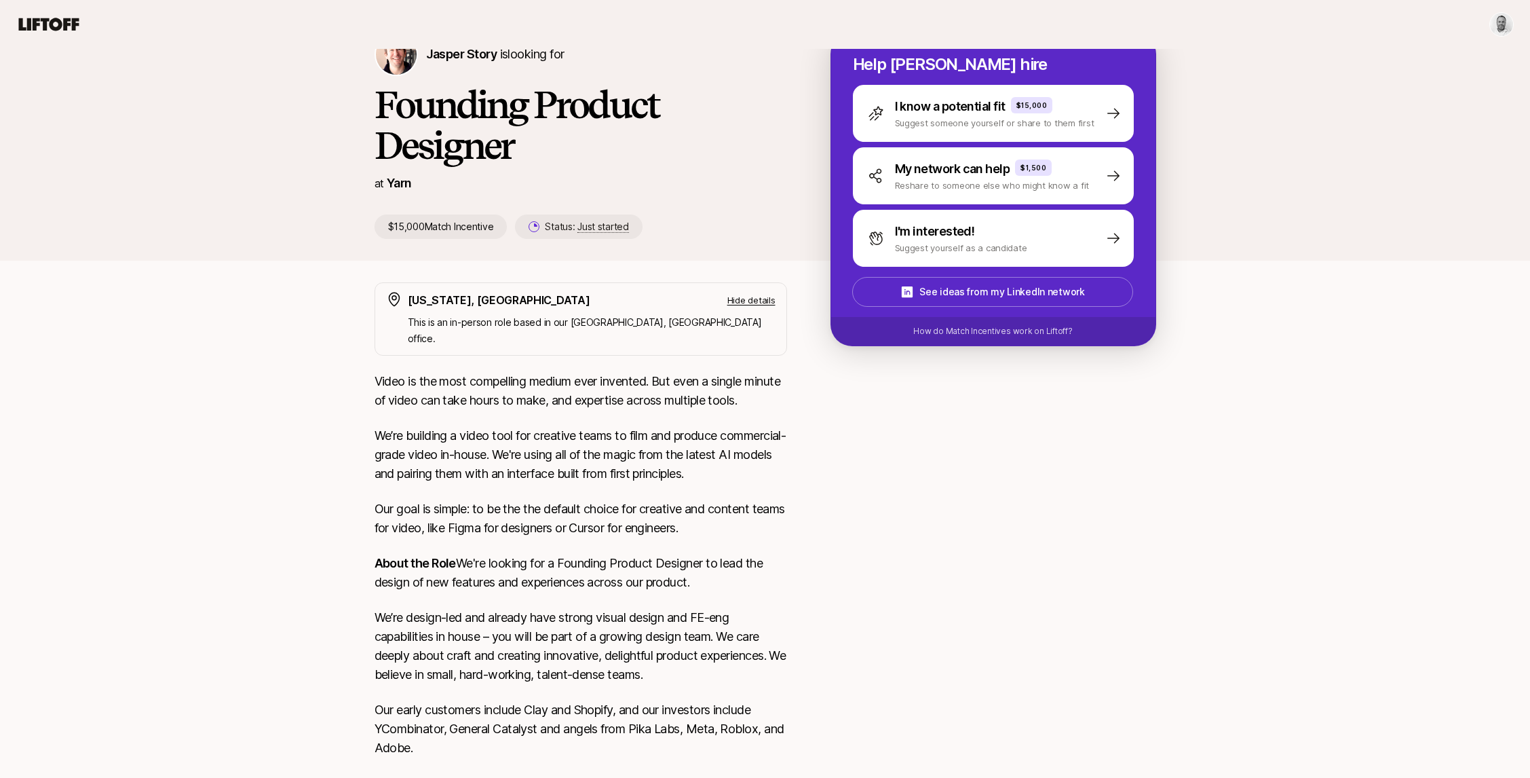
scroll to position [0, 0]
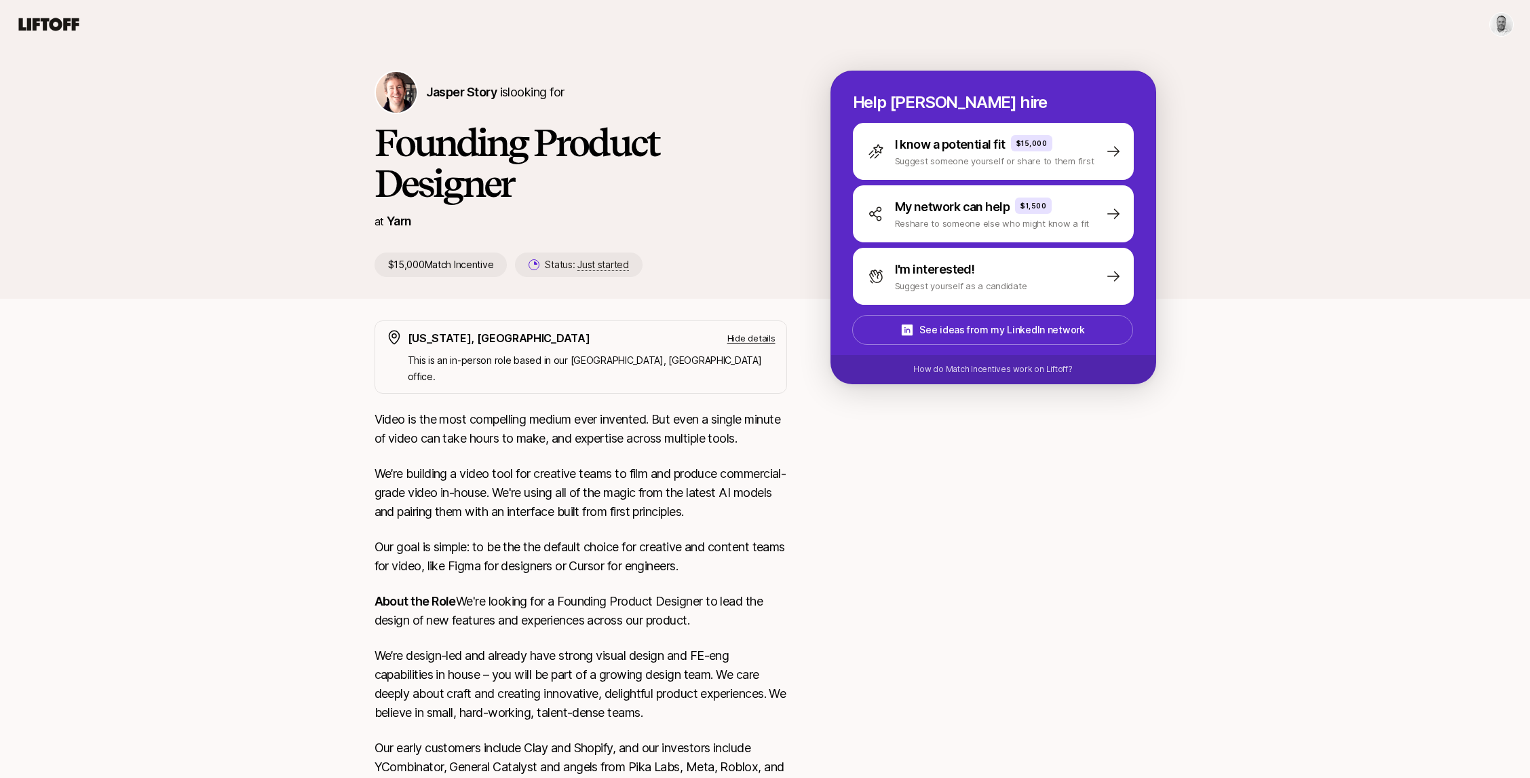
click at [233, 409] on div "Jasper Story is looking for Founding Product Designer at Yarn $15,000 Match Inc…" at bounding box center [765, 559] width 1530 height 1021
click at [745, 341] on p "Hide details" at bounding box center [752, 338] width 48 height 14
